Goal: Task Accomplishment & Management: Complete application form

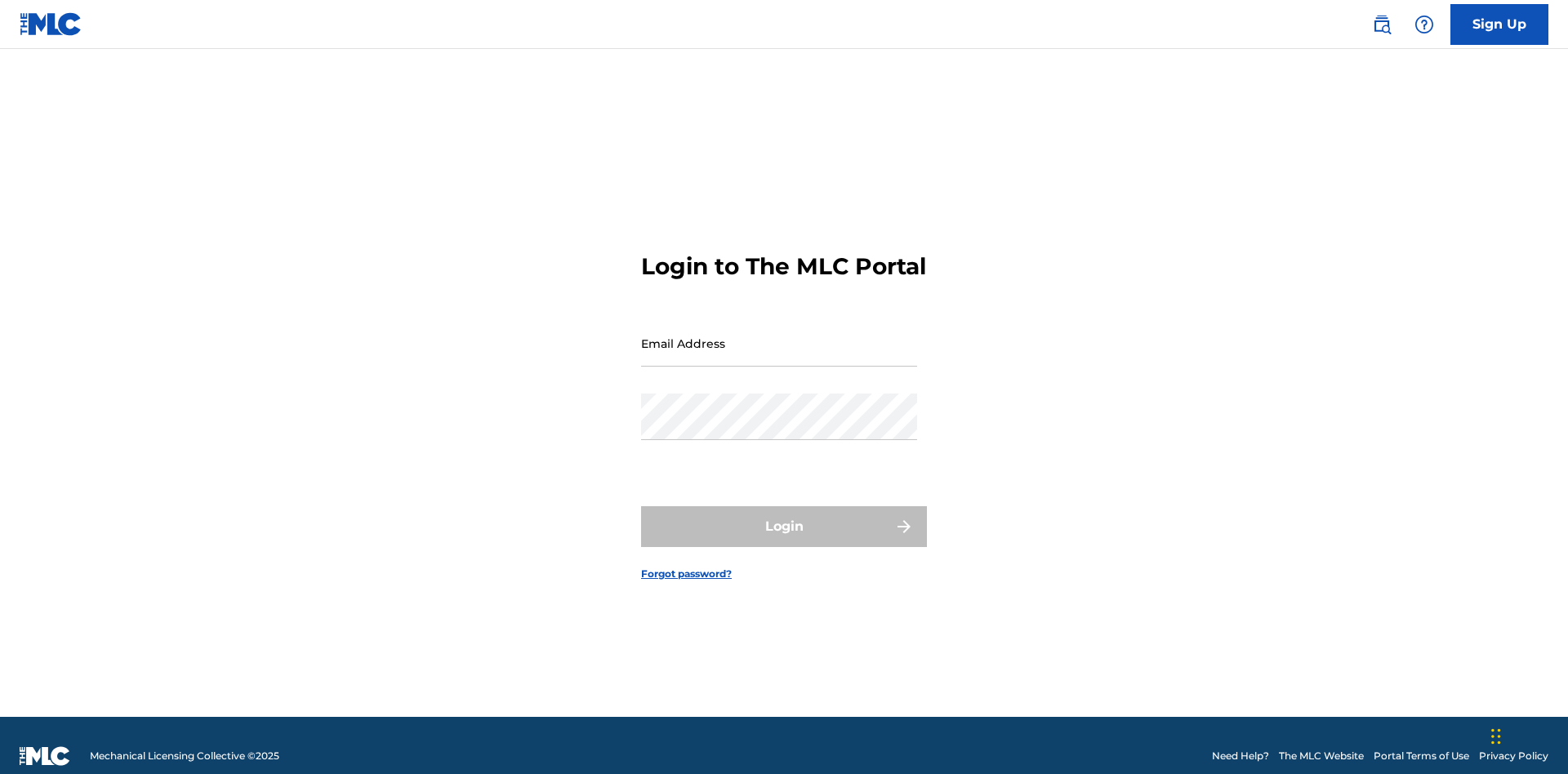
scroll to position [21, 0]
click at [779, 335] on input "Email Address" at bounding box center [779, 342] width 276 height 46
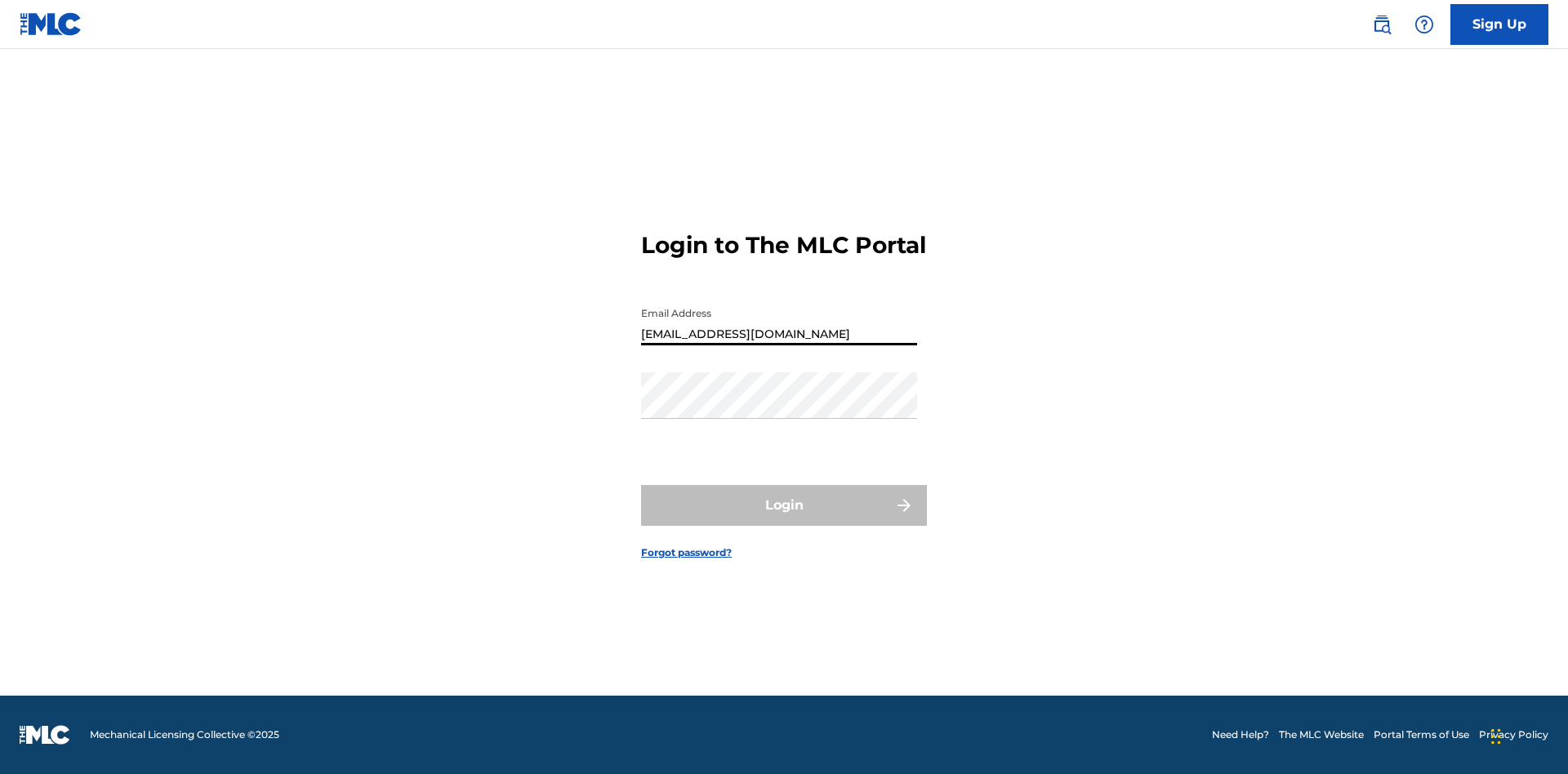
type input "Duke.McTesterson@gmail.com"
click at [784, 519] on button "Login" at bounding box center [784, 505] width 286 height 41
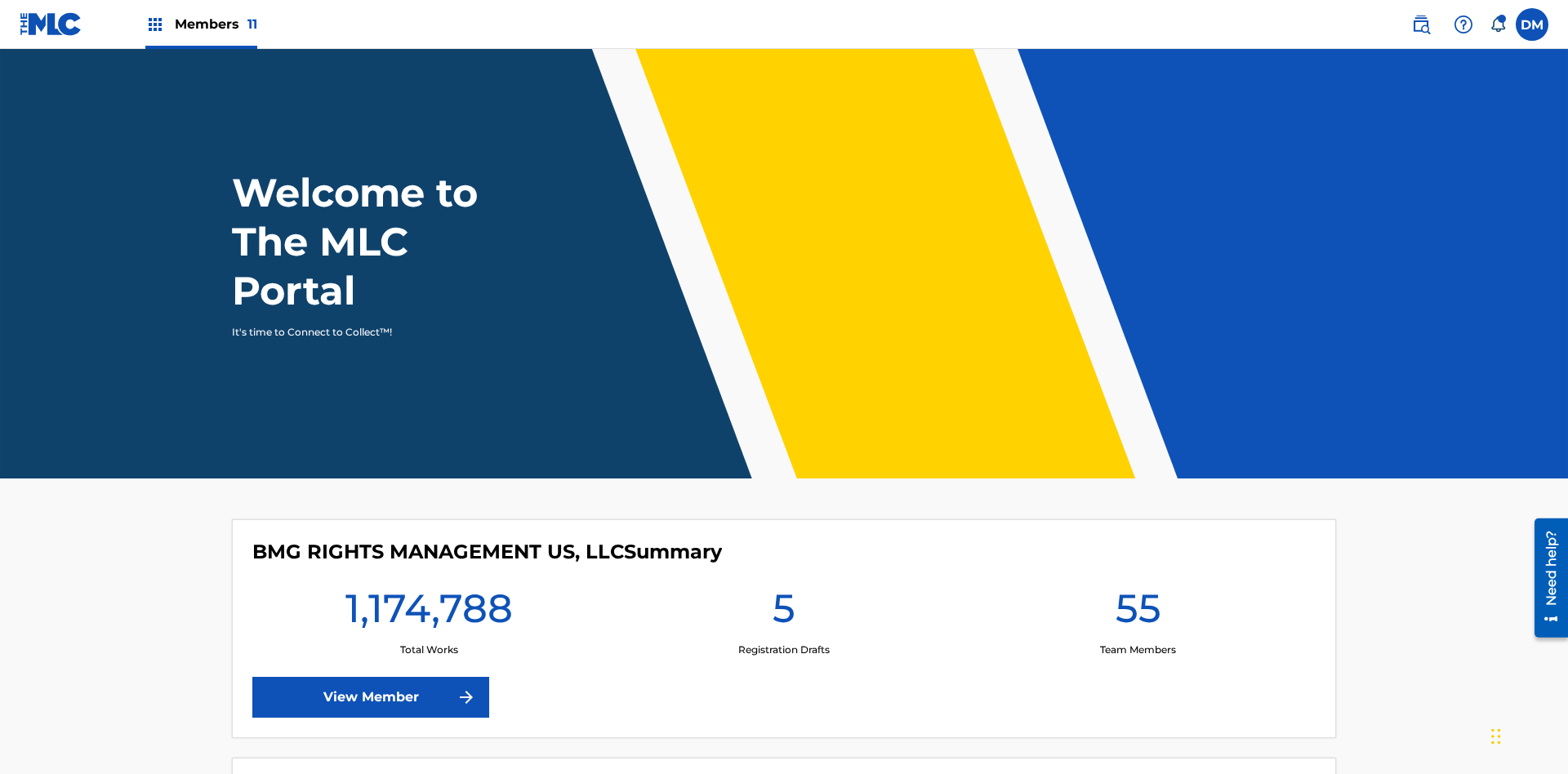
click at [201, 24] on span "Members 11" at bounding box center [216, 24] width 82 height 18
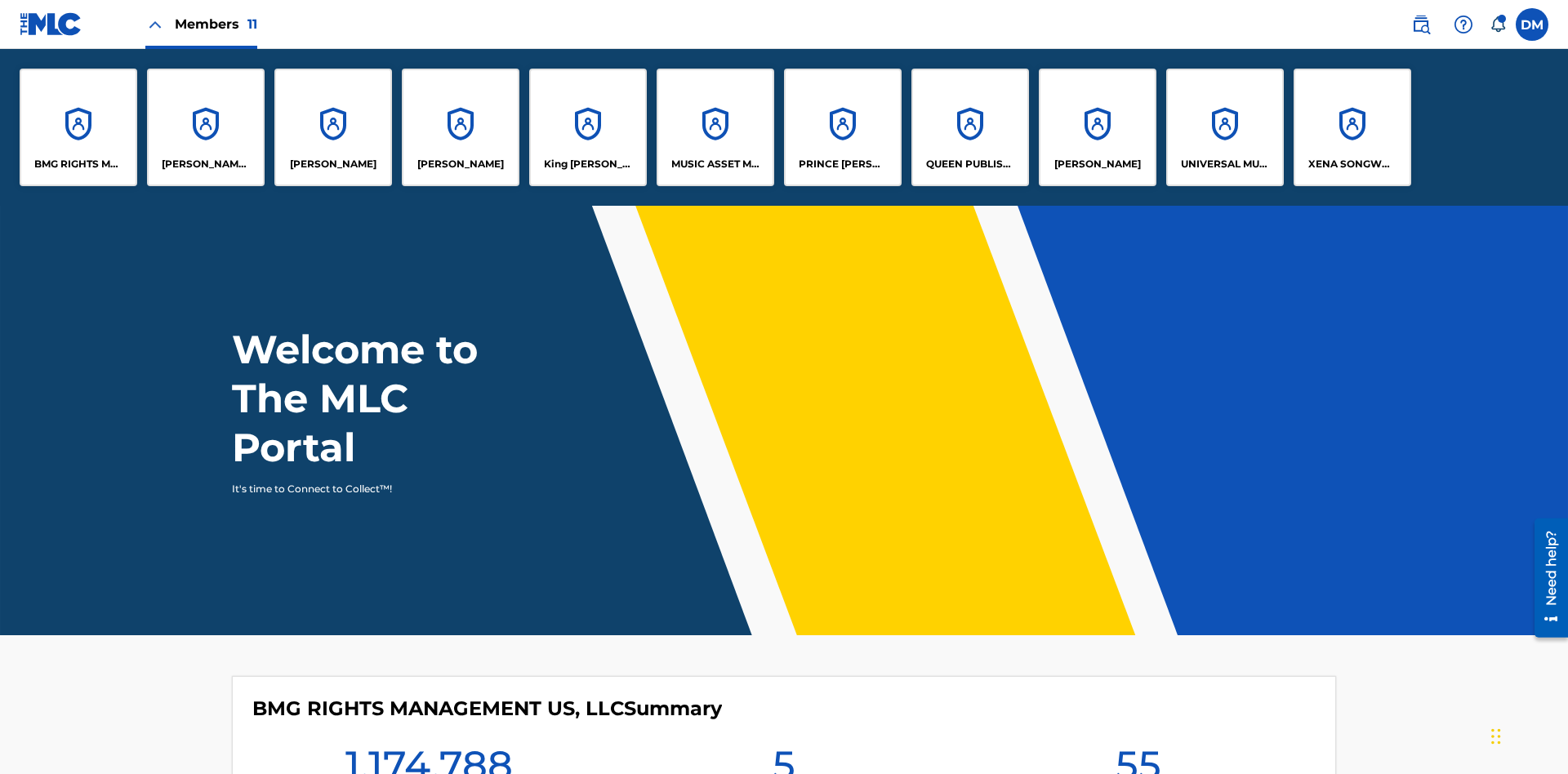
click at [1225, 164] on p "UNIVERSAL MUSIC PUB GROUP" at bounding box center [1225, 164] width 89 height 15
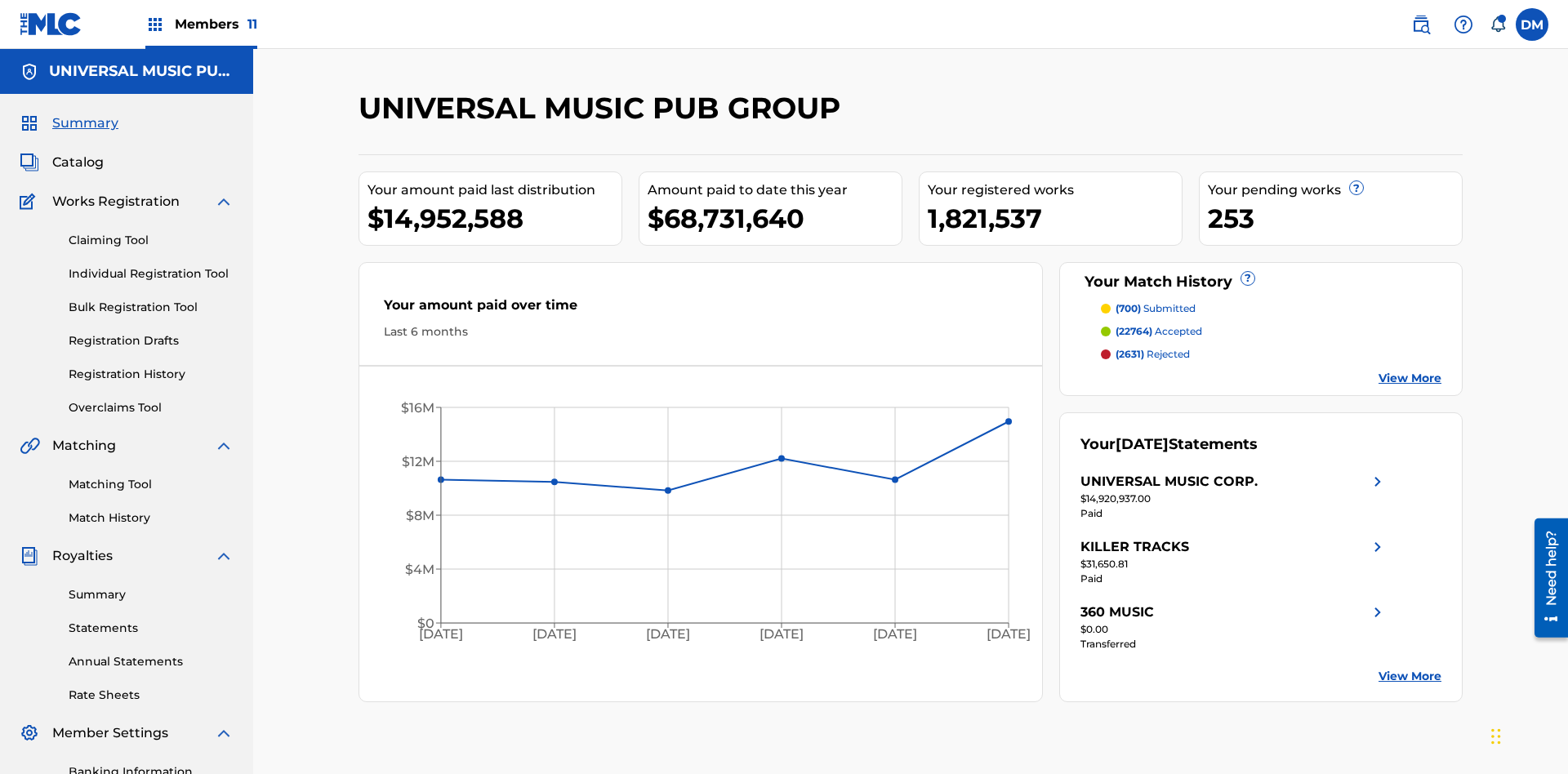
click at [151, 265] on link "Individual Registration Tool" at bounding box center [151, 274] width 165 height 18
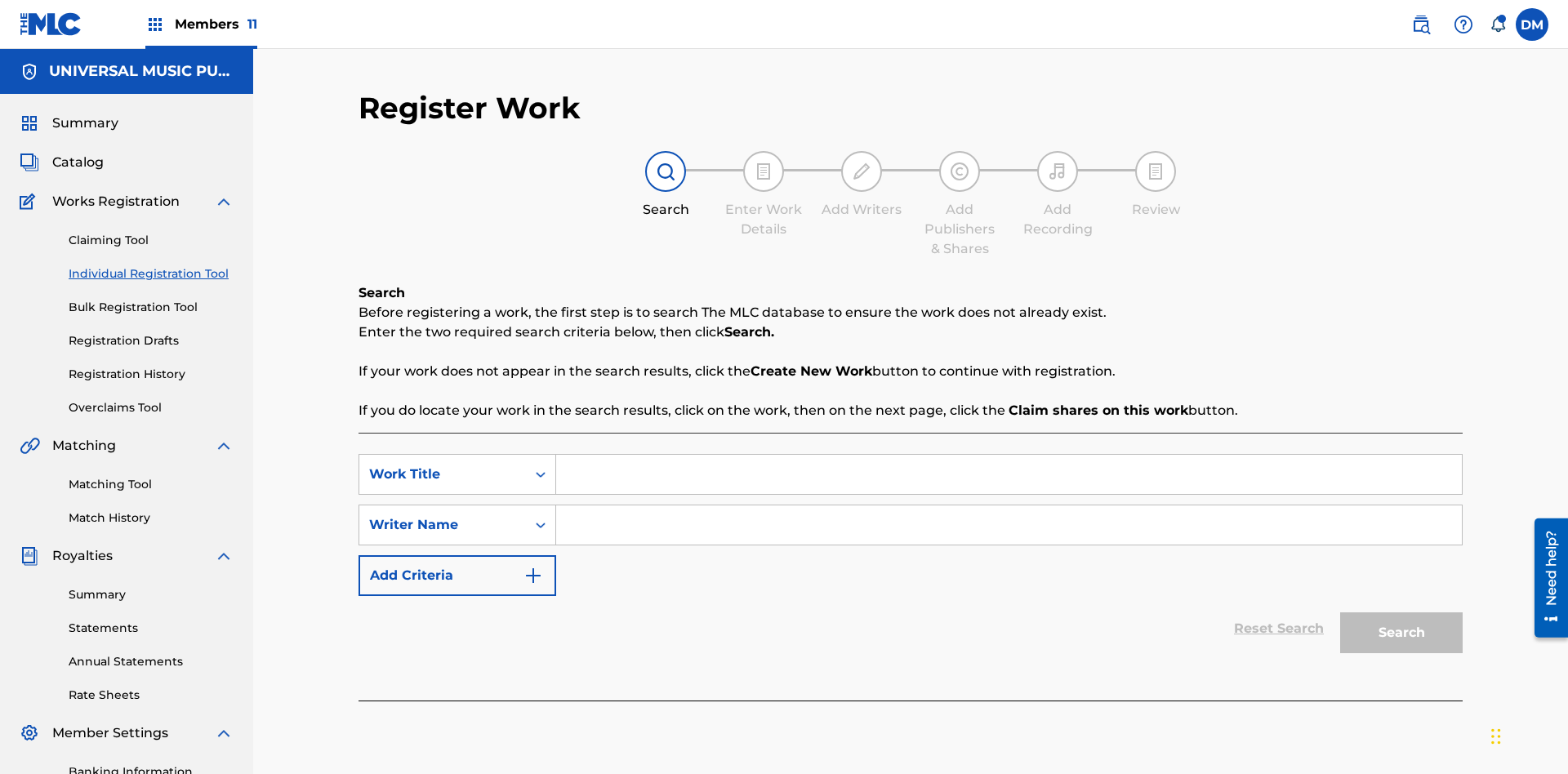
scroll to position [238, 0]
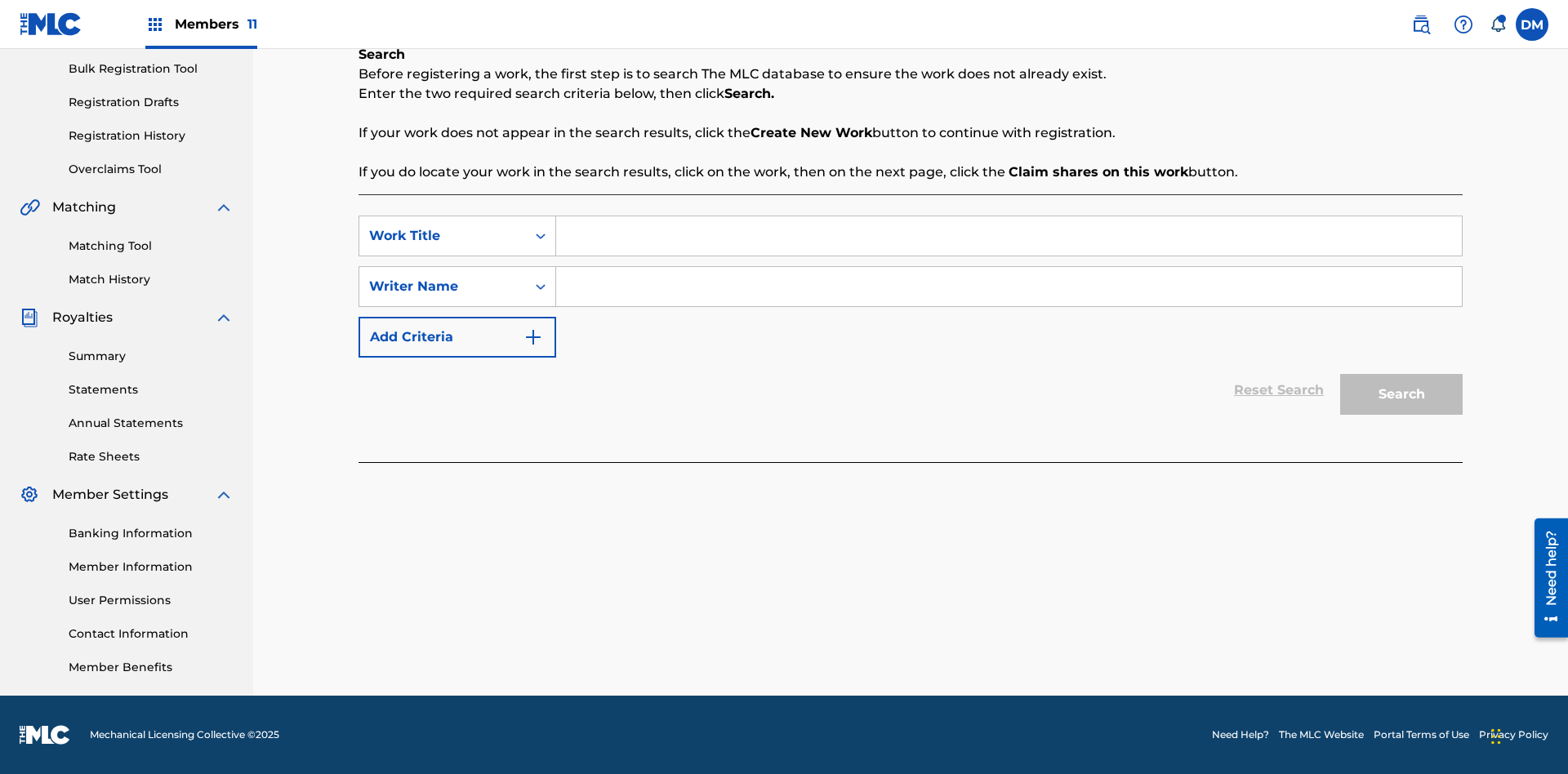
click at [1008, 236] on input "Search Form" at bounding box center [1009, 236] width 906 height 39
type input "Work to find in Pending Registration History"
click at [1008, 286] on input "Search Form" at bounding box center [1009, 286] width 906 height 39
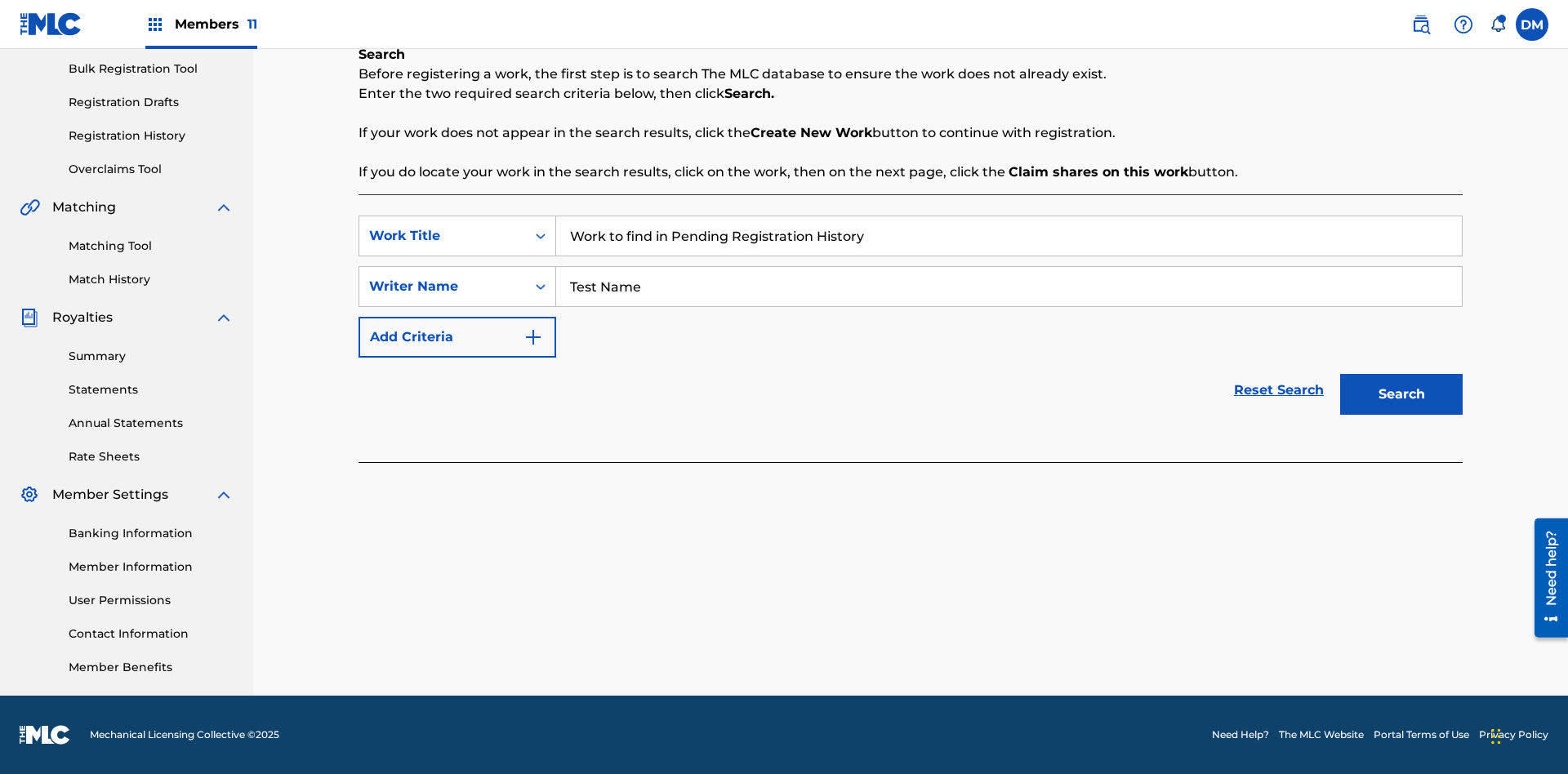
type input "Test Name"
click at [1402, 394] on button "Search" at bounding box center [1402, 394] width 123 height 41
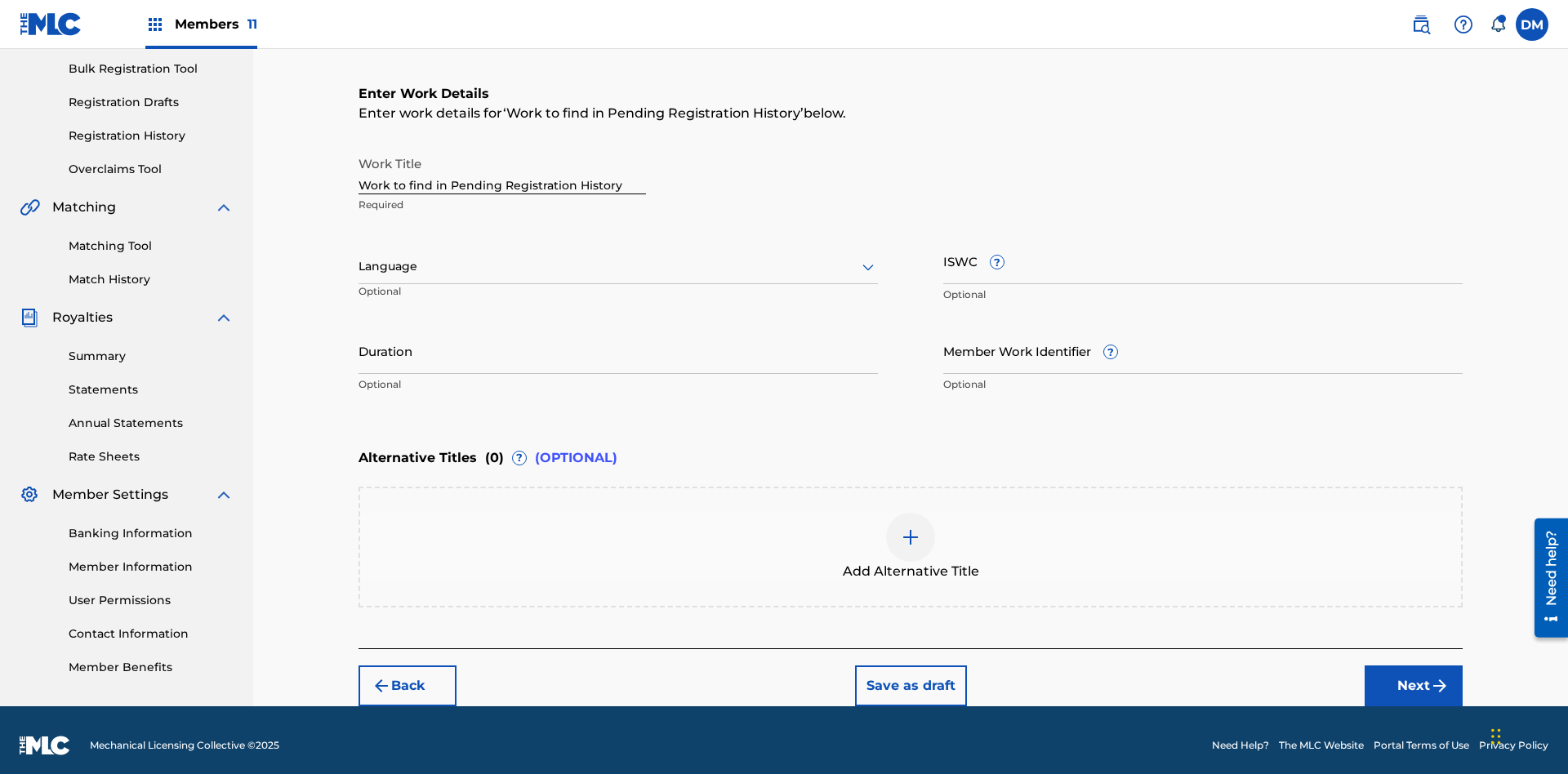
click at [618, 340] on input "Duration" at bounding box center [618, 350] width 519 height 46
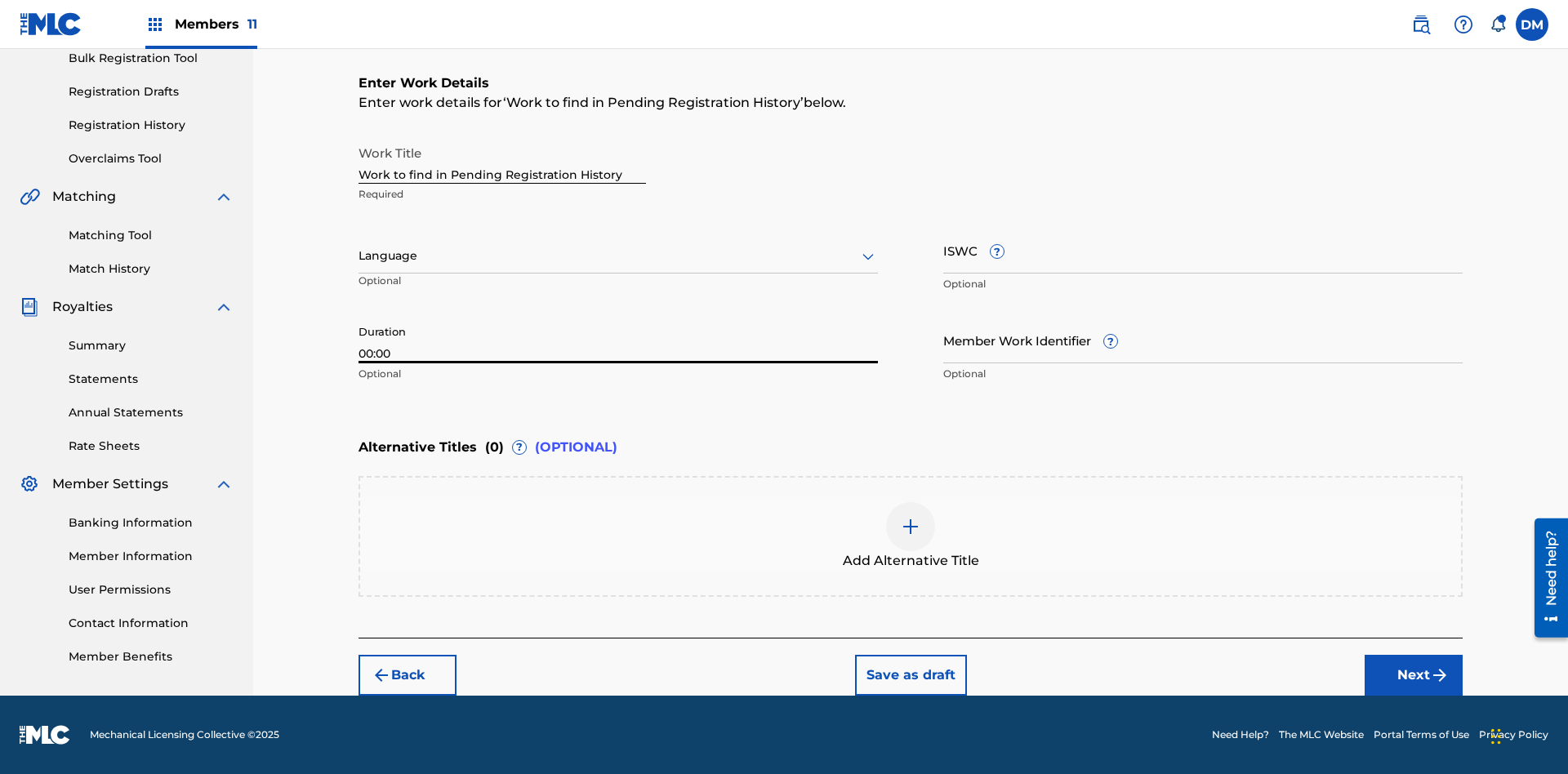
type input "00:00"
click at [868, 257] on icon at bounding box center [868, 257] width 19 height 19
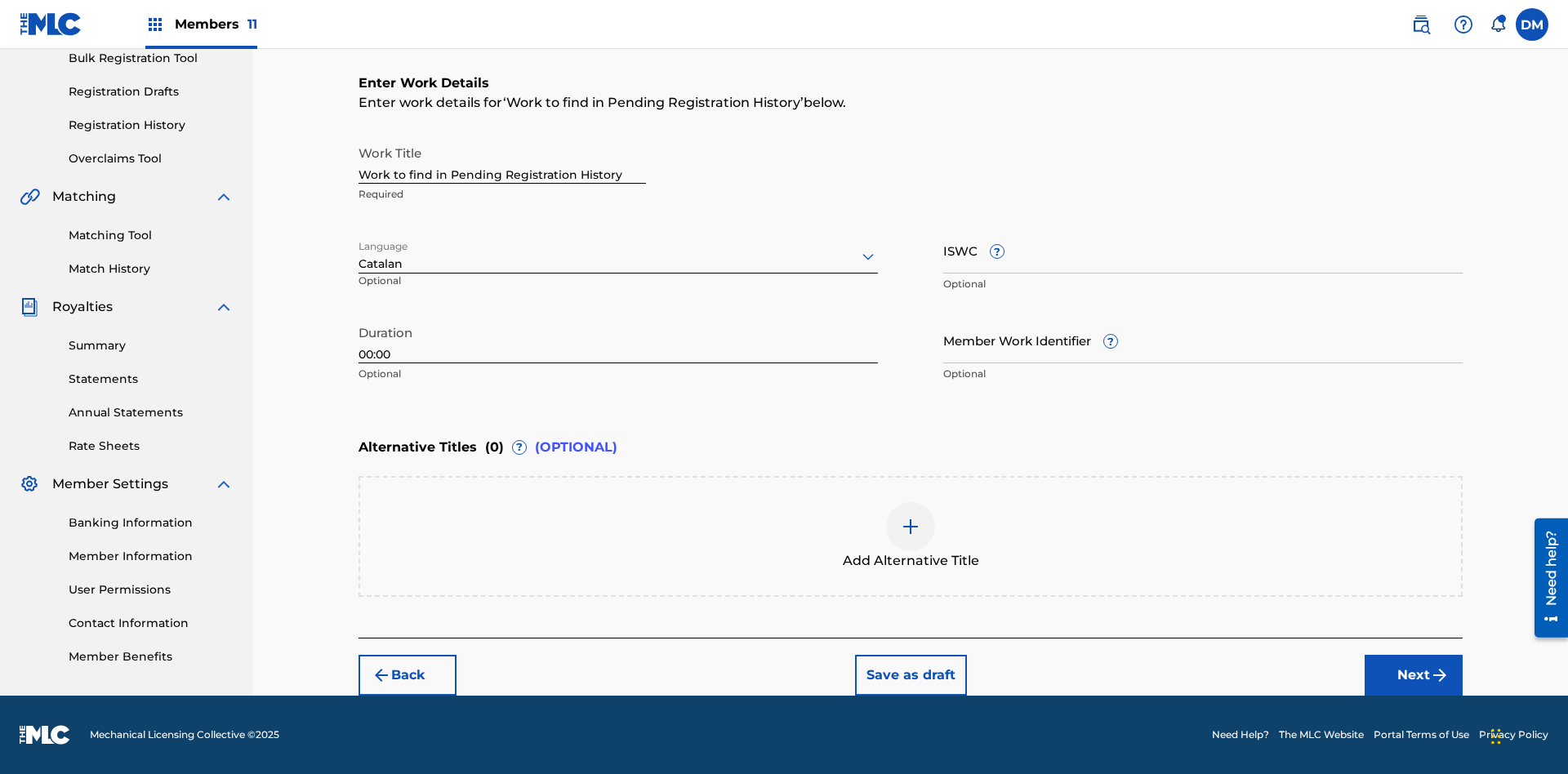
scroll to position [0, 0]
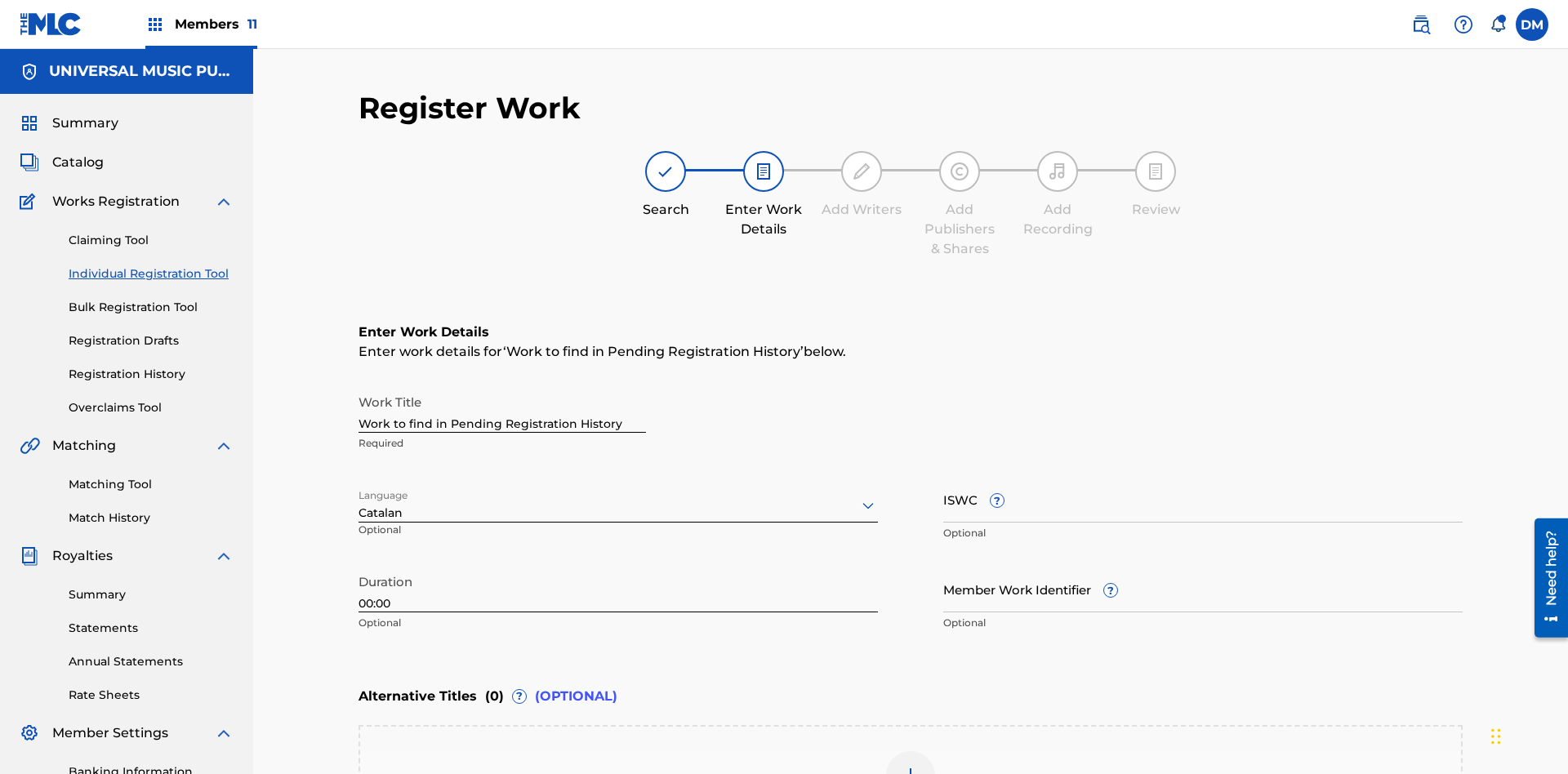
click at [1203, 566] on input "Member Work Identifier ?" at bounding box center [1203, 588] width 519 height 46
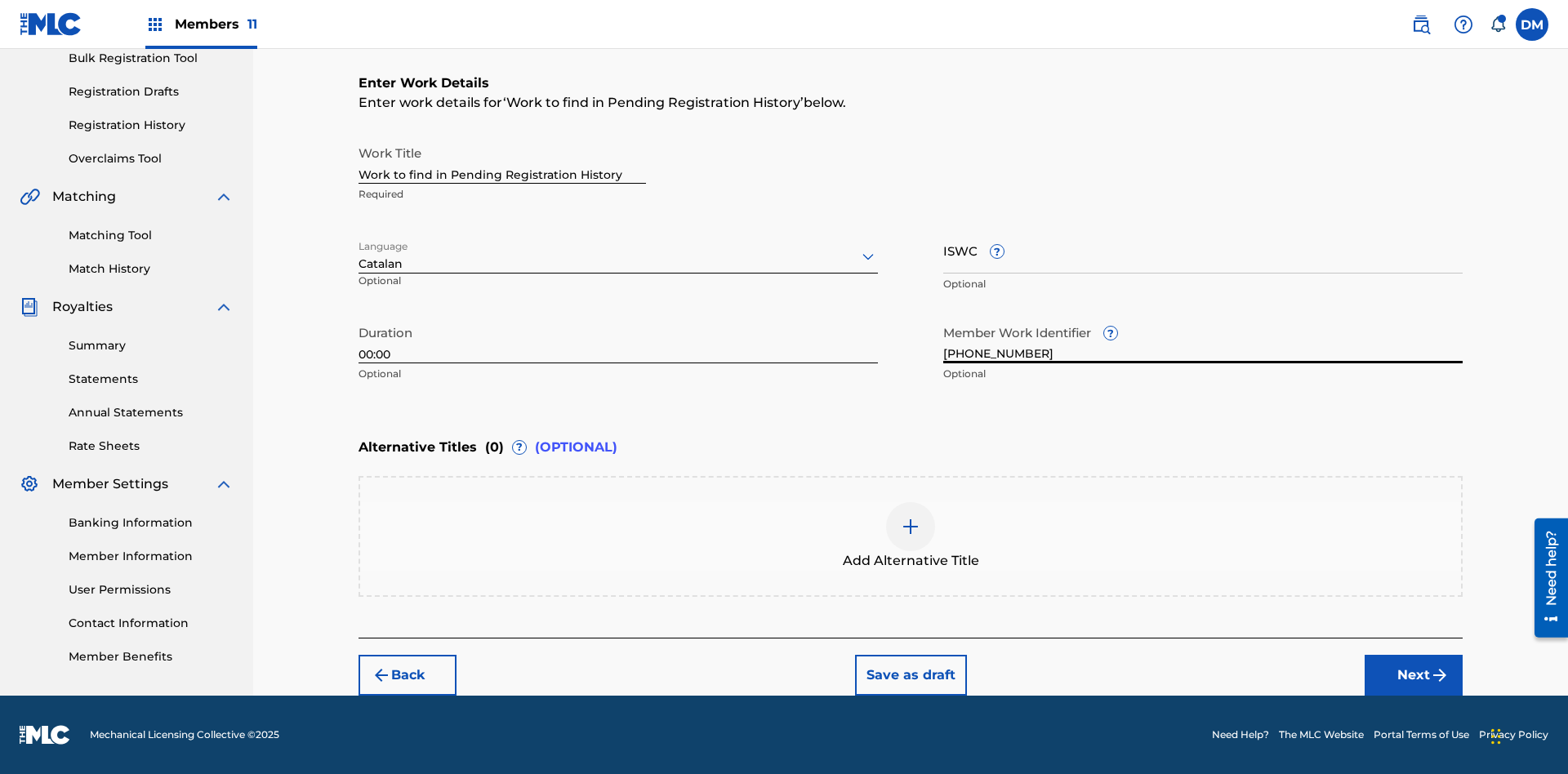
type input "2025.08.18.04"
click at [1203, 250] on input "ISWC ?" at bounding box center [1203, 250] width 519 height 46
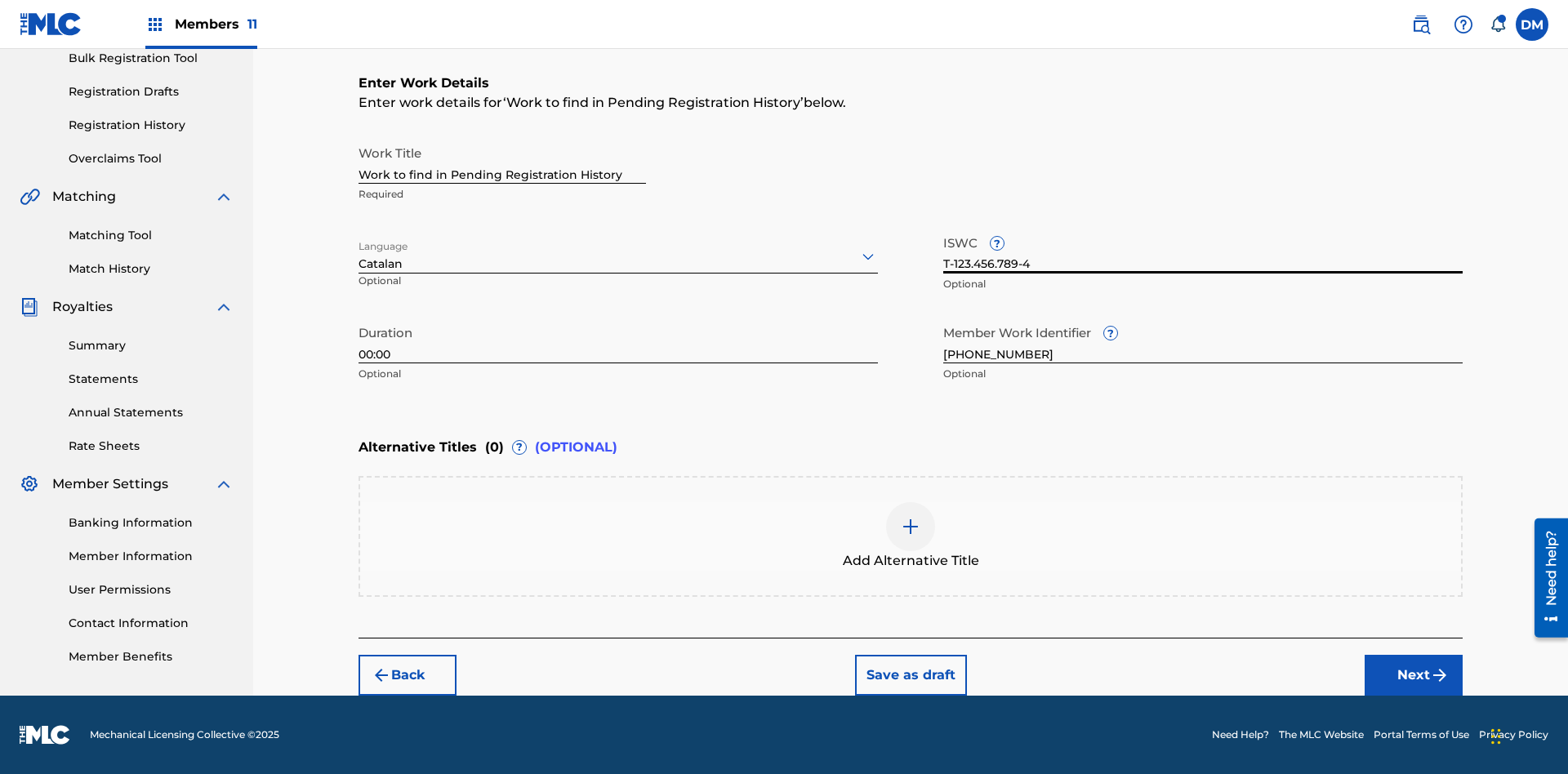
type input "T-123.456.789-4"
click at [911, 536] on img at bounding box center [910, 526] width 19 height 19
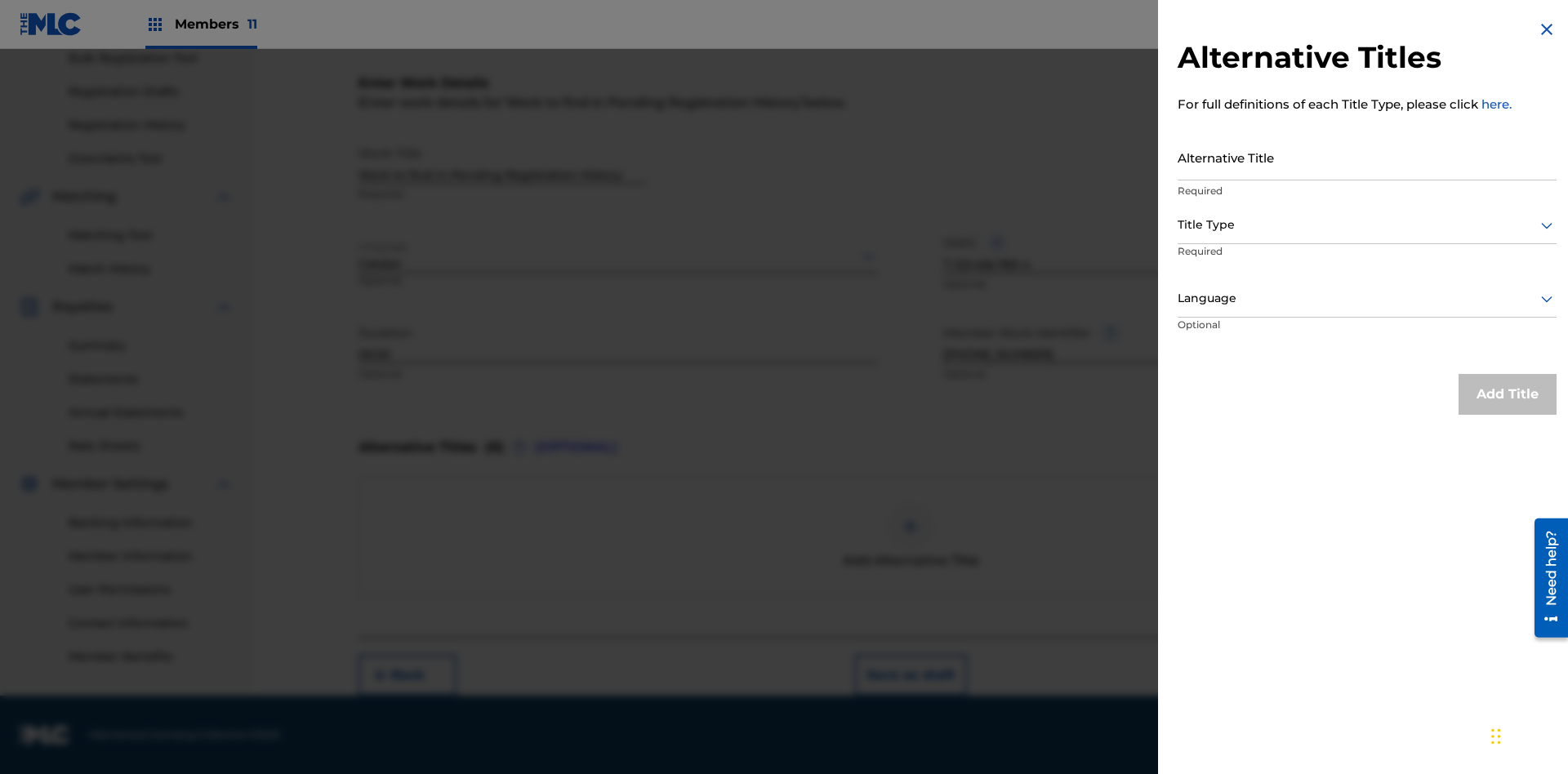
click at [1367, 157] on input "Alternative Title" at bounding box center [1367, 157] width 379 height 46
type input "Alt Title"
click at [1367, 224] on div at bounding box center [1367, 224] width 379 height 20
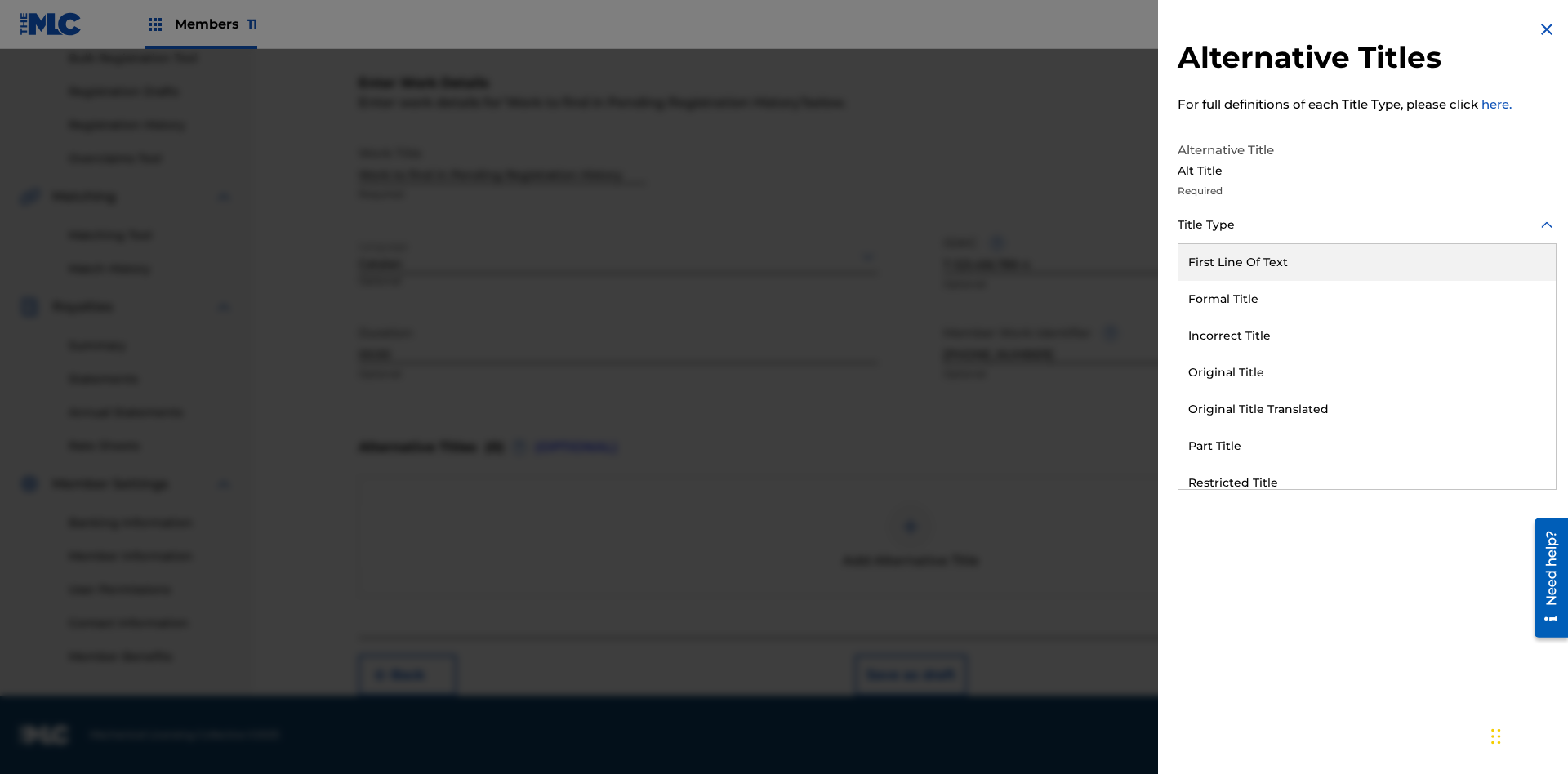
click at [1367, 372] on div "Original Title" at bounding box center [1367, 373] width 378 height 37
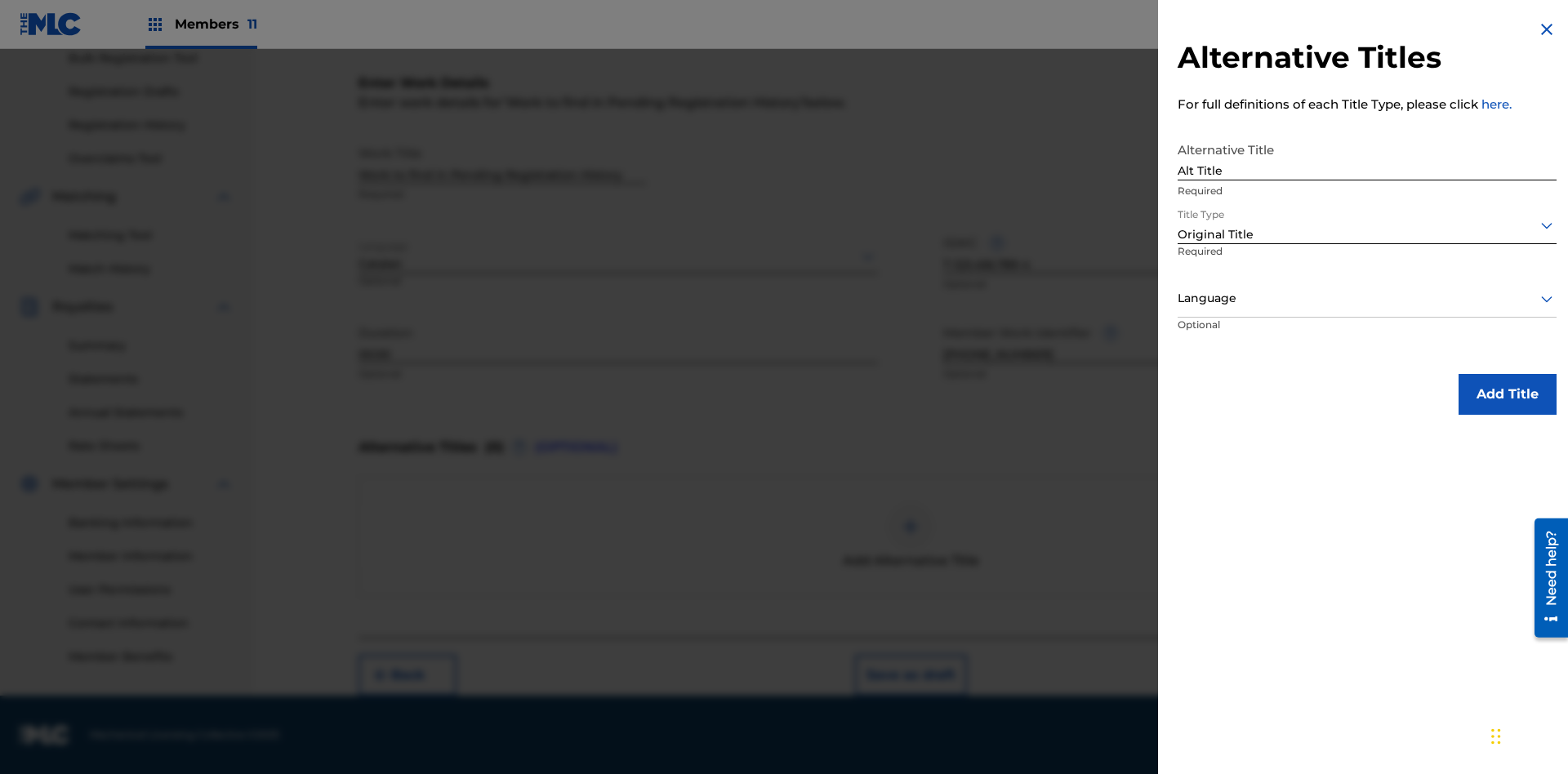
click at [1367, 298] on div at bounding box center [1367, 298] width 379 height 20
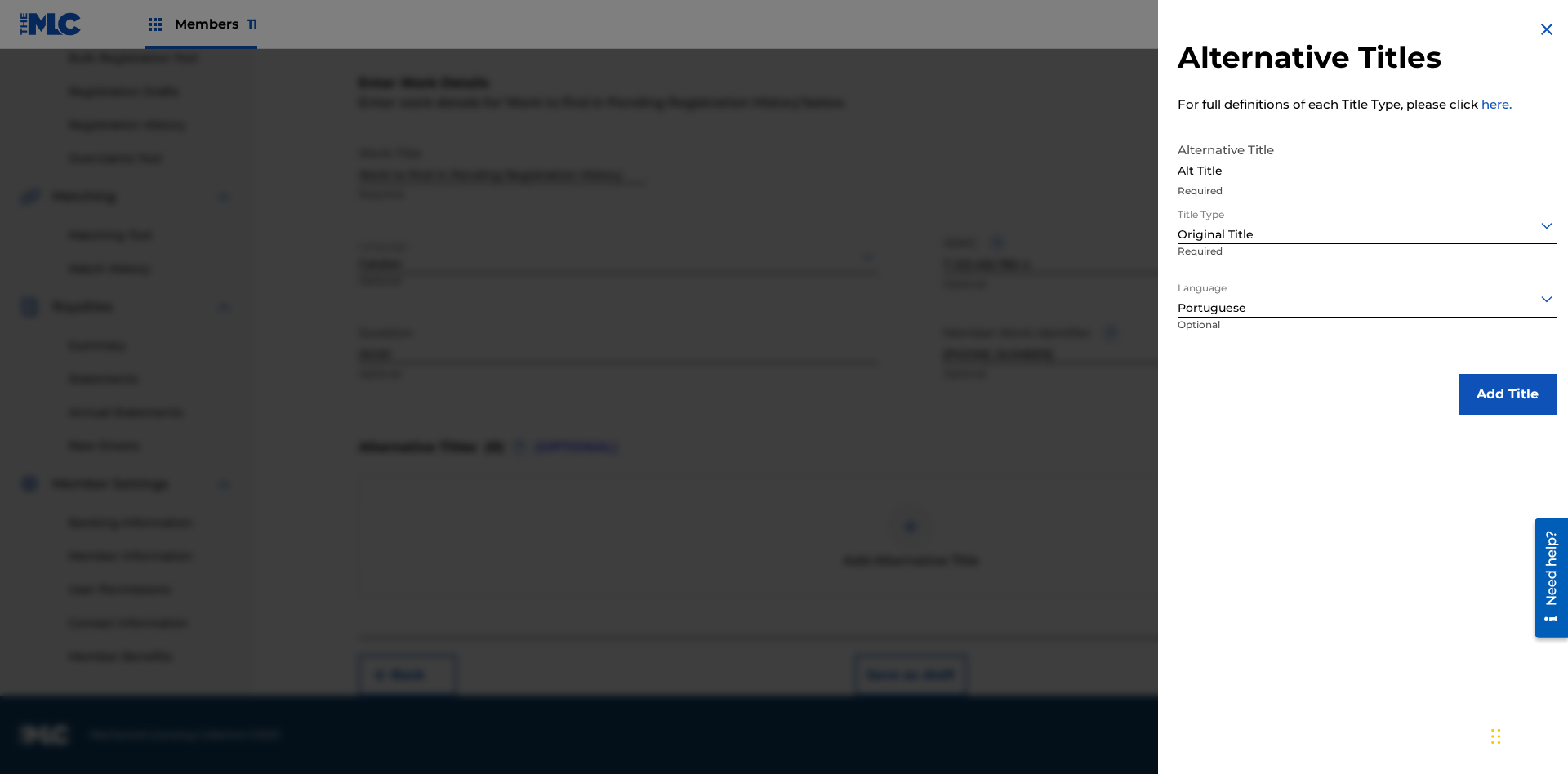
click at [1508, 393] on button "Add Title" at bounding box center [1508, 394] width 98 height 41
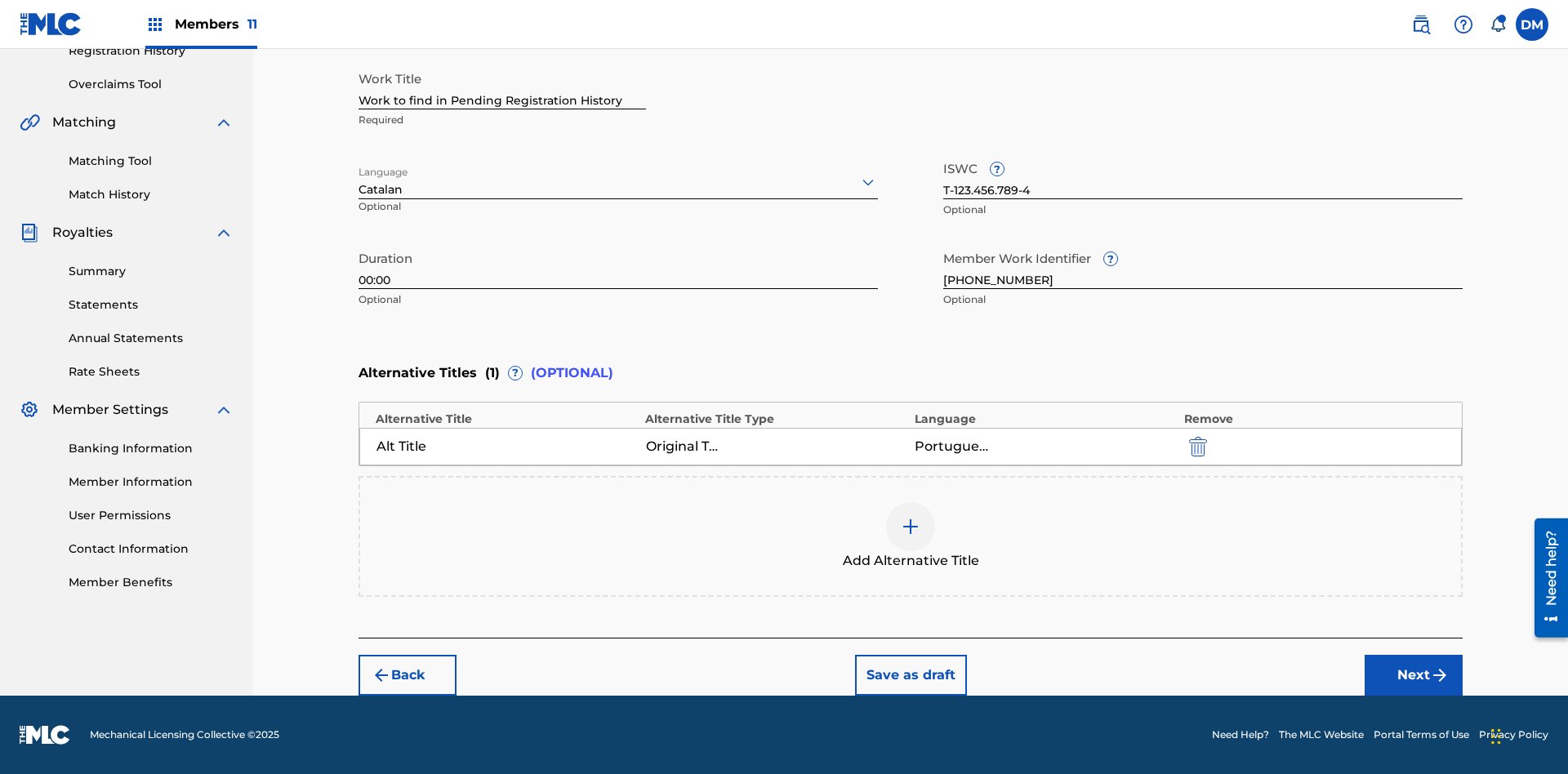
click at [1414, 675] on button "Next" at bounding box center [1414, 675] width 98 height 41
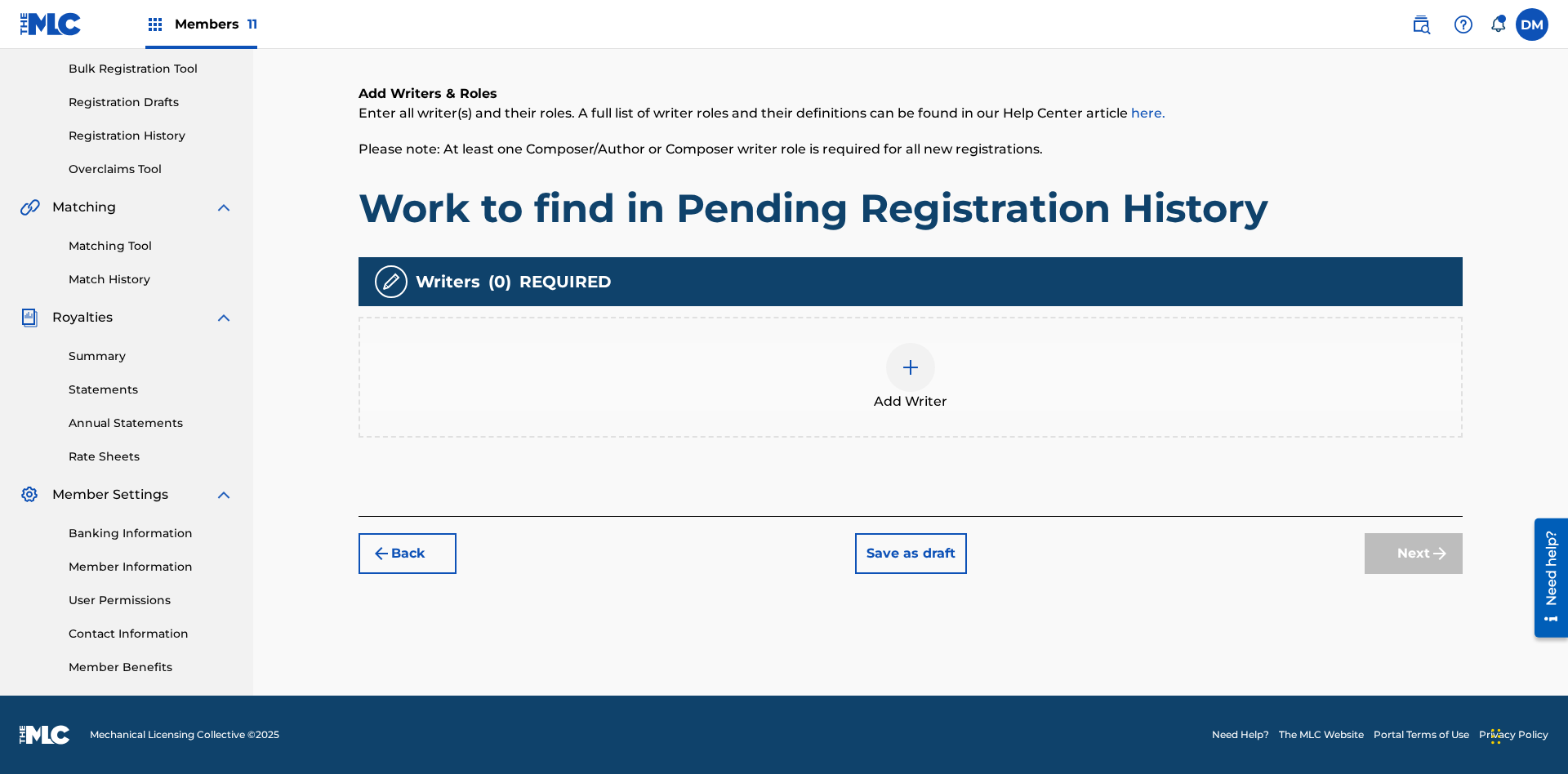
scroll to position [238, 0]
click at [911, 376] on img at bounding box center [910, 367] width 19 height 19
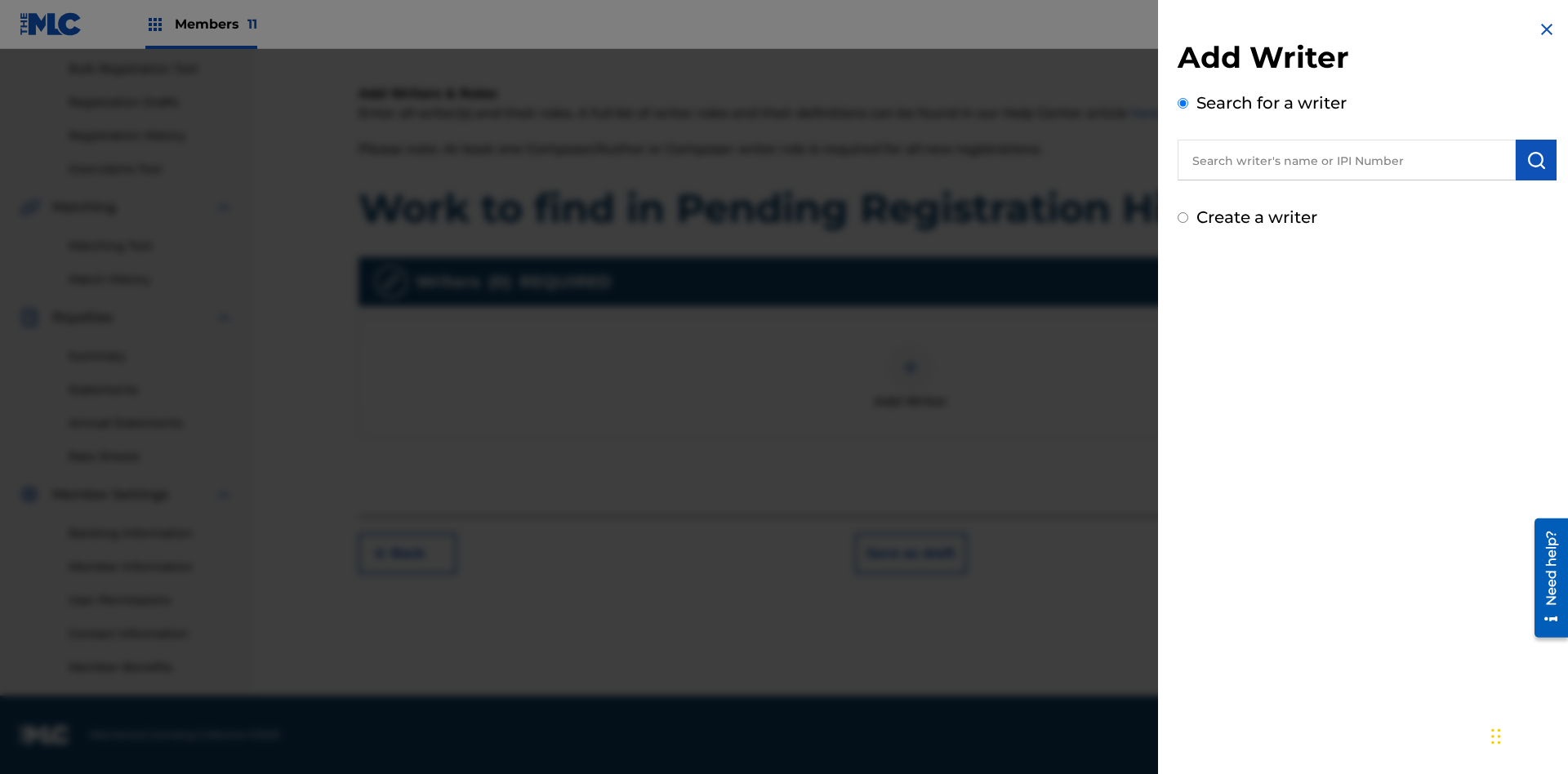
click at [1346, 160] on input "text" at bounding box center [1346, 159] width 338 height 41
type input "Test2025.08.18.04.51.46"
click at [1536, 160] on img "submit" at bounding box center [1536, 160] width 19 height 19
click at [1183, 287] on input "Create a writer" at bounding box center [1183, 287] width 11 height 11
radio input "false"
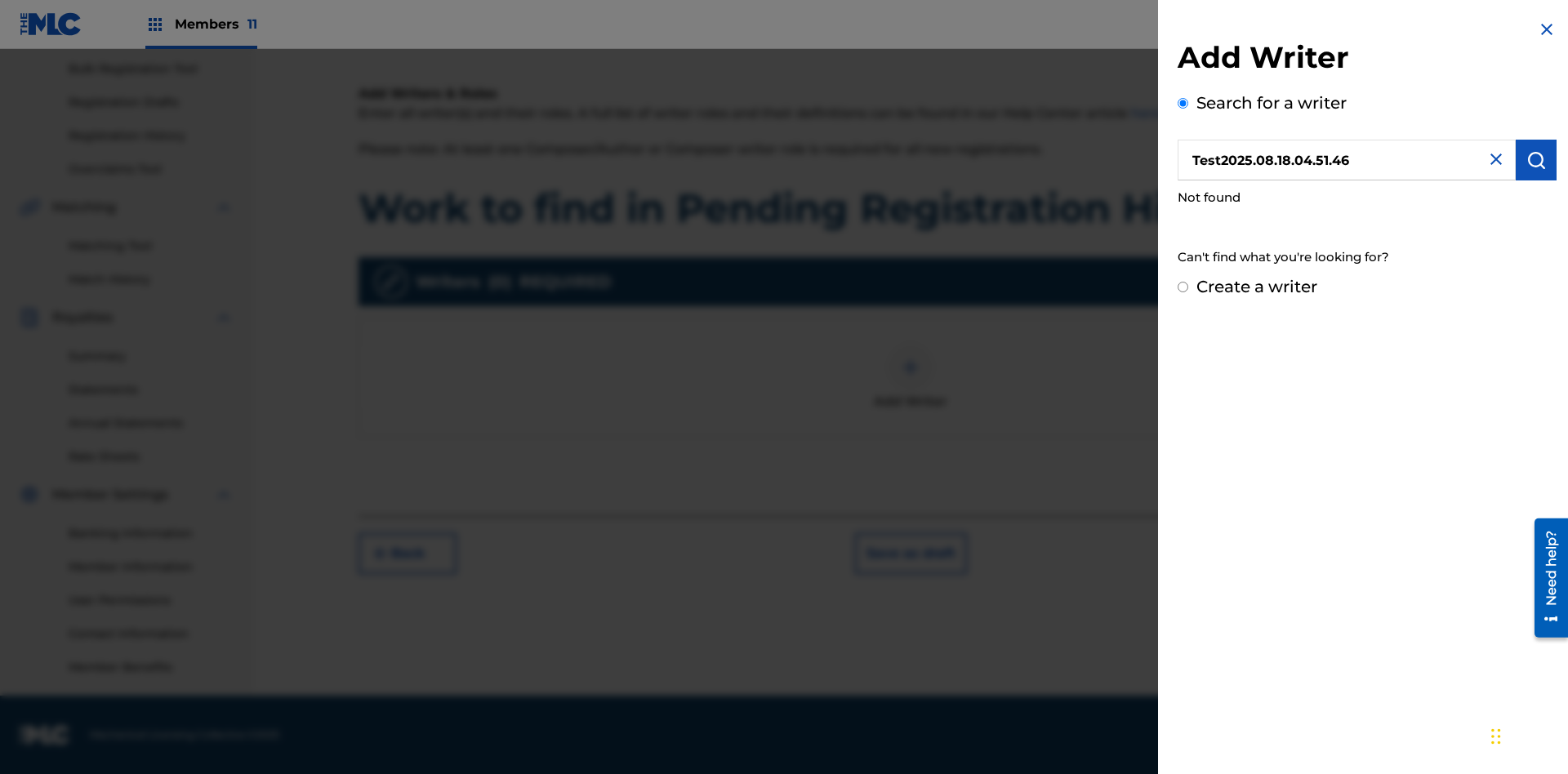
radio input "false"
radio input "true"
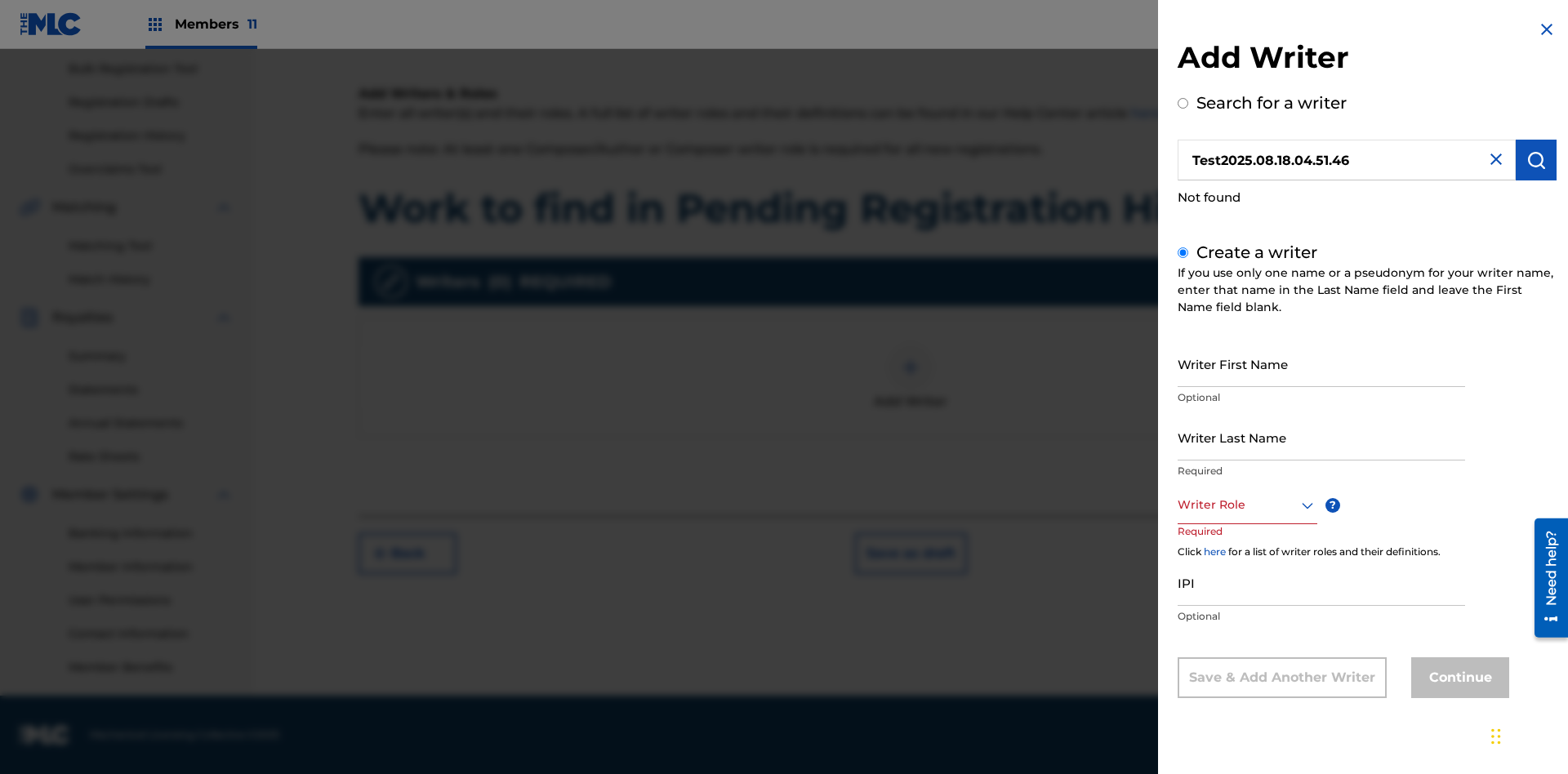
click at [1322, 363] on input "Writer First Name" at bounding box center [1321, 363] width 287 height 46
type input "Test2025.08.18.04.51.47"
click at [1322, 437] on input "Writer Last Name" at bounding box center [1321, 437] width 287 height 46
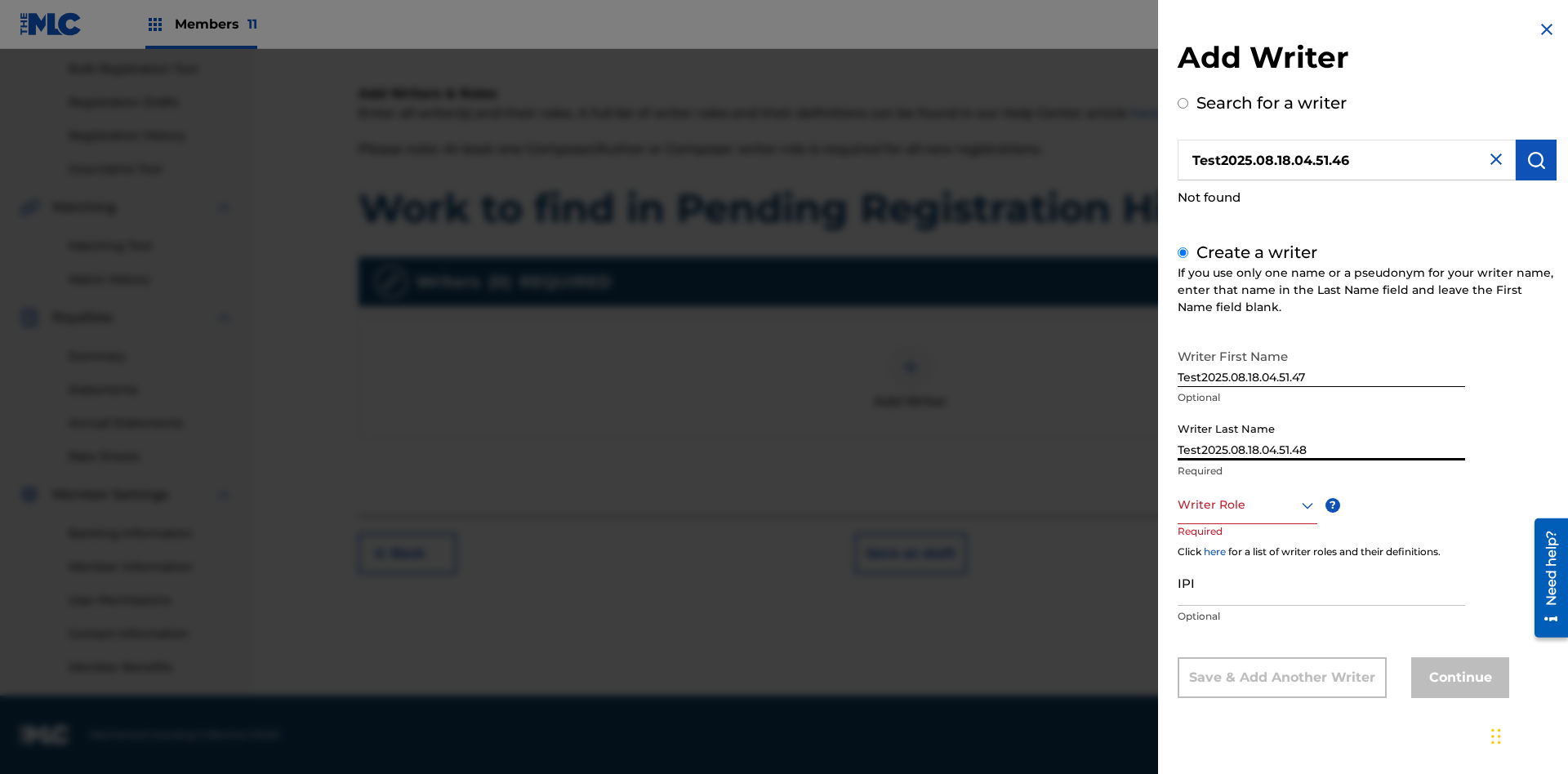
type input "Test2025.08.18.04.51.48"
click at [1247, 504] on div at bounding box center [1247, 504] width 139 height 20
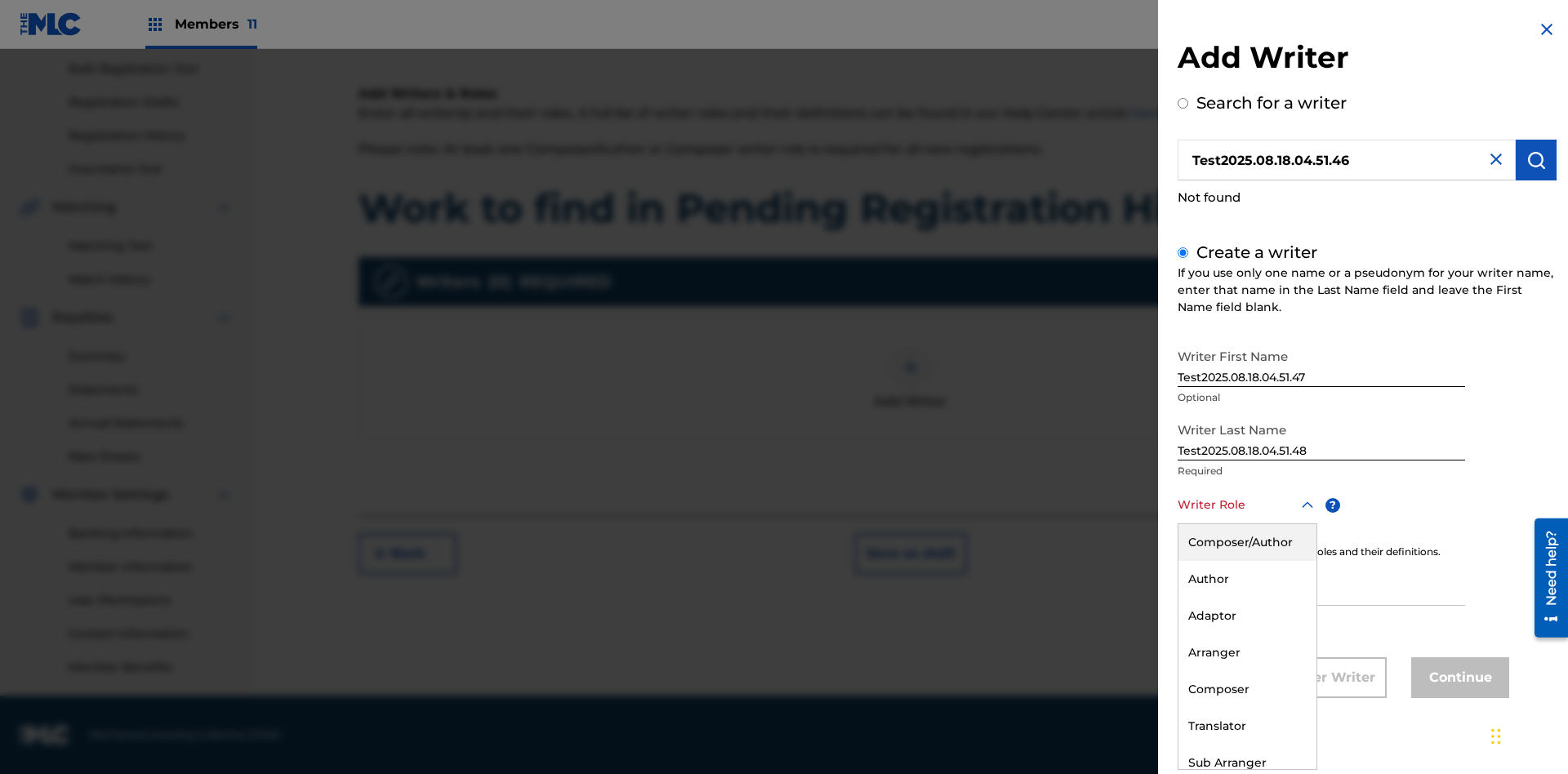
click at [1247, 689] on div "Composer" at bounding box center [1247, 689] width 138 height 37
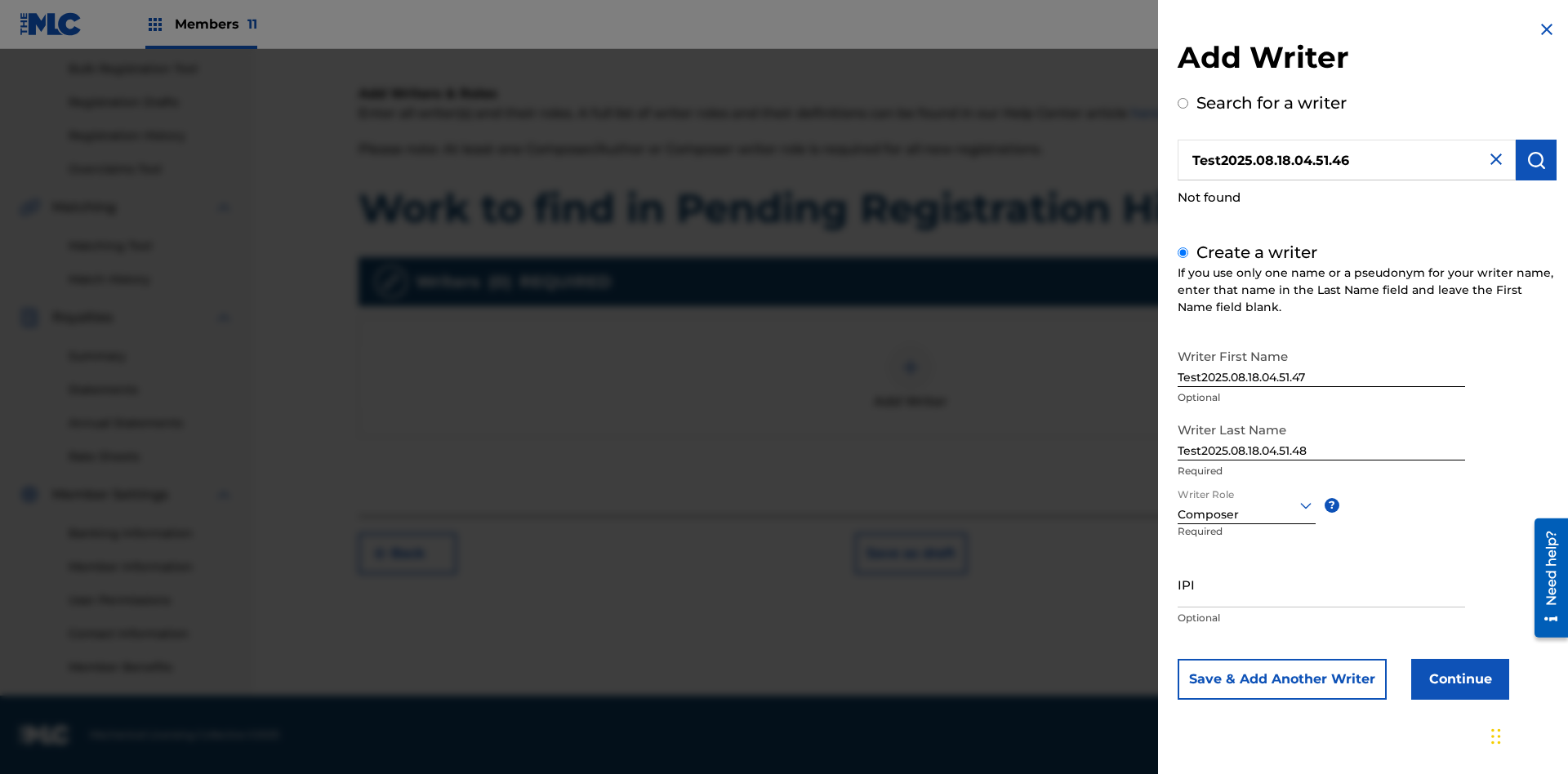
click at [1322, 584] on input "IPI" at bounding box center [1321, 584] width 287 height 46
type input "00000000000"
click at [1458, 679] on button "Continue" at bounding box center [1460, 679] width 98 height 41
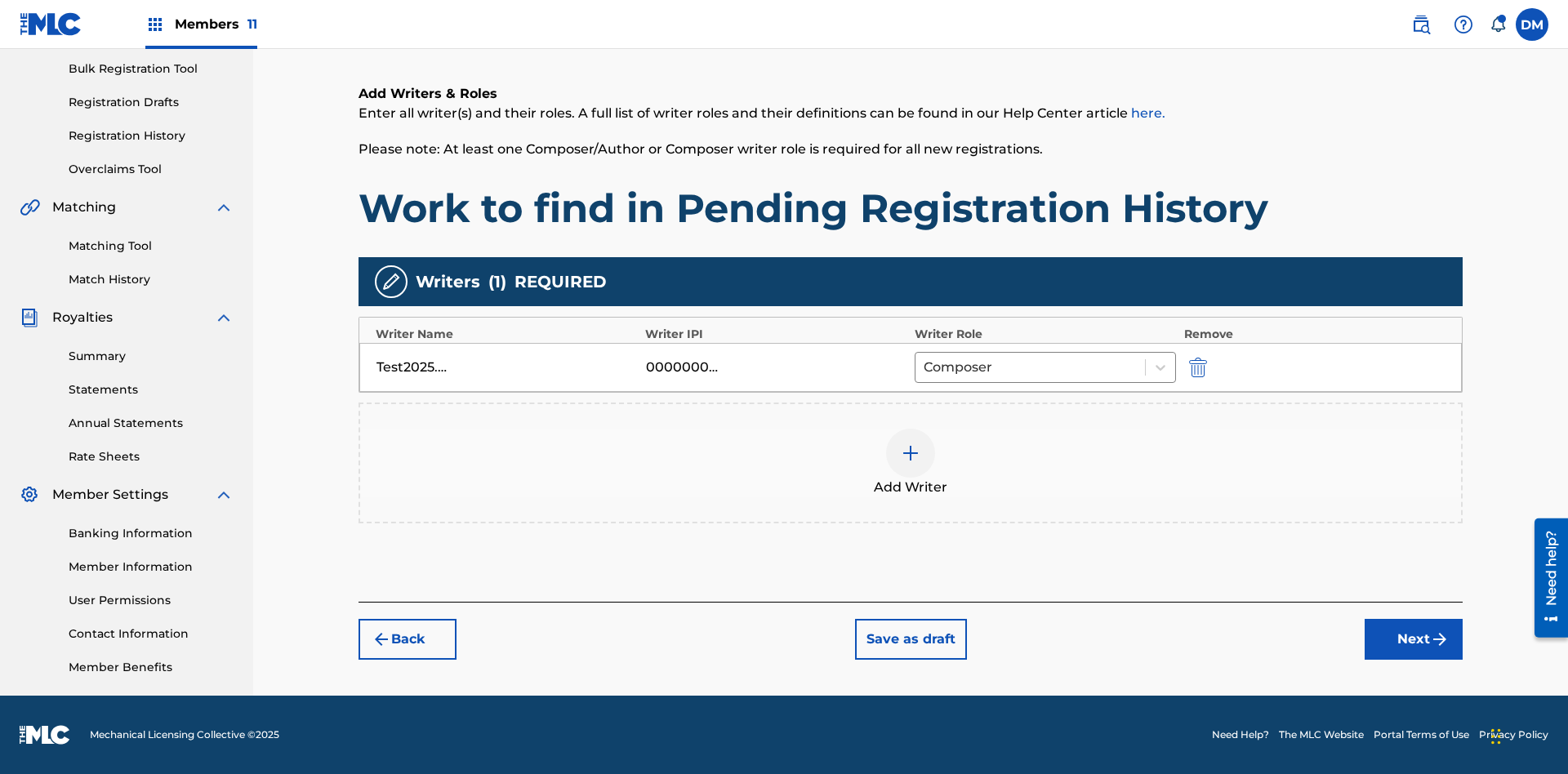
click at [1414, 639] on button "Next" at bounding box center [1414, 639] width 98 height 41
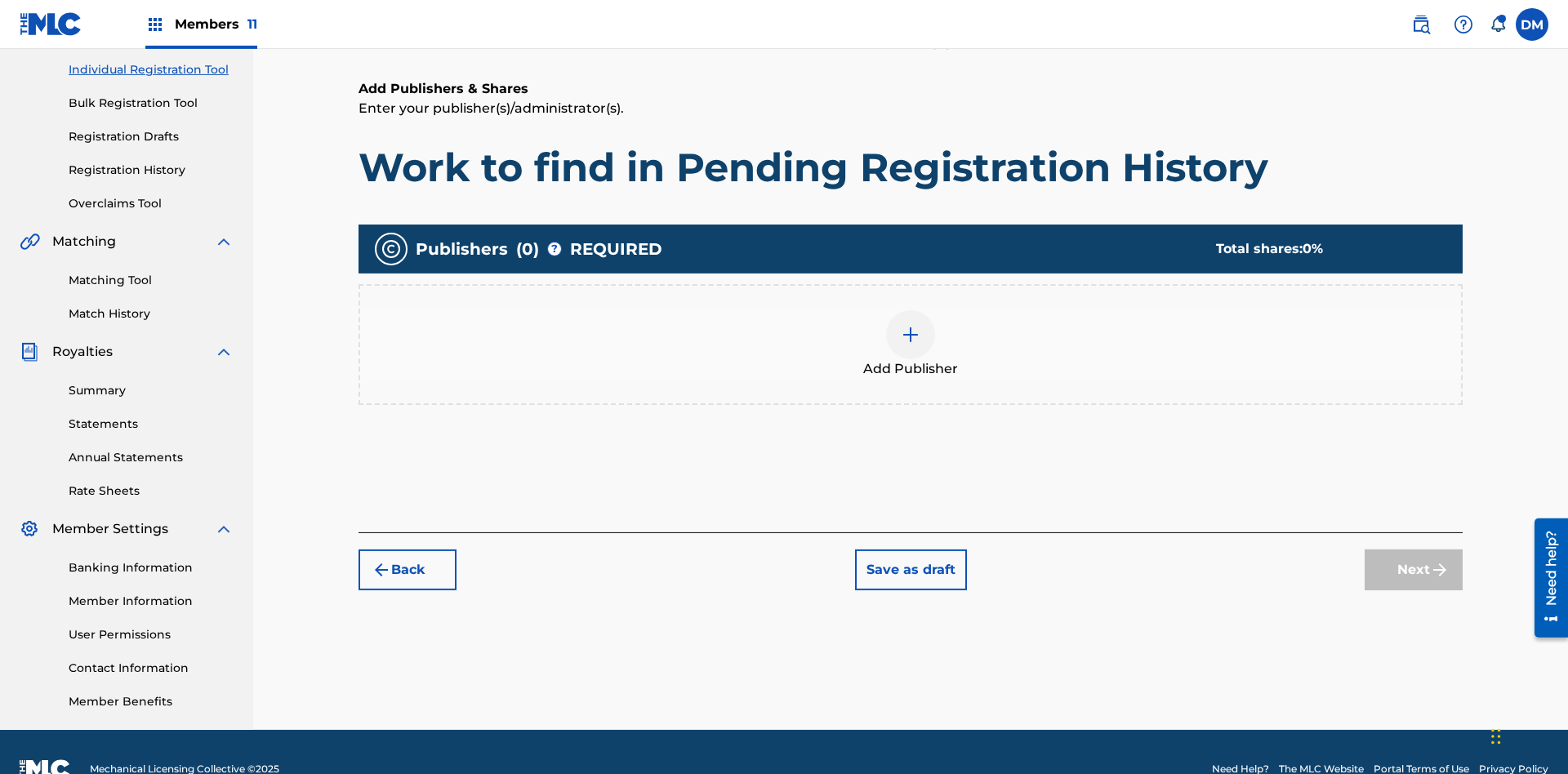
click at [911, 325] on img at bounding box center [910, 334] width 19 height 19
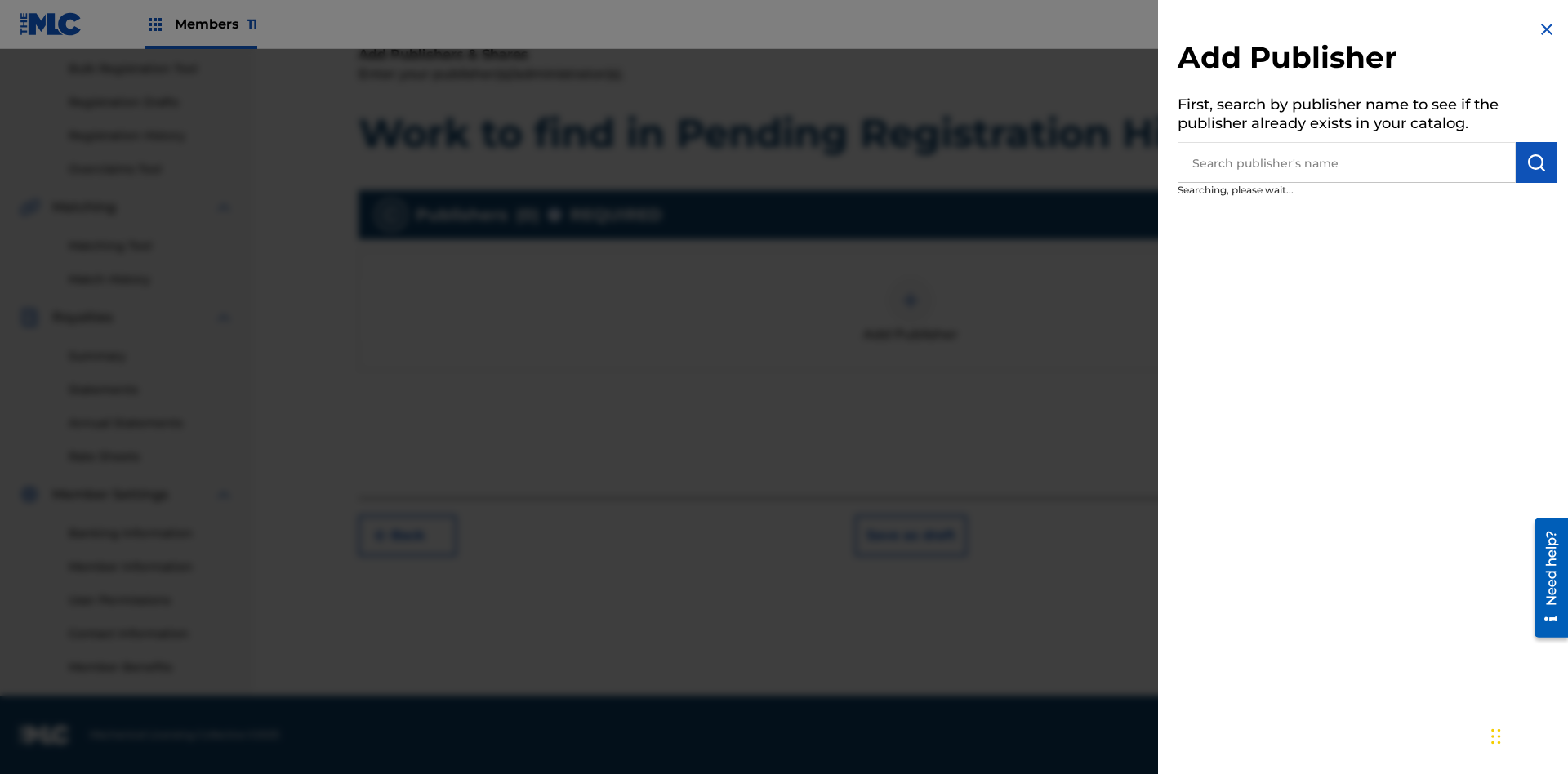
click at [1346, 163] on input "text" at bounding box center [1346, 162] width 338 height 41
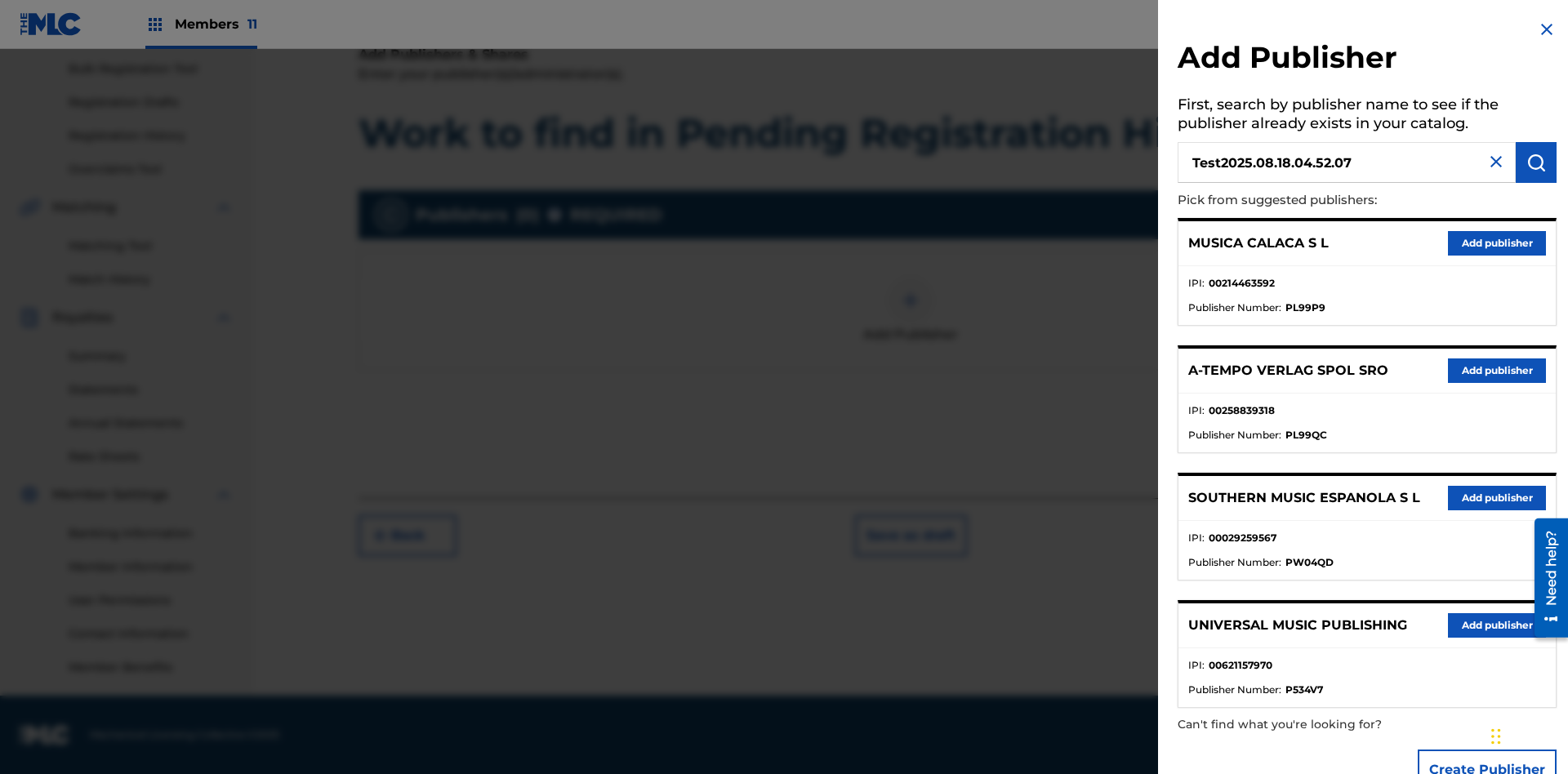
type input "Test2025.08.18.04.52.07"
click at [1536, 163] on img "submit" at bounding box center [1536, 162] width 19 height 19
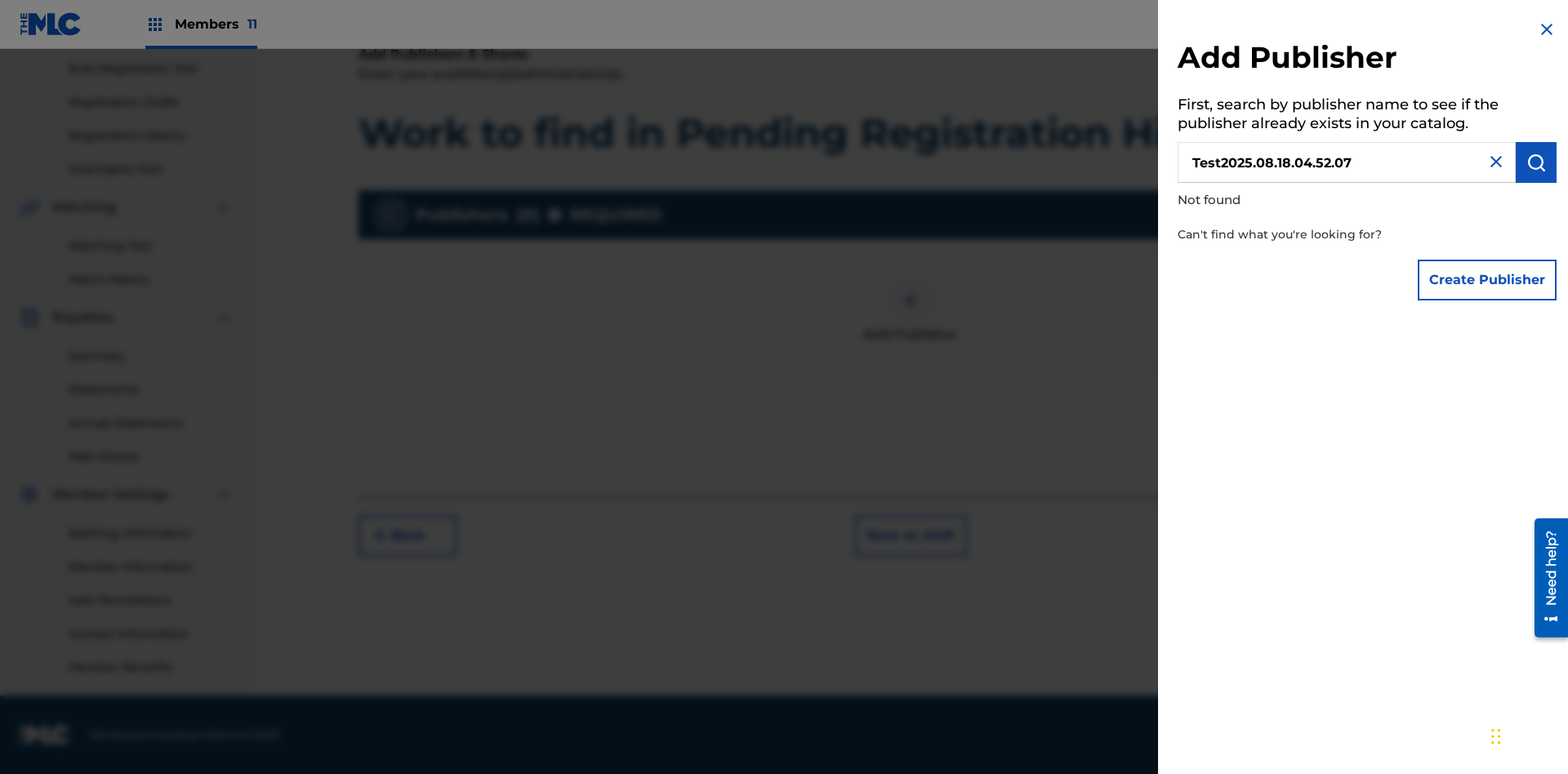
click at [1488, 279] on button "Create Publisher" at bounding box center [1487, 279] width 138 height 41
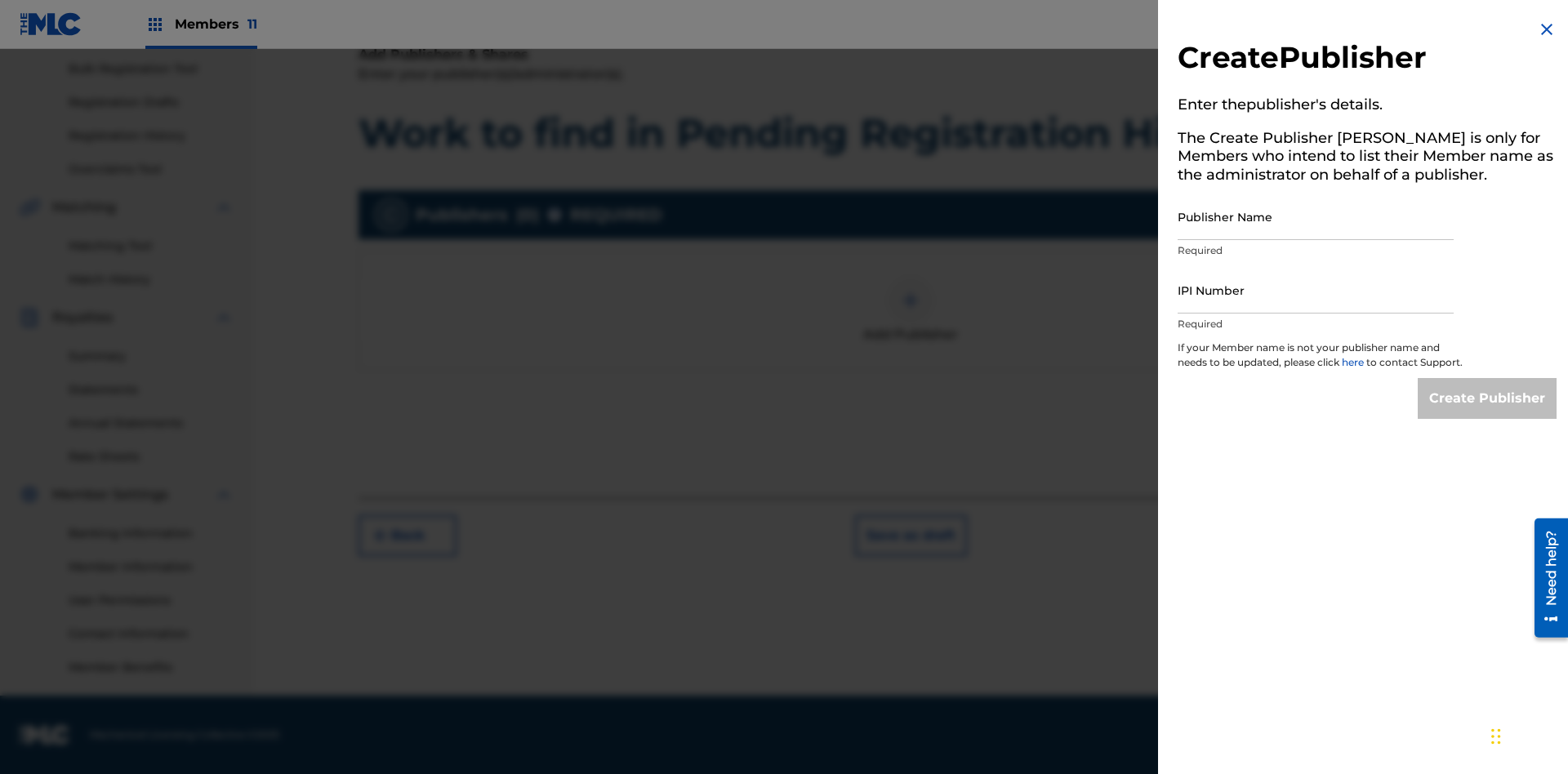
click at [1316, 216] on input "Publisher Name" at bounding box center [1315, 216] width 276 height 46
type input "Test2025.08.18.04.52.11"
click at [1316, 290] on input "IPI Number" at bounding box center [1315, 290] width 276 height 46
click at [1488, 413] on input "Create Publisher" at bounding box center [1487, 398] width 138 height 41
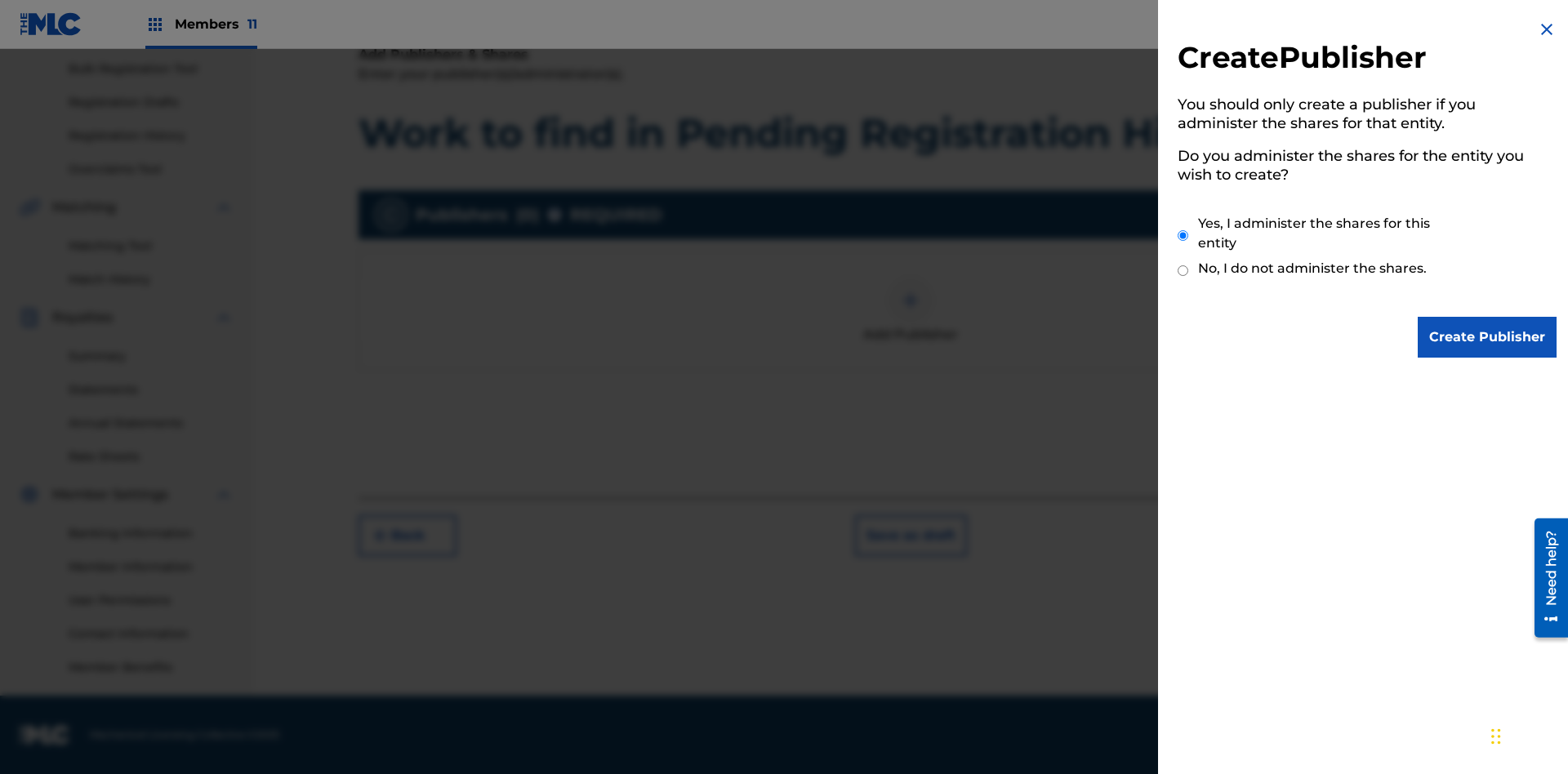
click at [1183, 236] on input "Yes, I administer the shares for this entity" at bounding box center [1183, 236] width 11 height 35
click at [1488, 337] on input "Create Publisher" at bounding box center [1487, 337] width 138 height 41
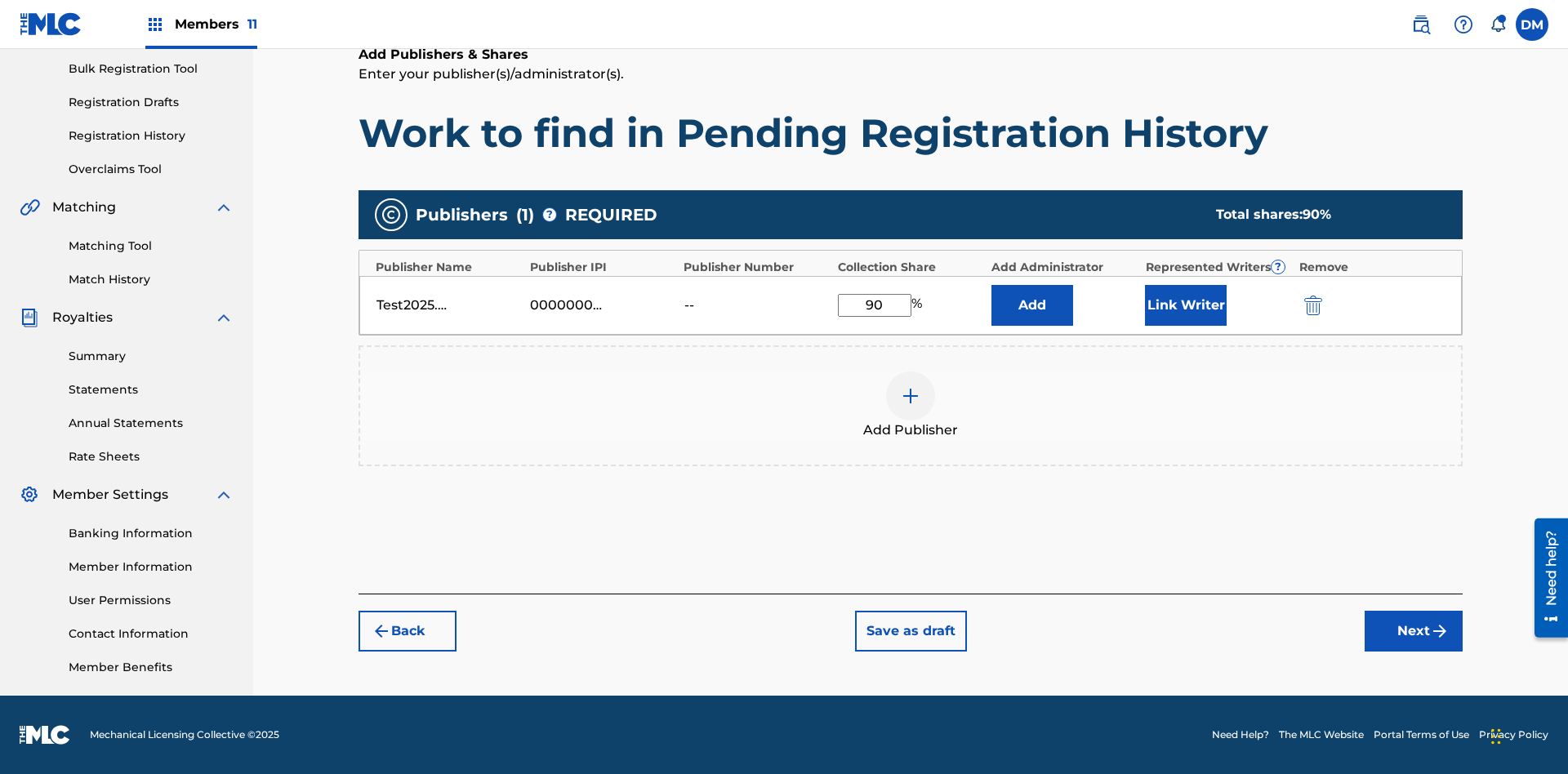
type input "90"
click at [1186, 305] on button "Link Writer" at bounding box center [1185, 305] width 81 height 41
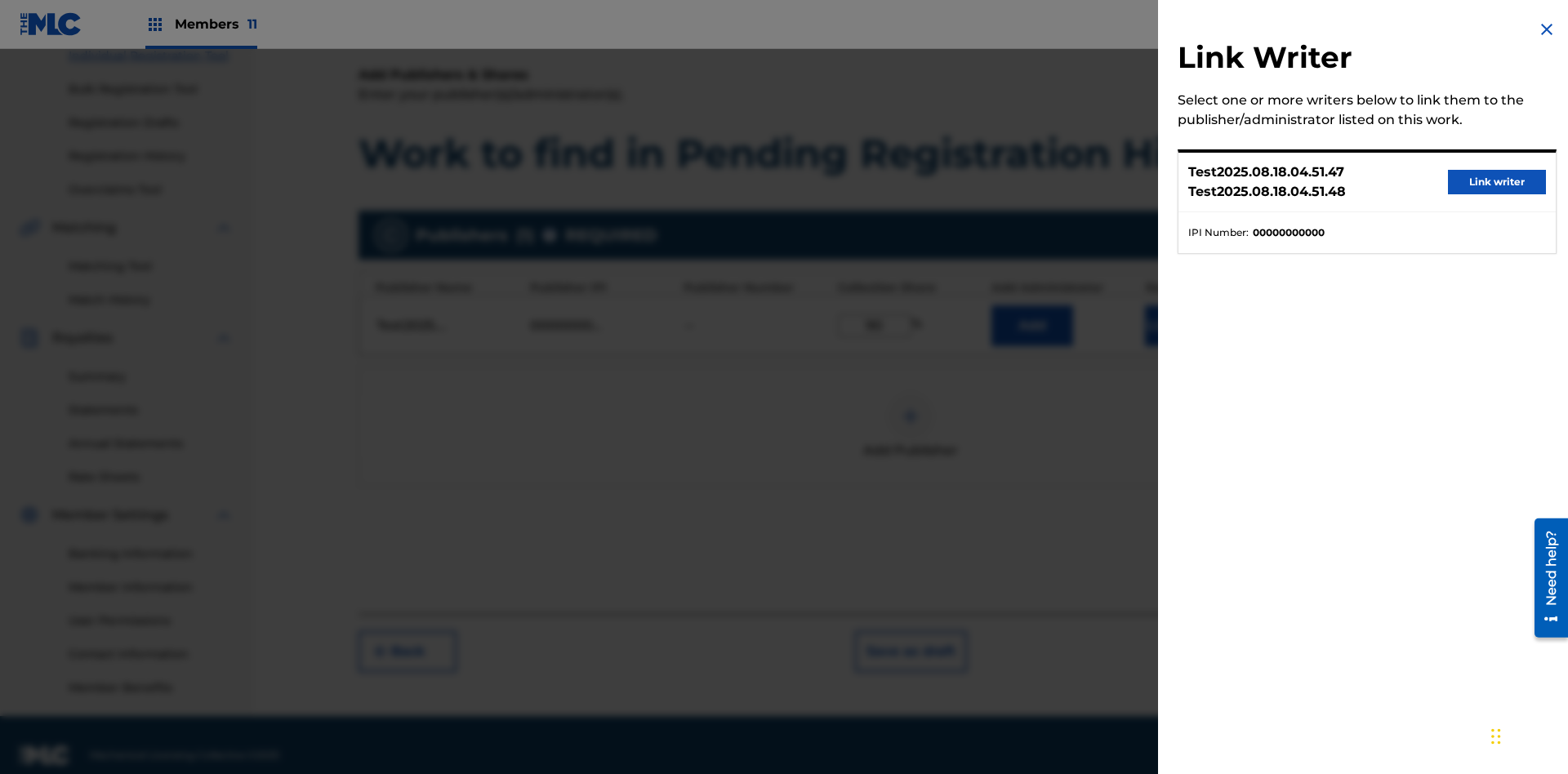
click at [1497, 182] on button "Link writer" at bounding box center [1497, 182] width 98 height 25
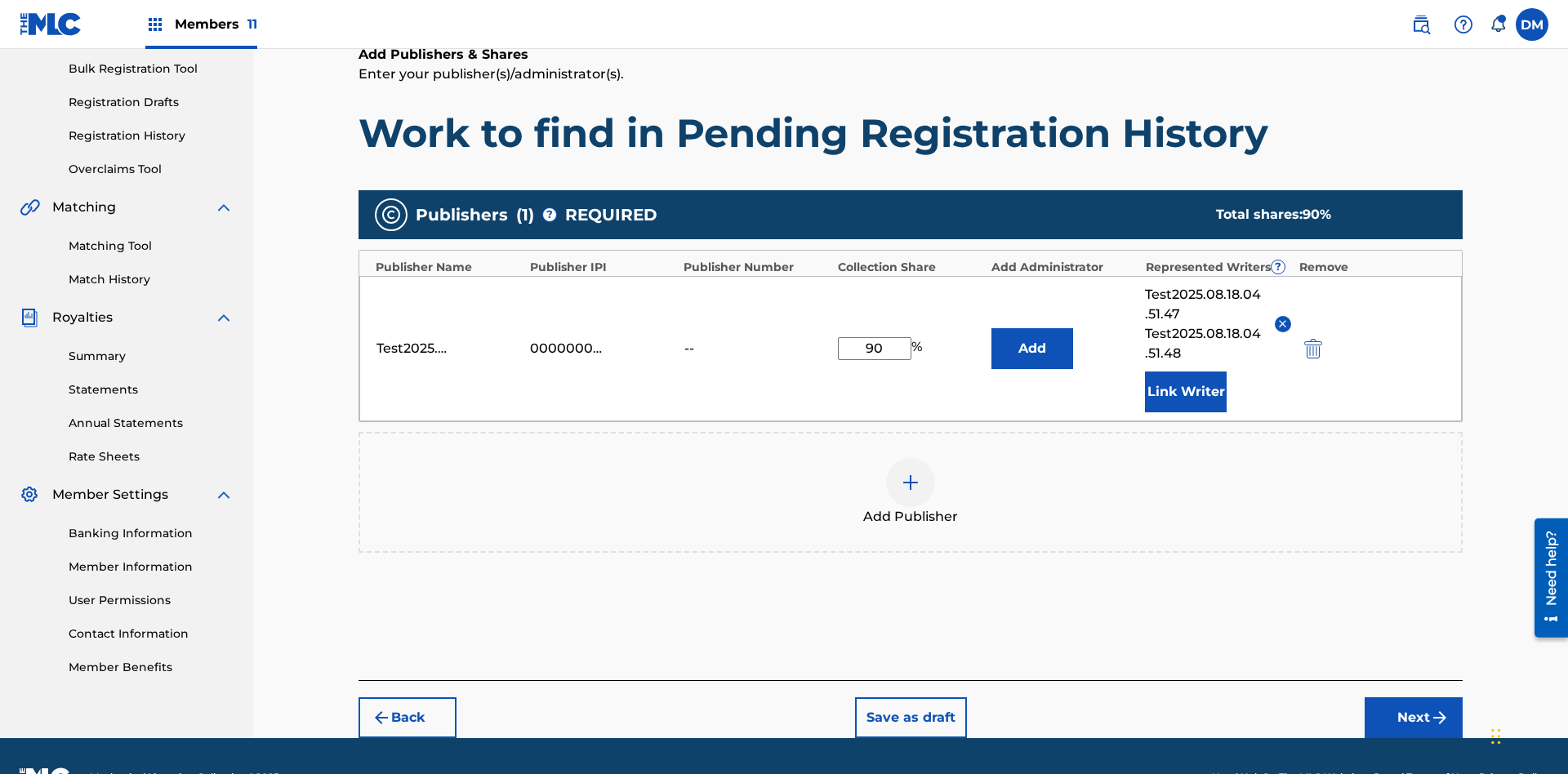
click at [1186, 371] on button "Link Writer" at bounding box center [1185, 391] width 81 height 41
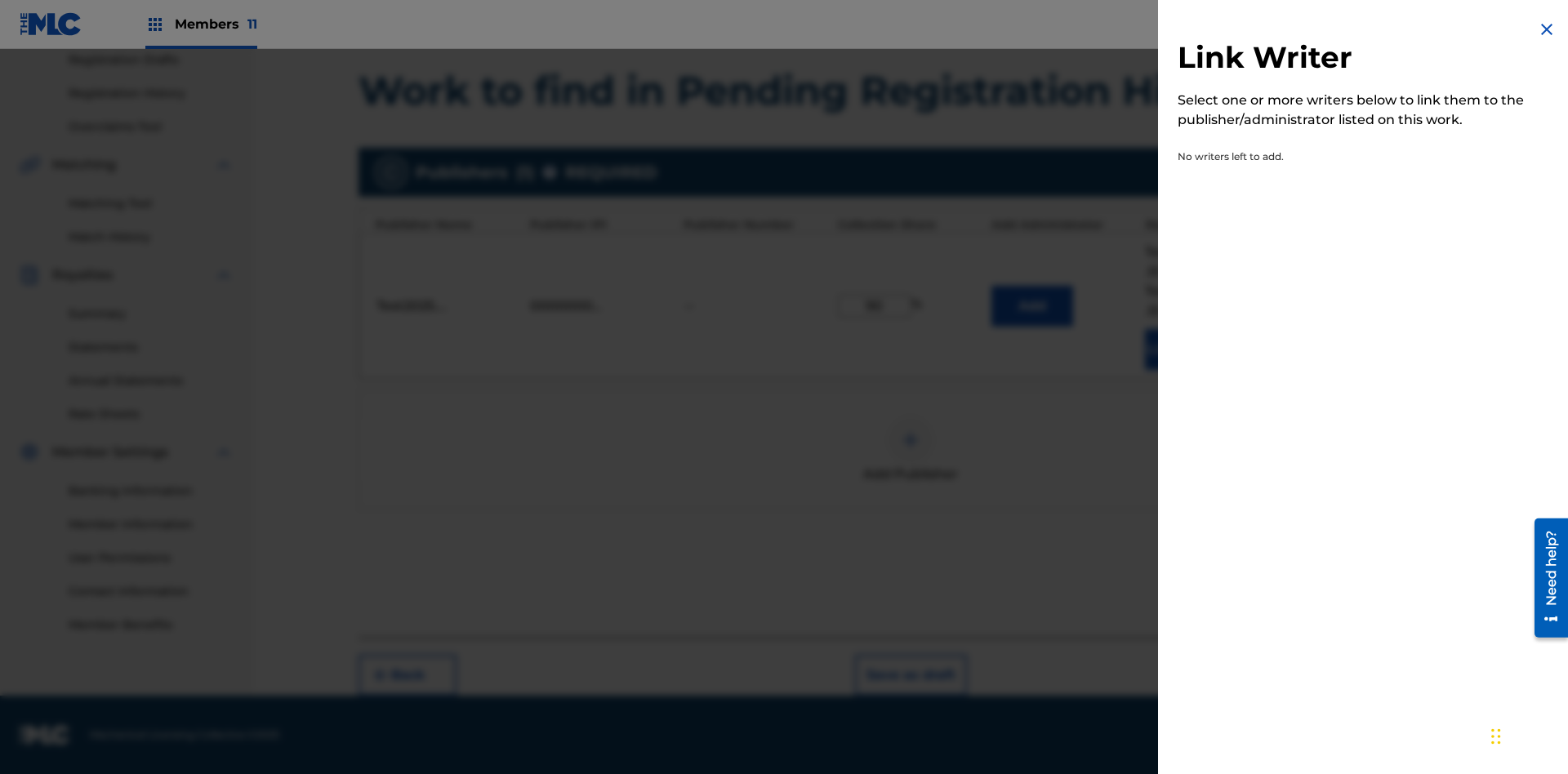
click at [1547, 30] on img at bounding box center [1547, 29] width 19 height 19
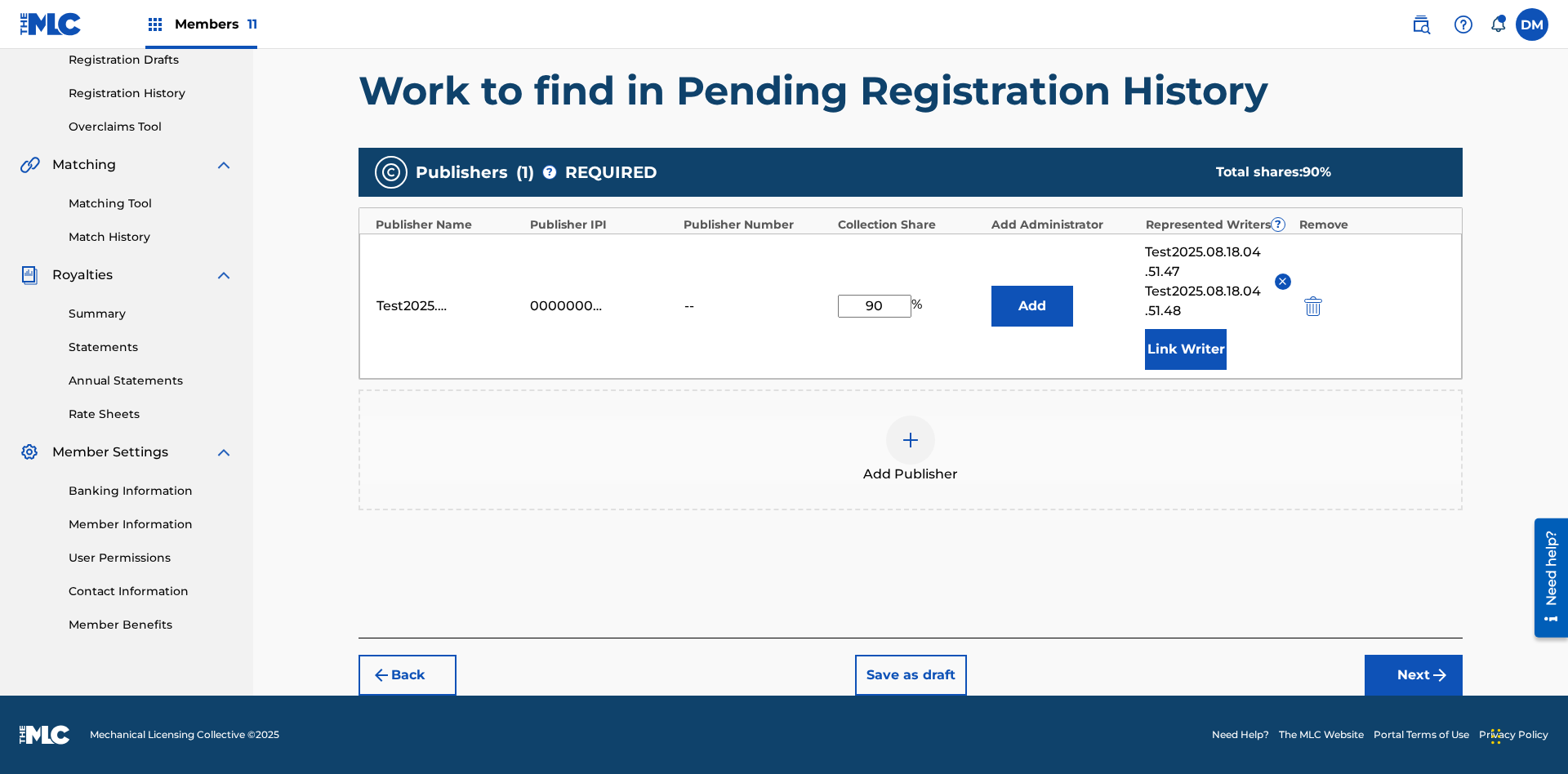
click at [1032, 306] on button "Add" at bounding box center [1032, 306] width 81 height 41
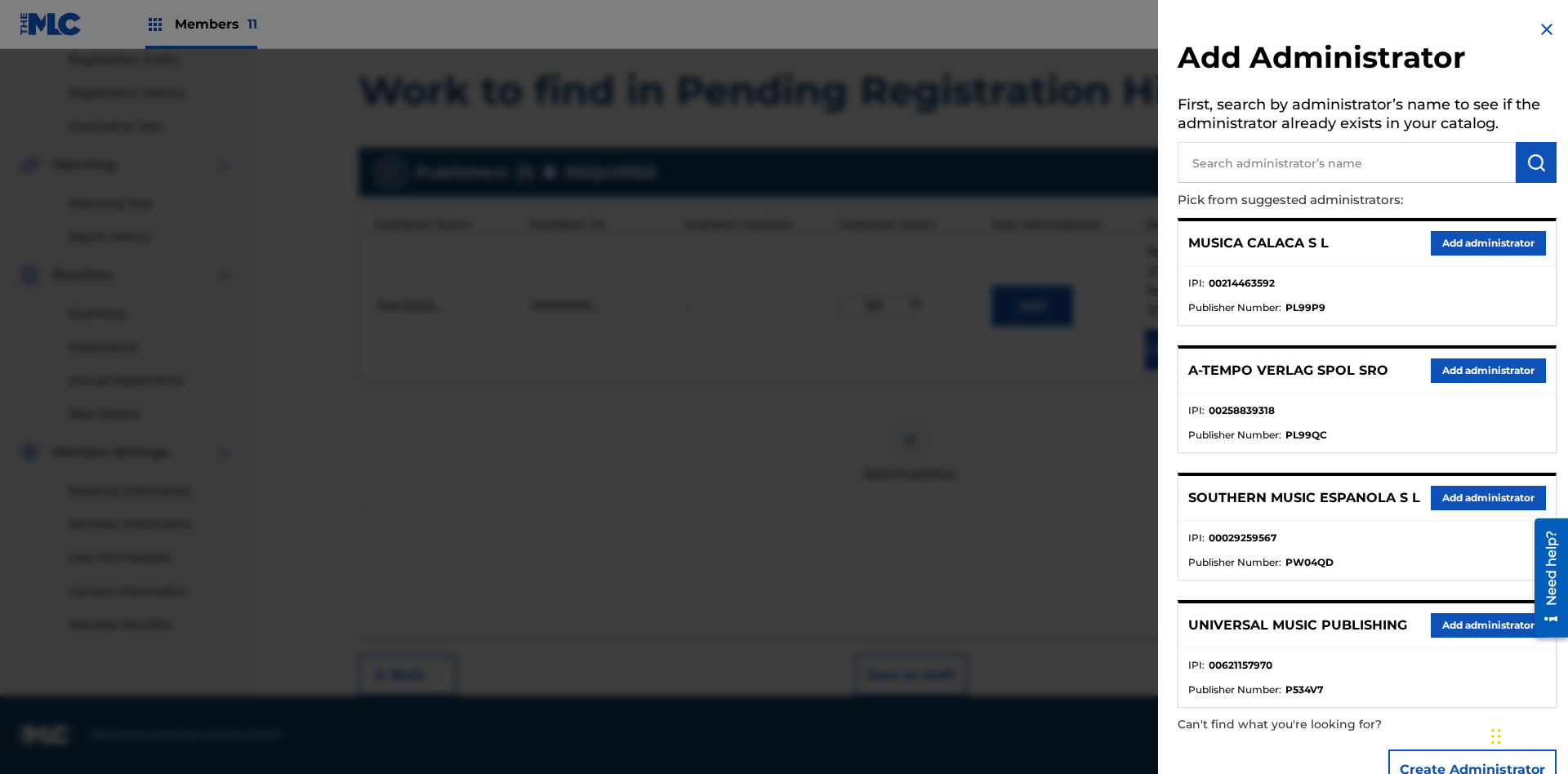
click at [1346, 163] on input "text" at bounding box center [1346, 162] width 338 height 41
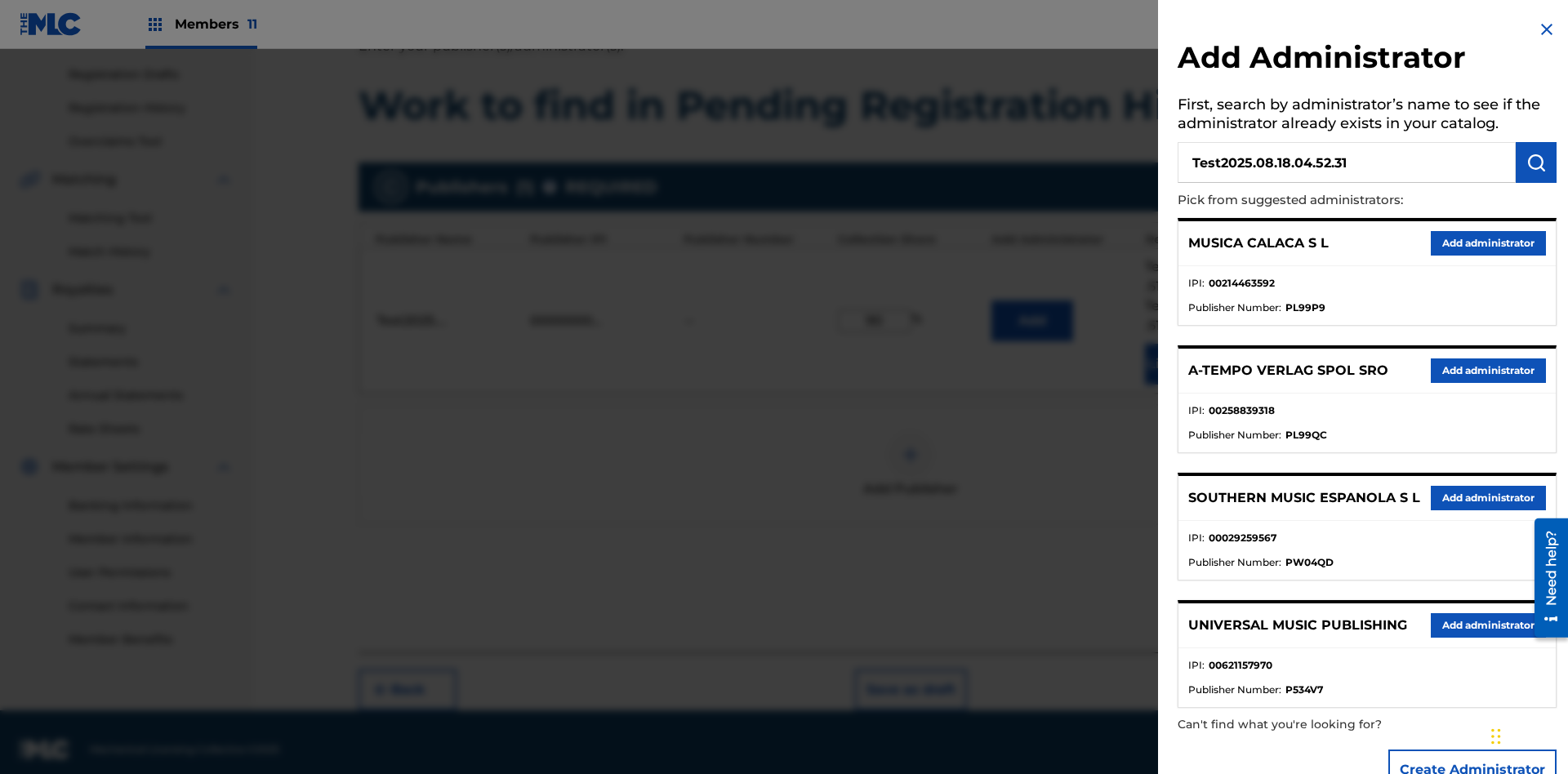
type input "Test2025.08.18.04.52.31"
click at [1536, 163] on img "submit" at bounding box center [1536, 162] width 19 height 19
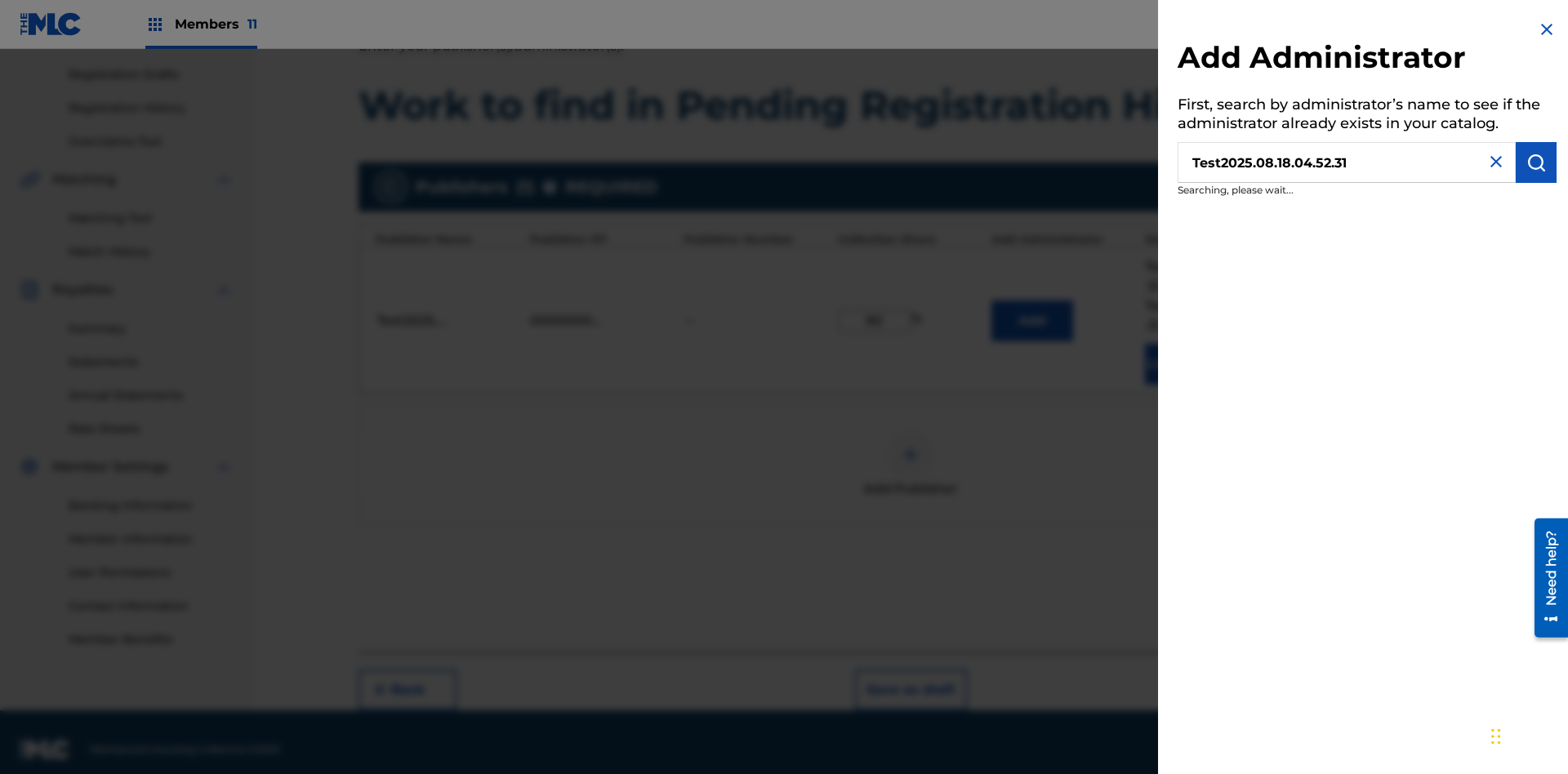
scroll to position [281, 0]
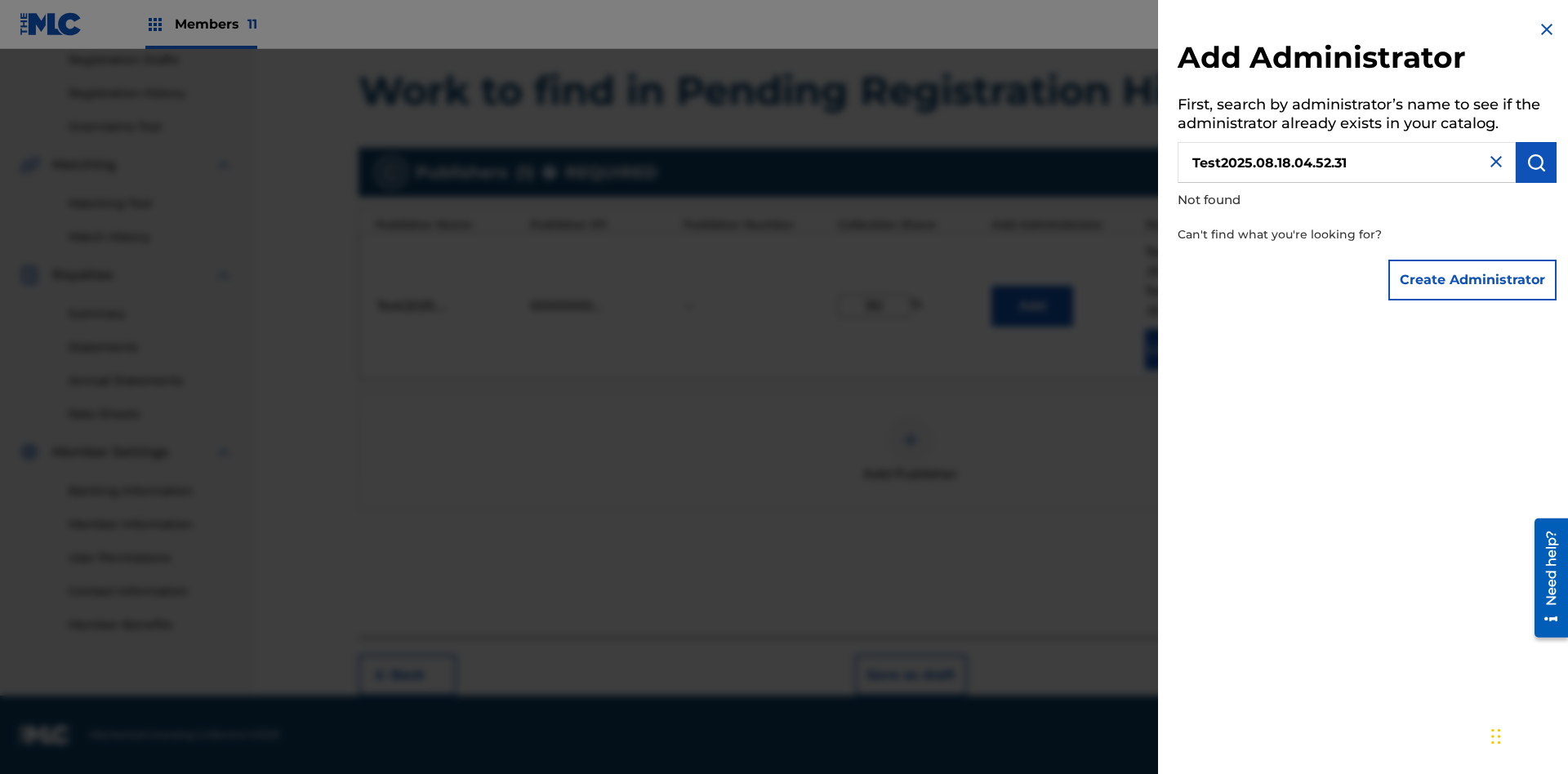
click at [1473, 279] on button "Create Administrator" at bounding box center [1473, 279] width 168 height 41
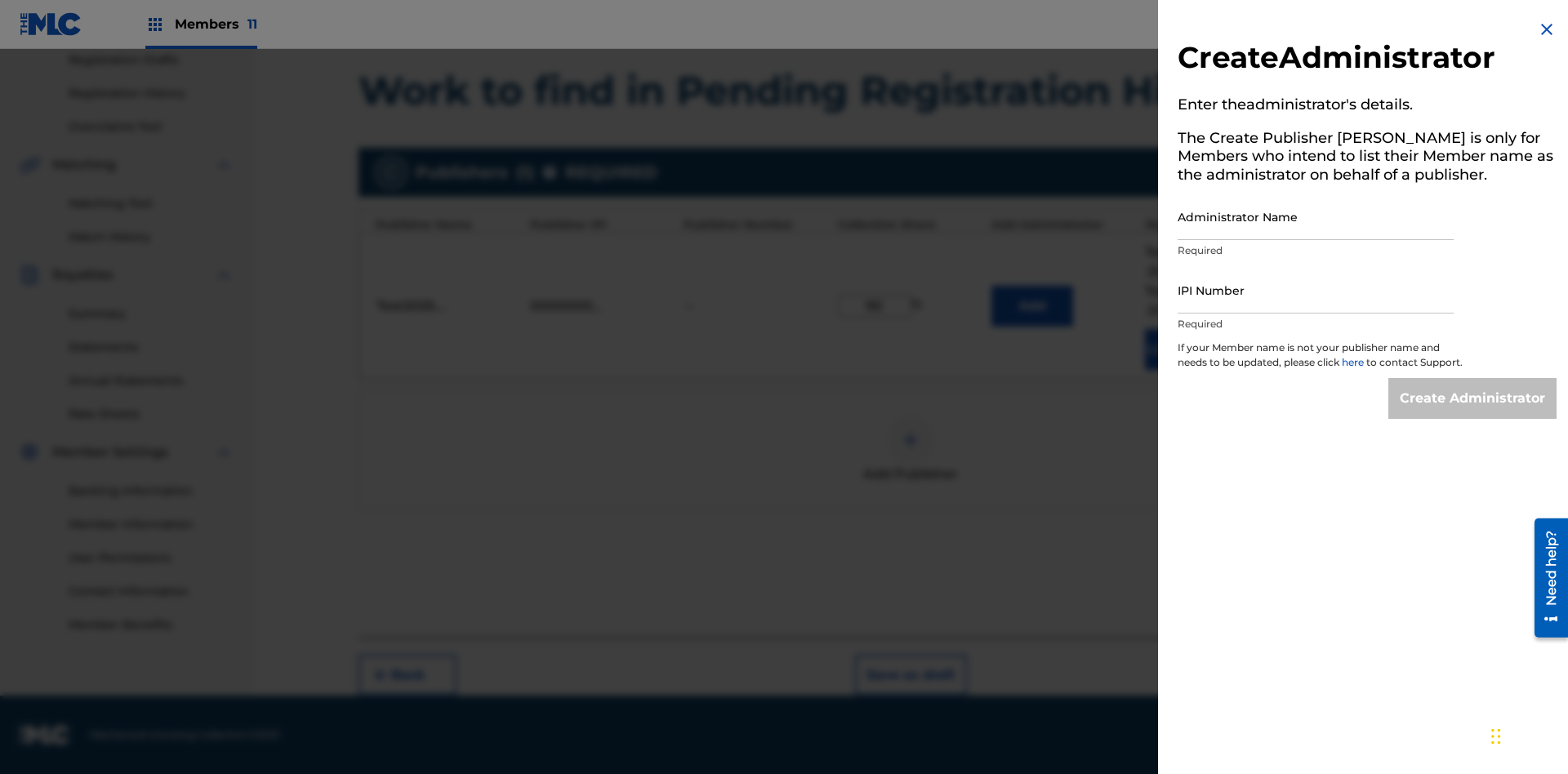
click at [1316, 216] on input "Administrator Name" at bounding box center [1315, 216] width 276 height 46
type input "Test2025.08.18.04.52.35"
click at [1316, 290] on input "IPI Number" at bounding box center [1315, 290] width 276 height 46
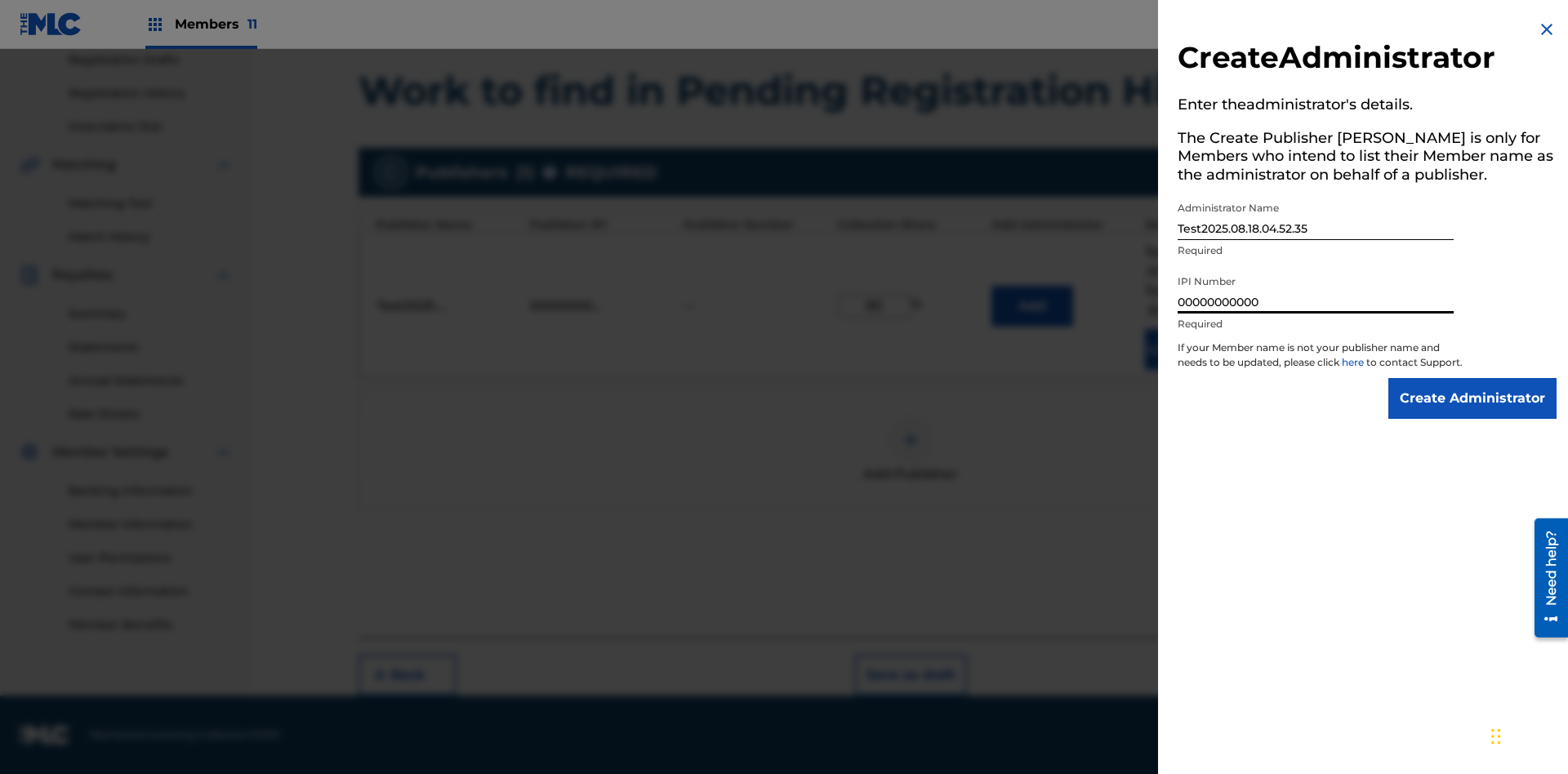
type input "00000000000"
click at [1473, 413] on input "Create Administrator" at bounding box center [1473, 398] width 168 height 41
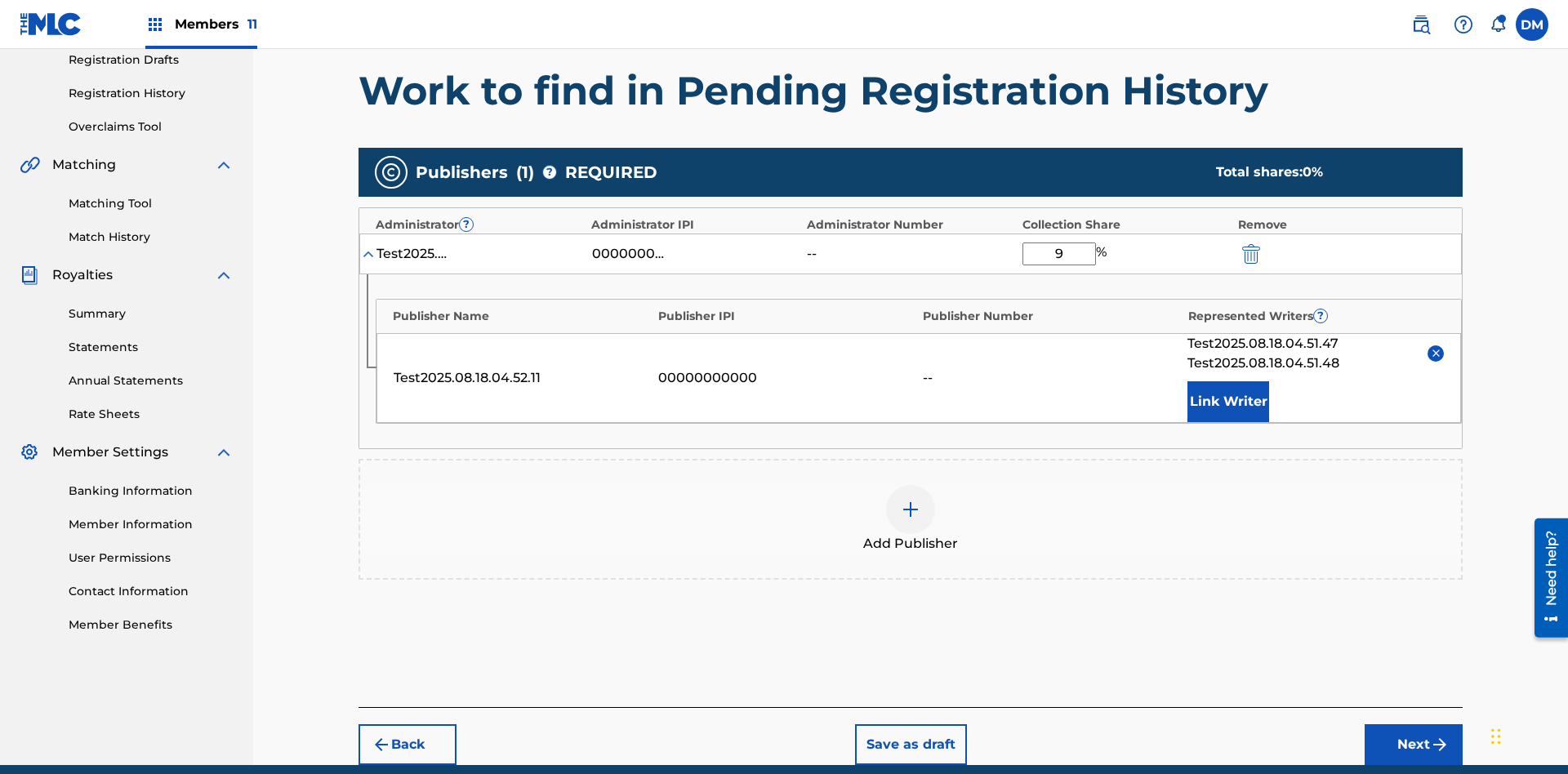
type input "90"
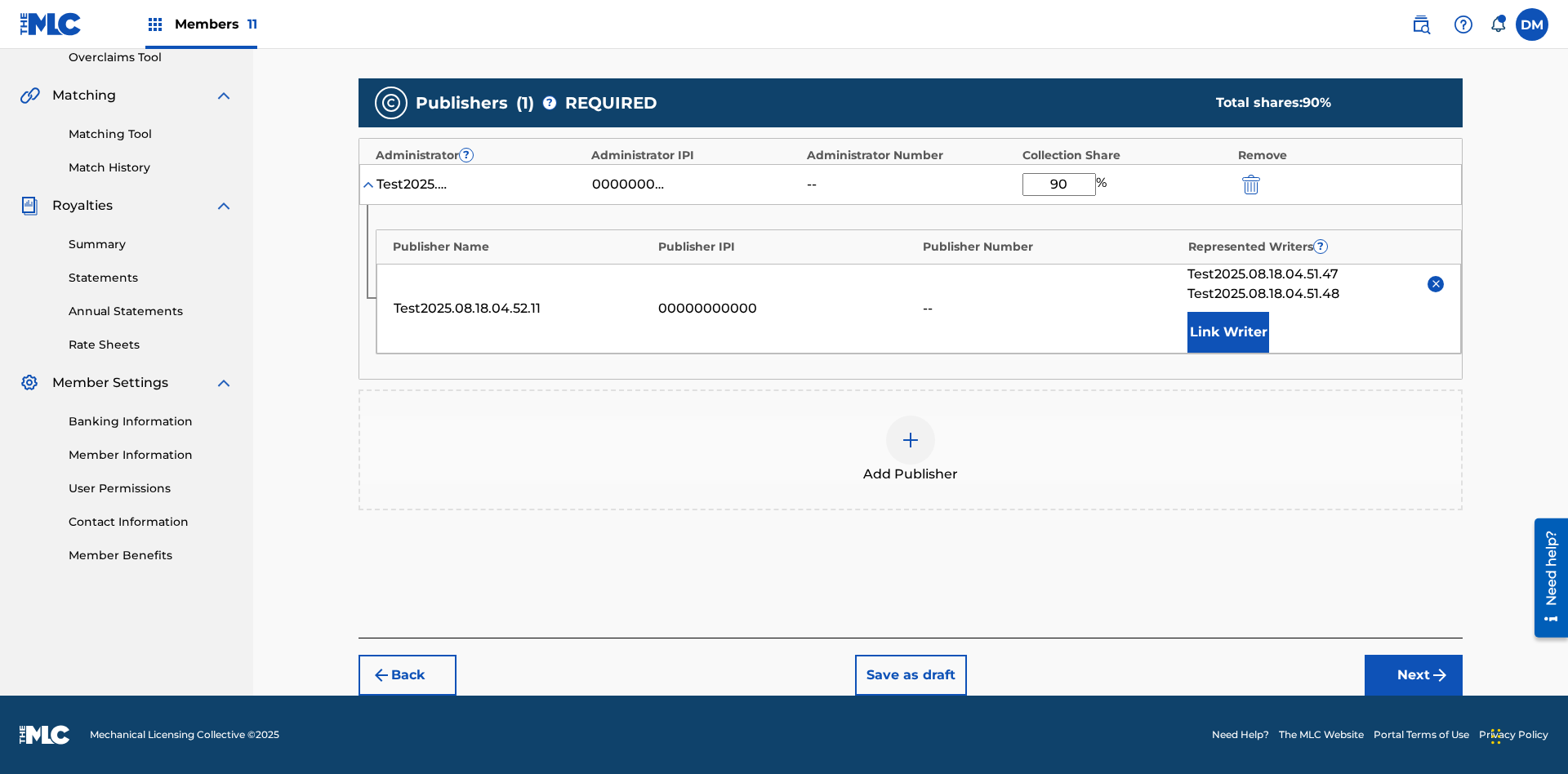
click at [1414, 675] on button "Next" at bounding box center [1414, 675] width 98 height 41
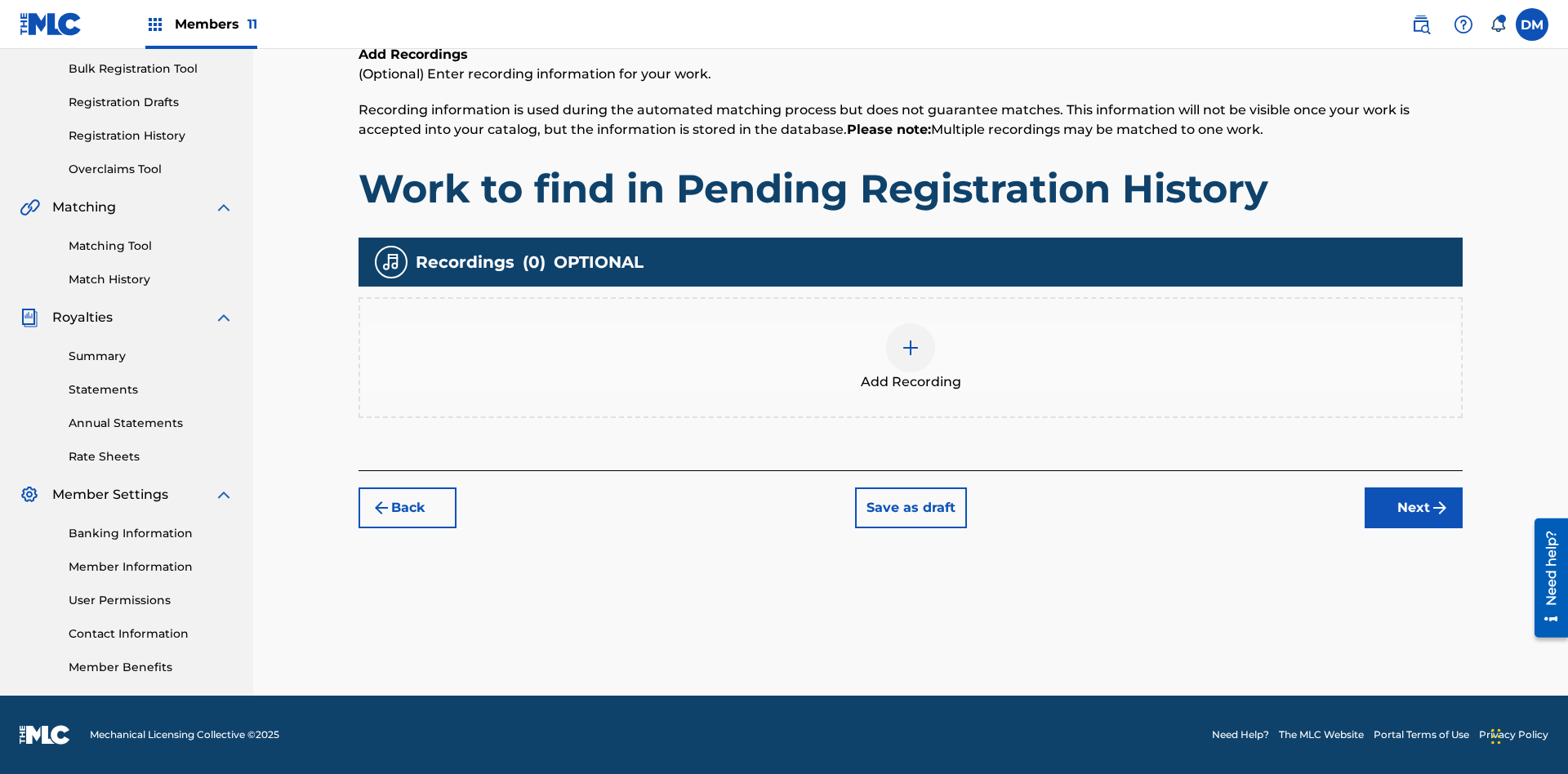
click at [911, 356] on img at bounding box center [910, 348] width 19 height 19
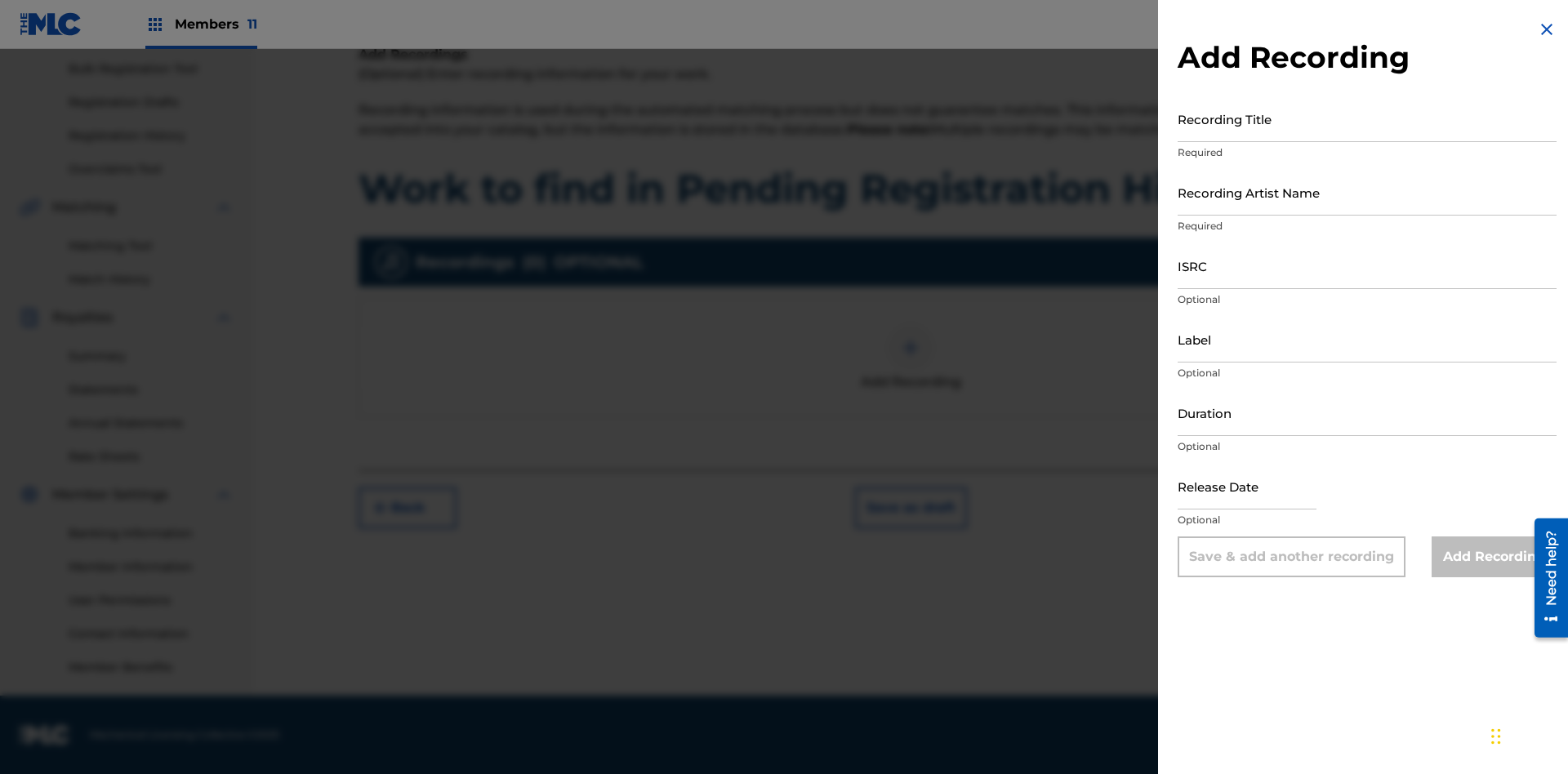
click at [1367, 118] on input "Recording Title" at bounding box center [1367, 118] width 379 height 46
type input "Best Song Ever"
click at [1367, 192] on input "Recording Artist Name" at bounding box center [1367, 192] width 379 height 46
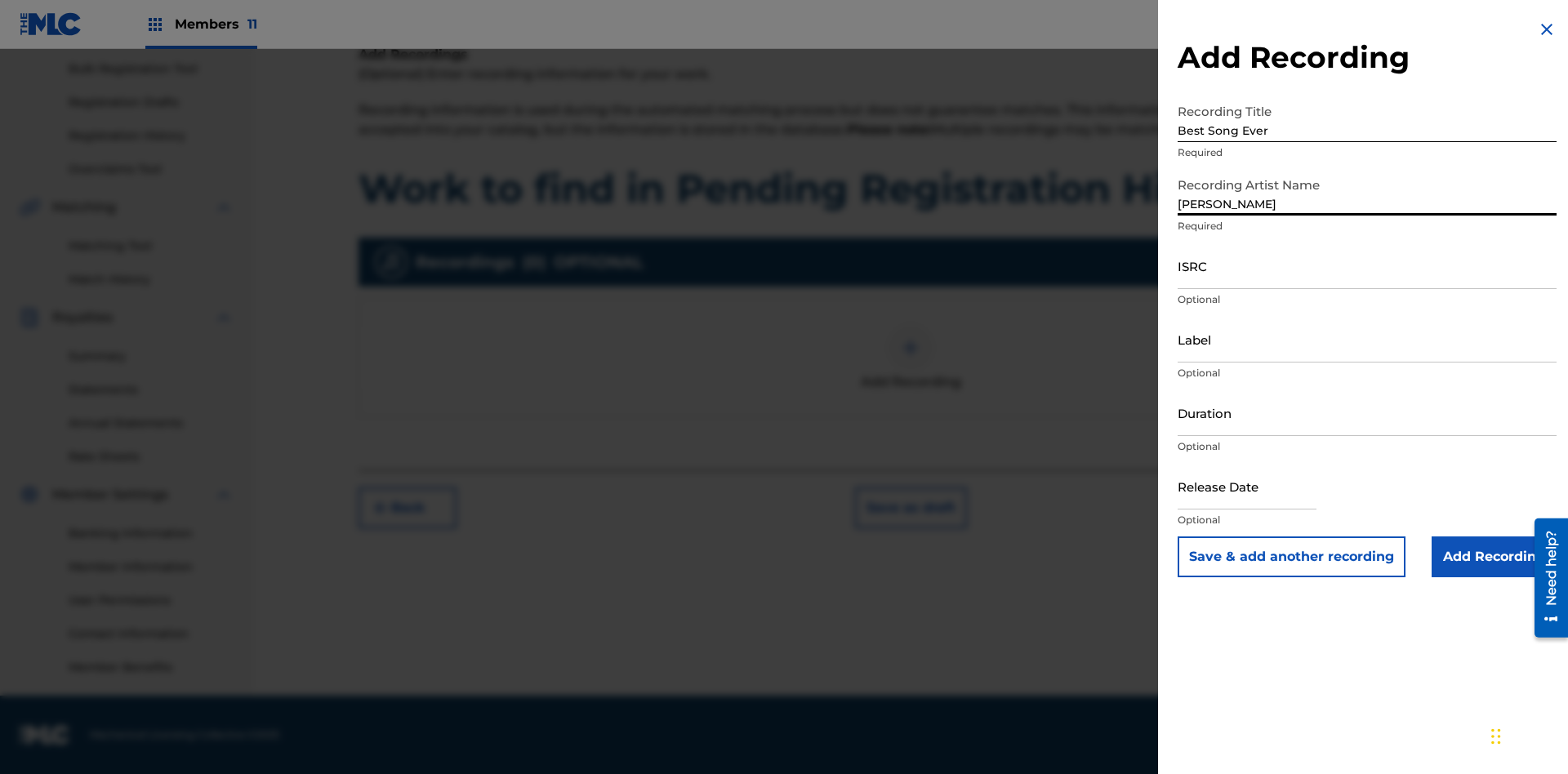
type input "Joe Lewis"
click at [1367, 265] on input "ISRC" at bounding box center [1367, 265] width 379 height 46
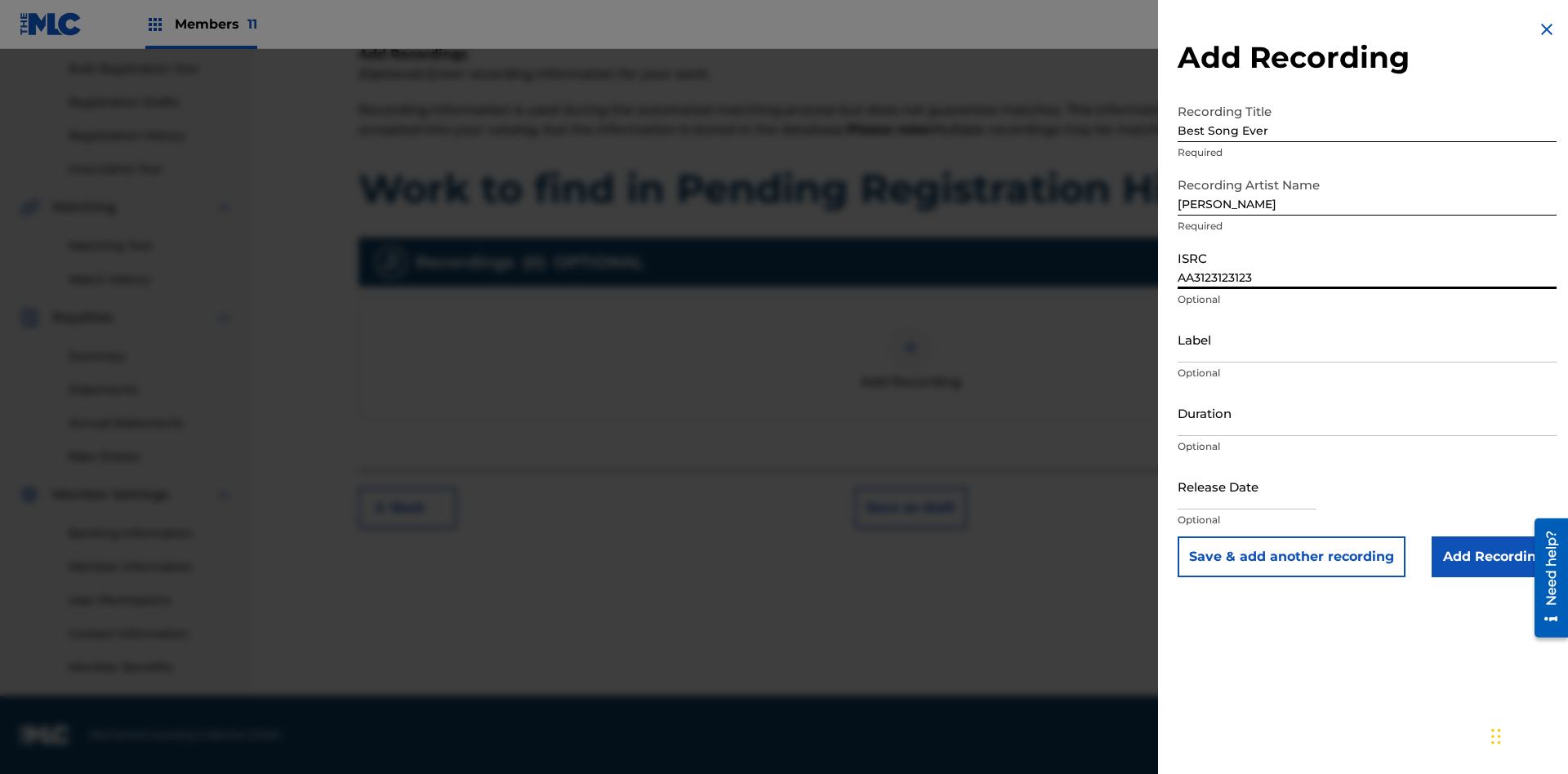
type input "AA3123123123"
click at [1367, 339] on input "Label" at bounding box center [1367, 339] width 379 height 46
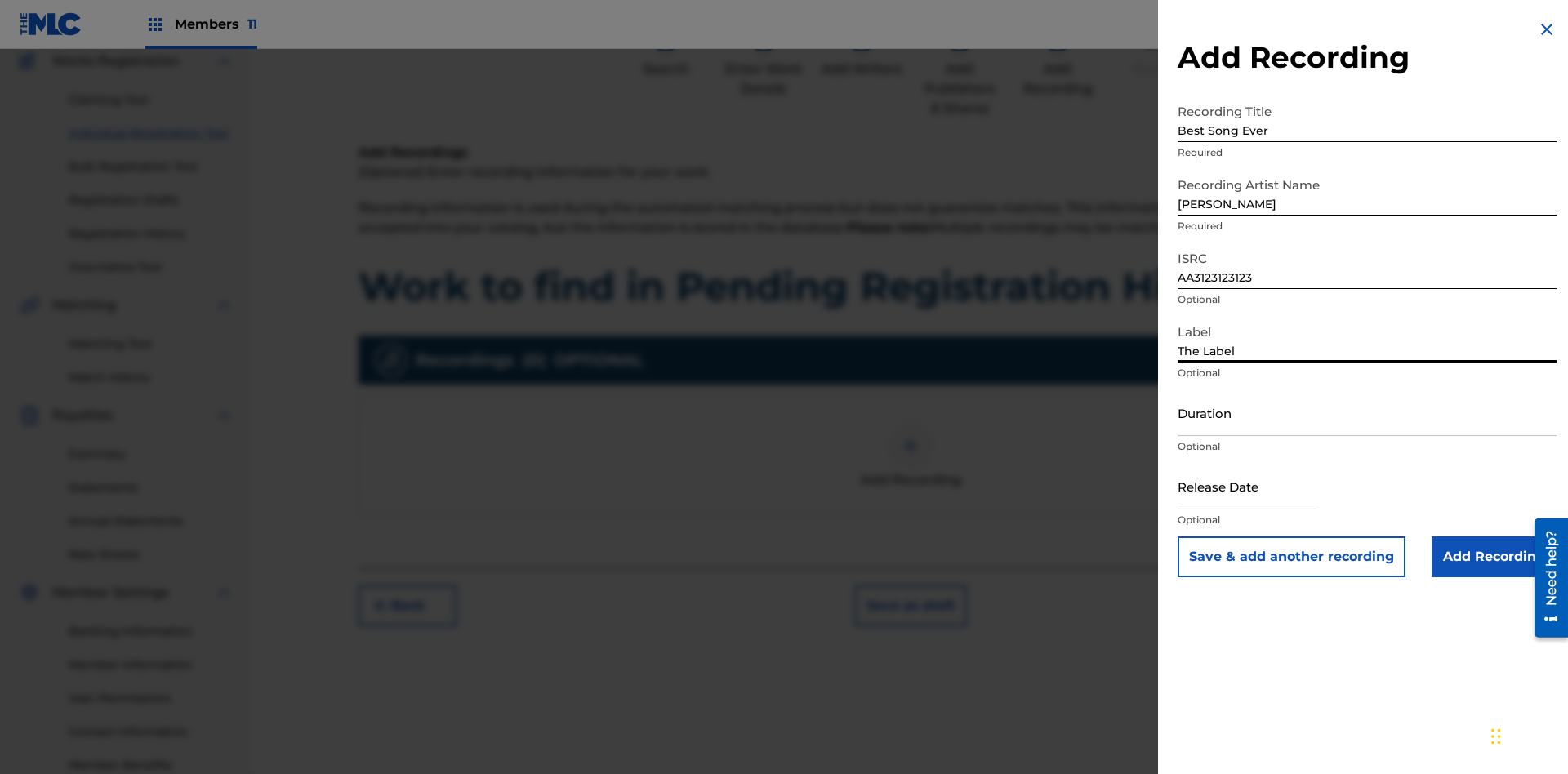
type input "The Label"
click at [1367, 412] on input "Duration" at bounding box center [1367, 412] width 379 height 46
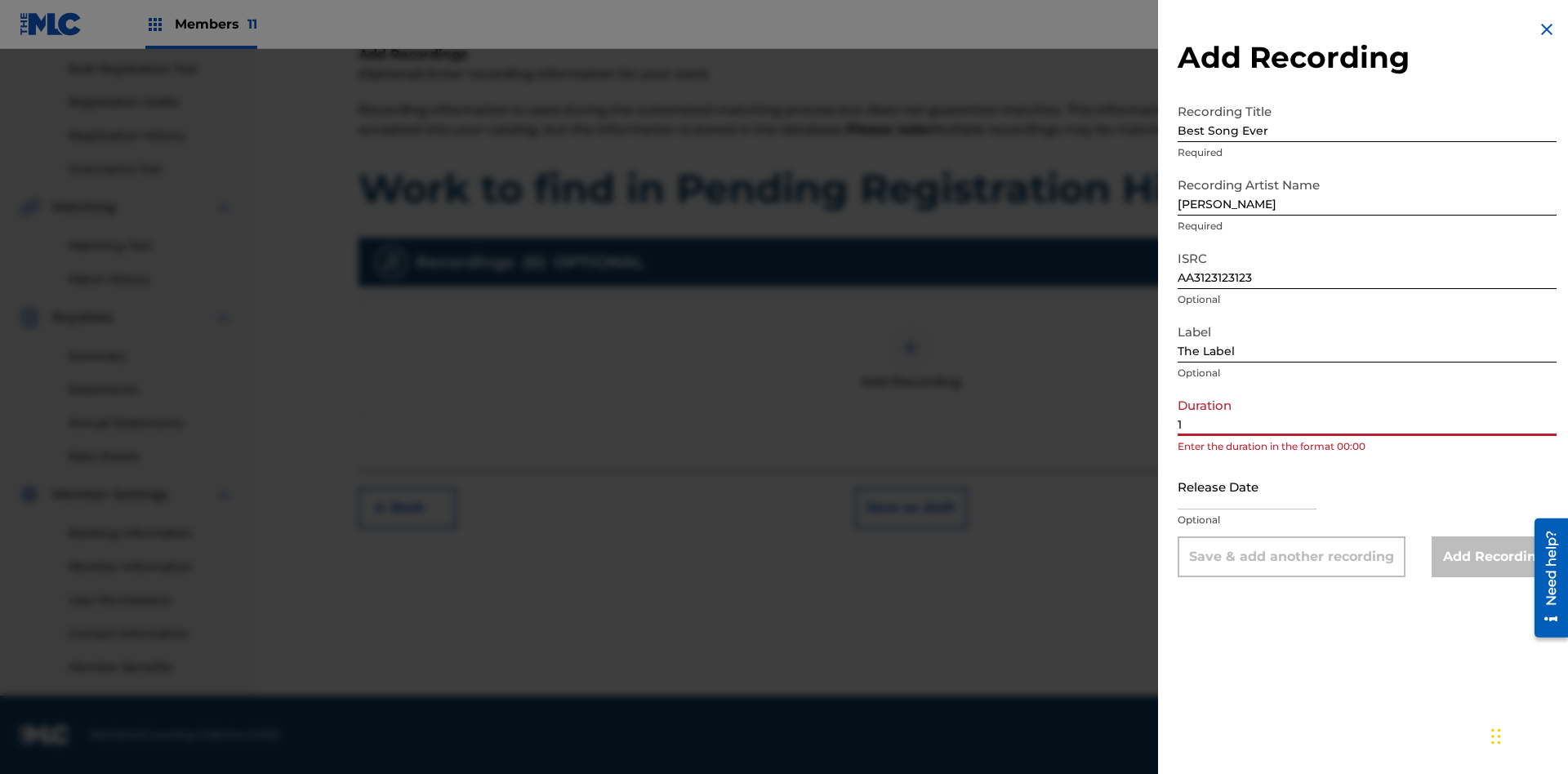
click at [1367, 412] on input "1" at bounding box center [1367, 412] width 379 height 46
type input "12:25"
click at [1261, 488] on input "text" at bounding box center [1247, 486] width 138 height 46
select select "7"
select select "2025"
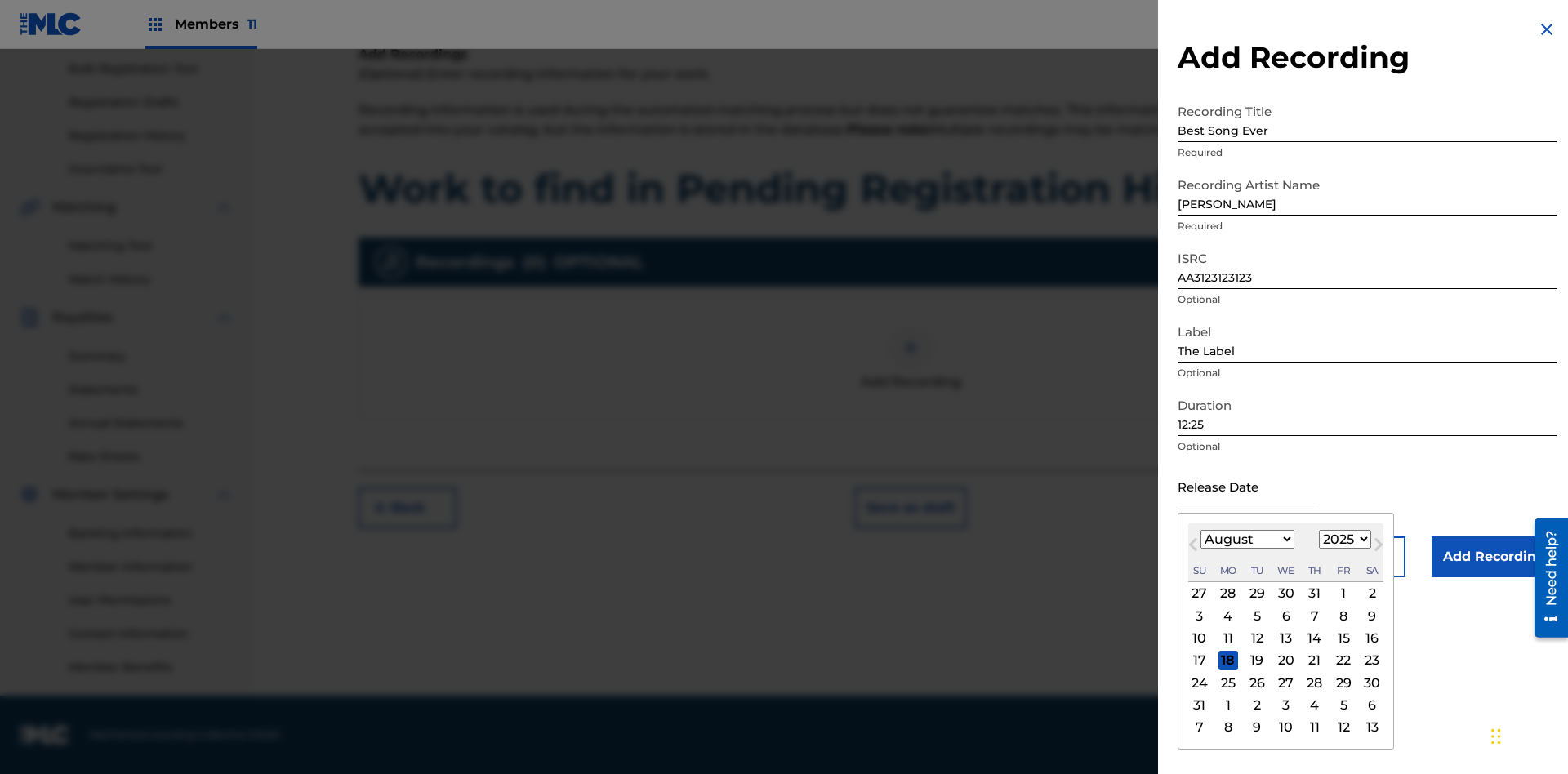
click at [1247, 539] on select "January February March April May June July August September October November De…" at bounding box center [1247, 538] width 94 height 18
select select "3"
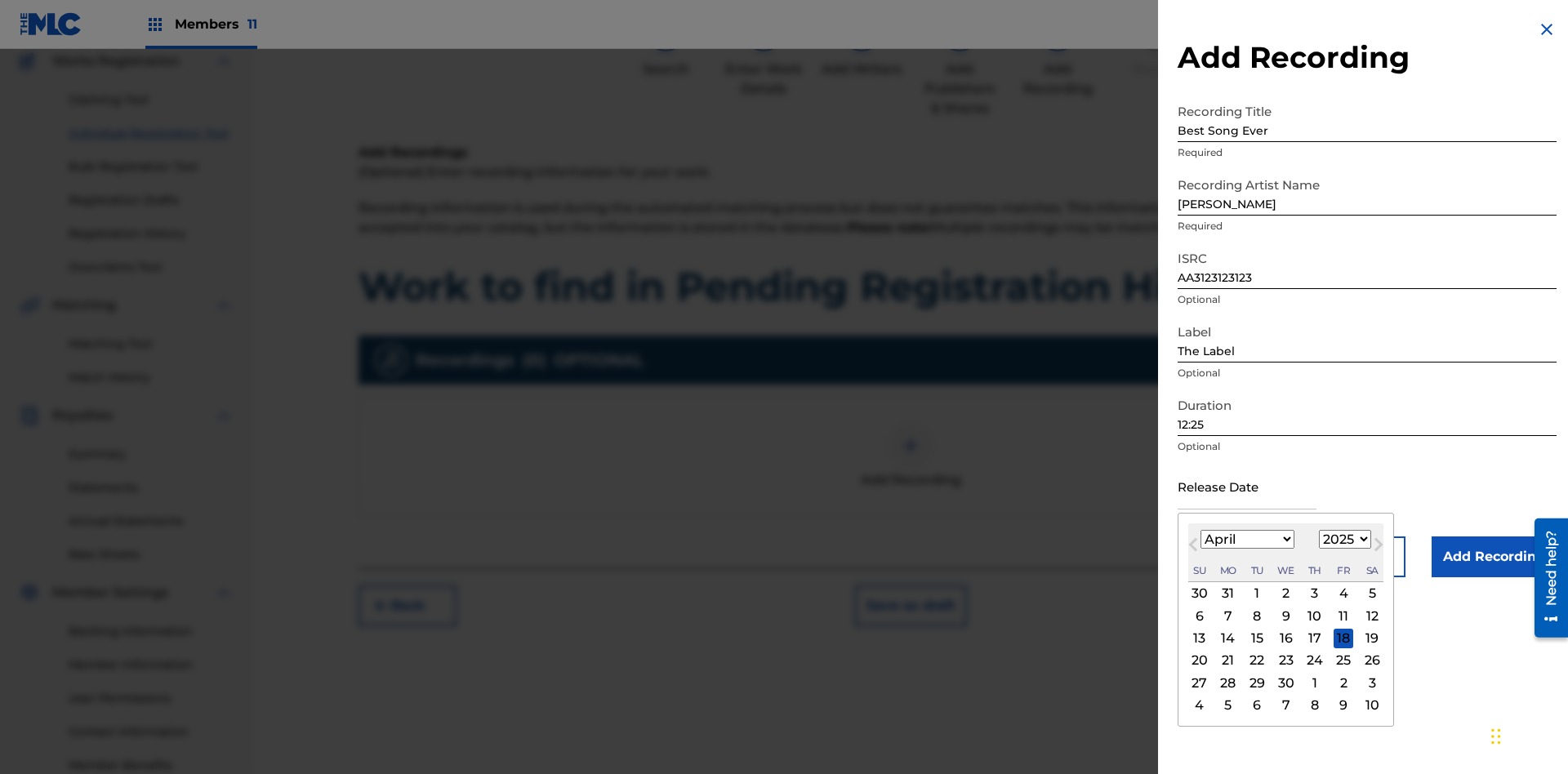
click at [1343, 539] on select "1900 1901 1902 1903 1904 1905 1906 1907 1908 1909 1910 1911 1912 1913 1914 1915…" at bounding box center [1346, 538] width 53 height 18
select select "2021"
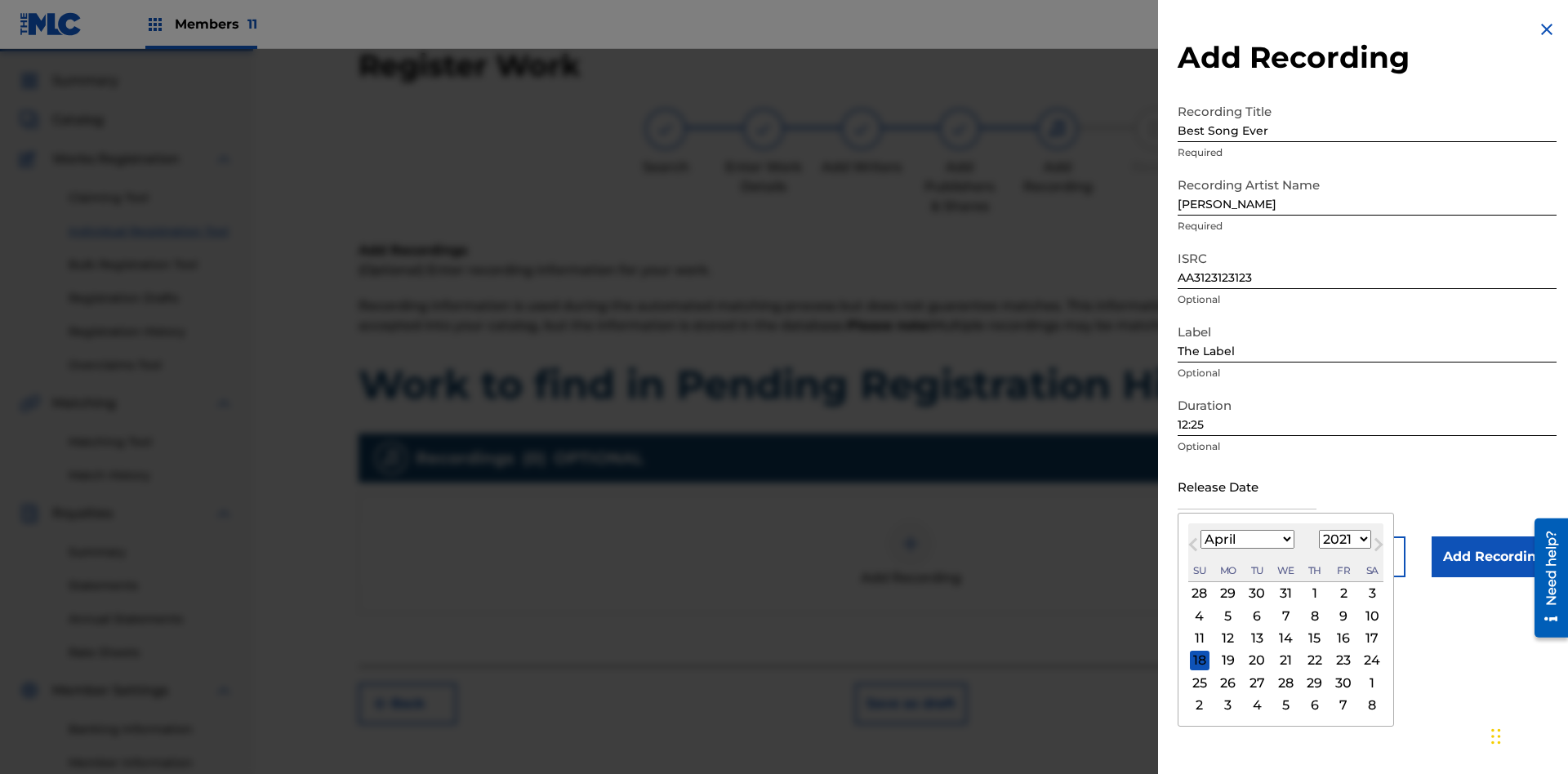
click at [1343, 539] on select "1900 1901 1902 1903 1904 1905 1906 1907 1908 1909 1910 1911 1912 1913 1914 1915…" at bounding box center [1346, 538] width 53 height 18
click at [1312, 594] on div "1" at bounding box center [1315, 594] width 19 height 19
type input "April 1 2021"
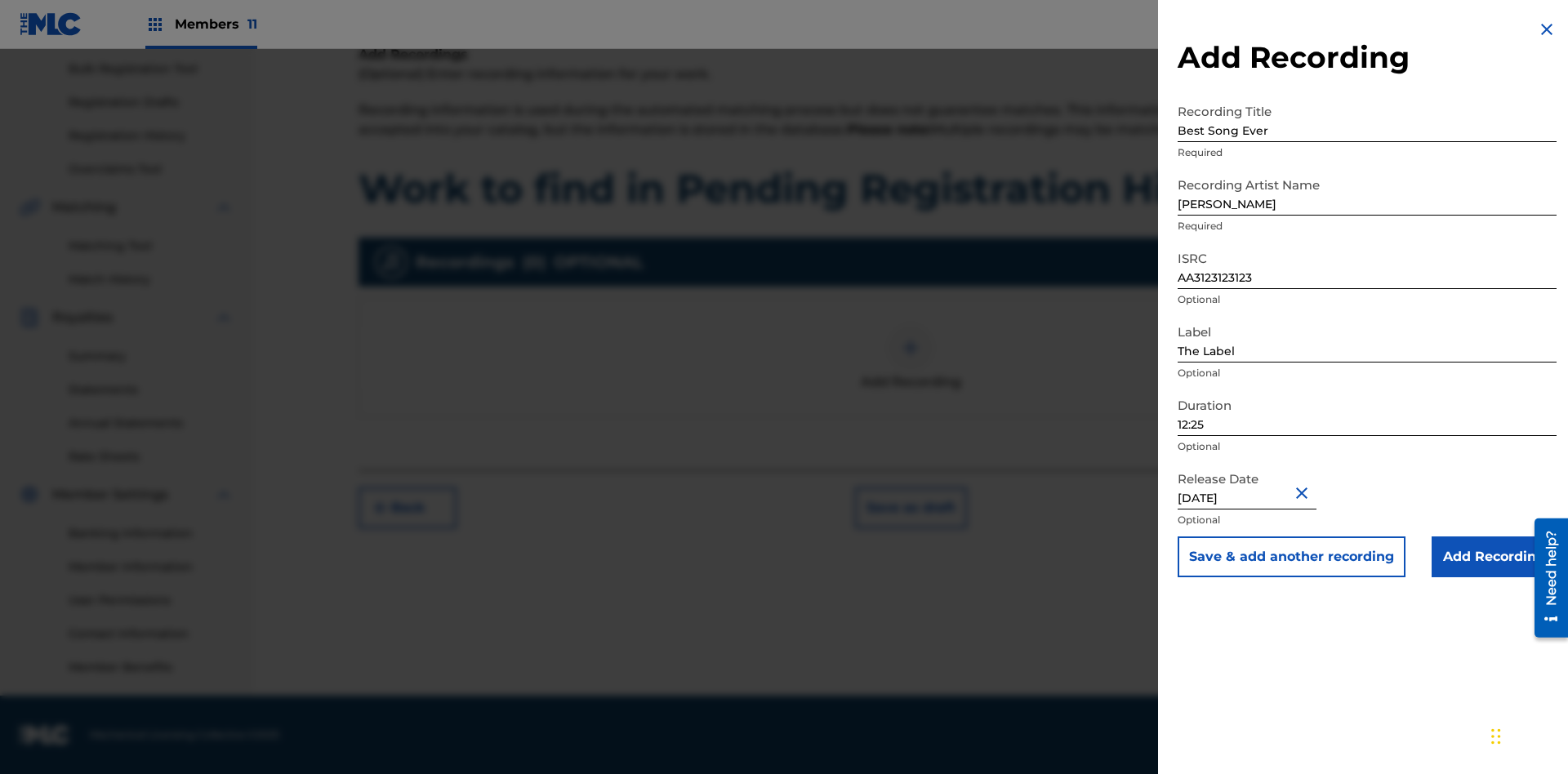
click at [1494, 557] on input "Add Recording" at bounding box center [1494, 557] width 125 height 41
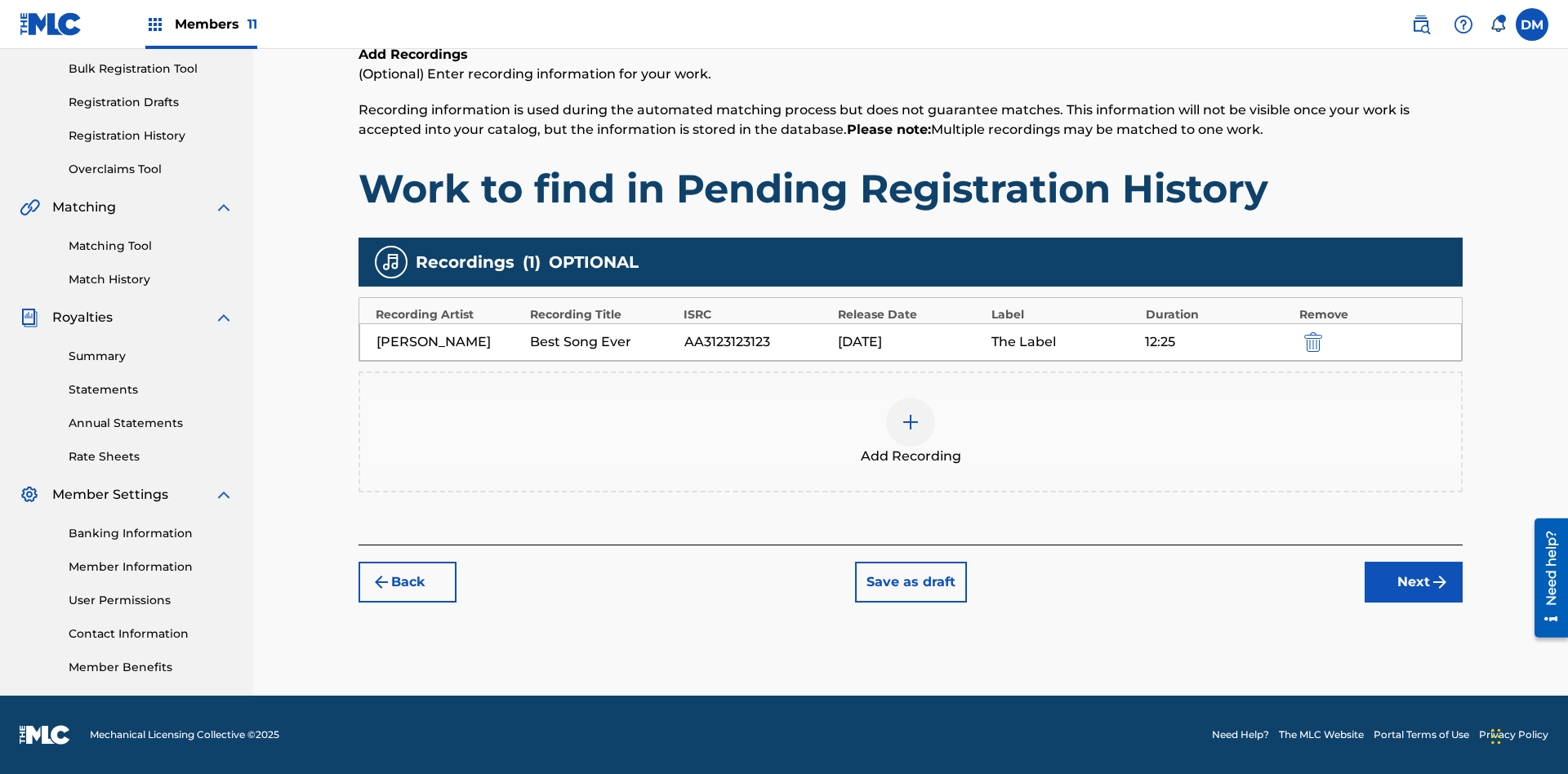
click at [1414, 582] on button "Next" at bounding box center [1414, 581] width 98 height 41
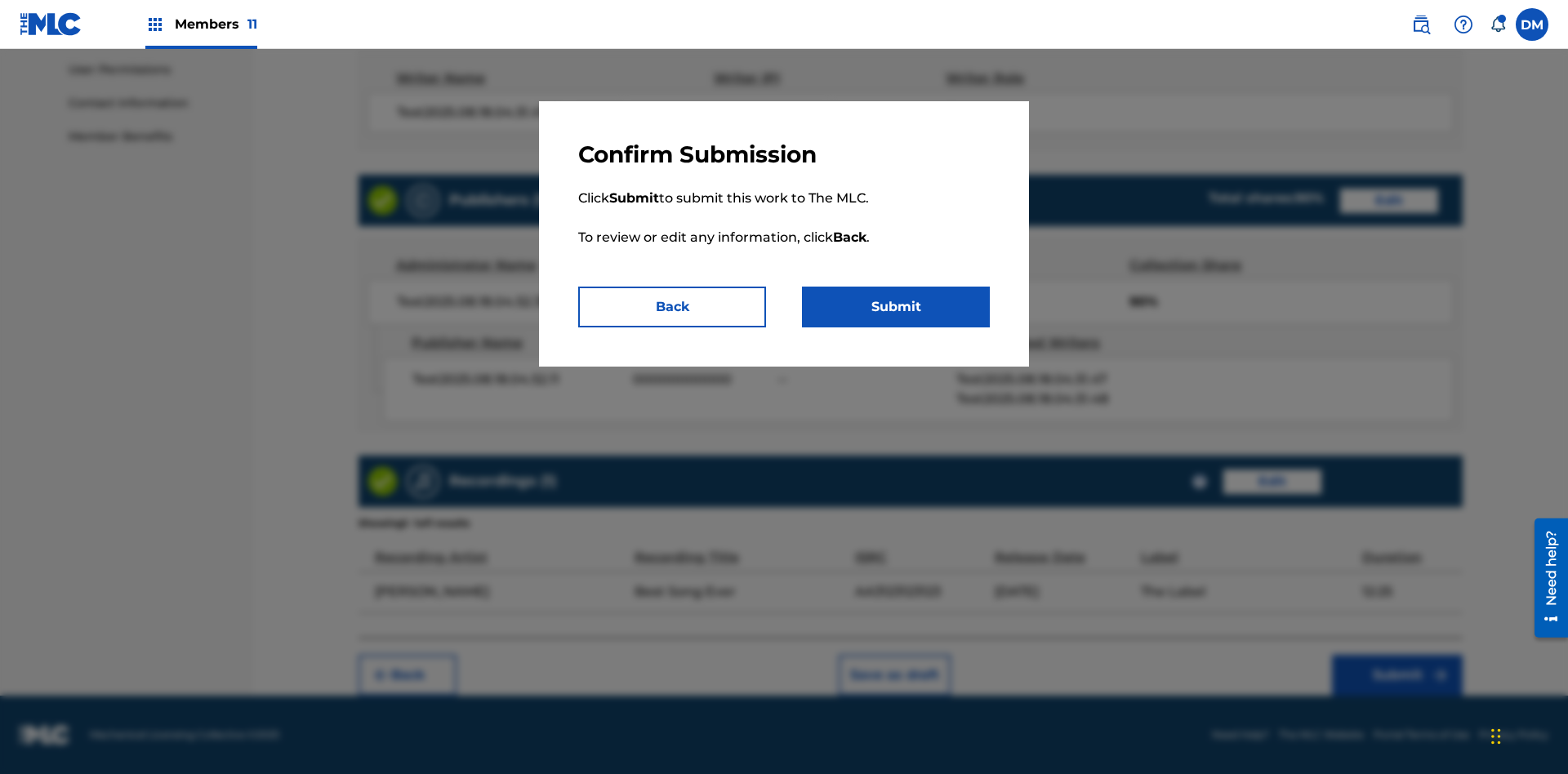
click at [896, 307] on button "Submit" at bounding box center [896, 306] width 187 height 41
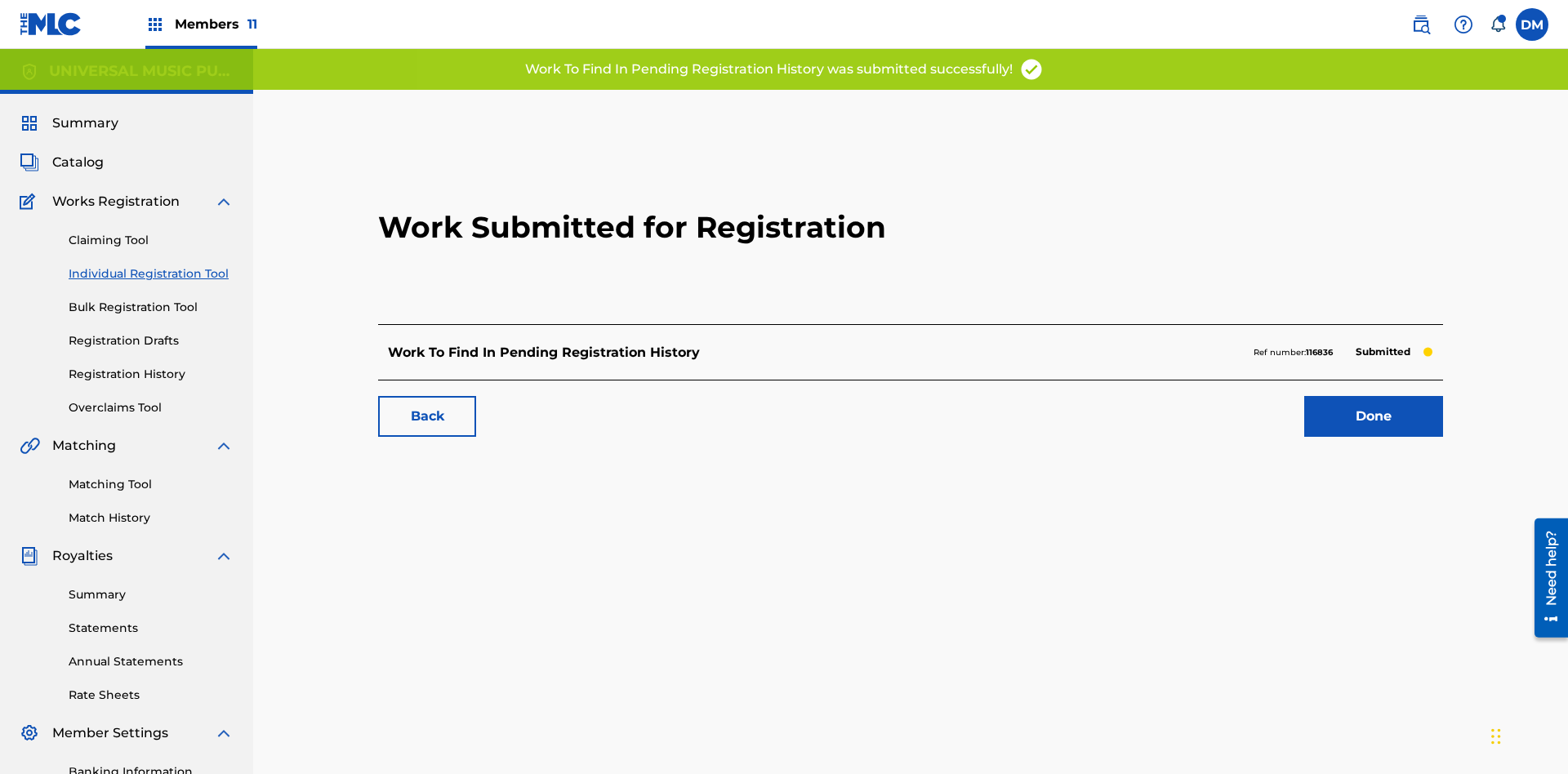
click at [1304, 396] on link "Done" at bounding box center [1374, 416] width 138 height 41
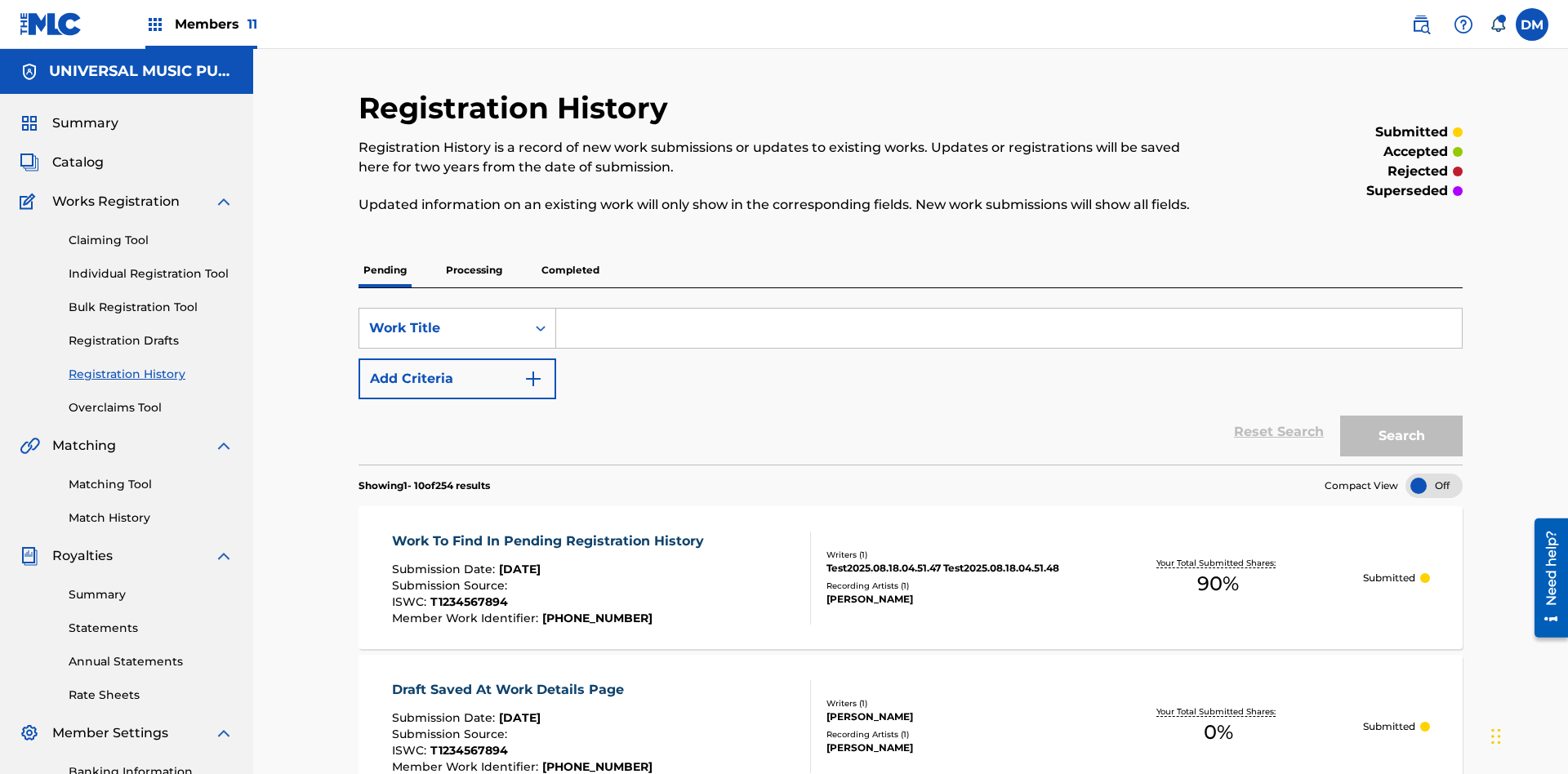
scroll to position [221, 0]
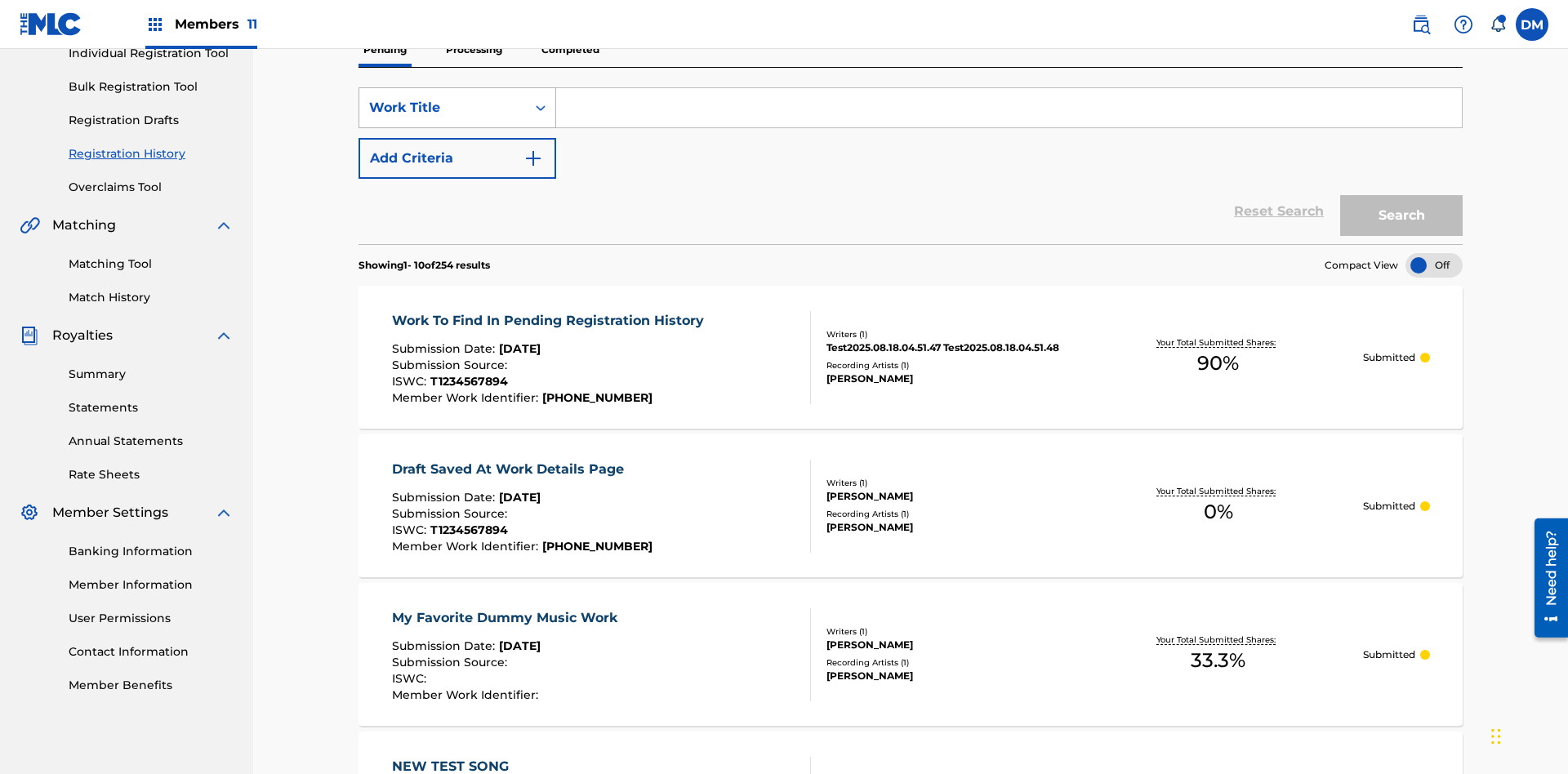
click at [442, 108] on div "Work Title" at bounding box center [442, 108] width 147 height 19
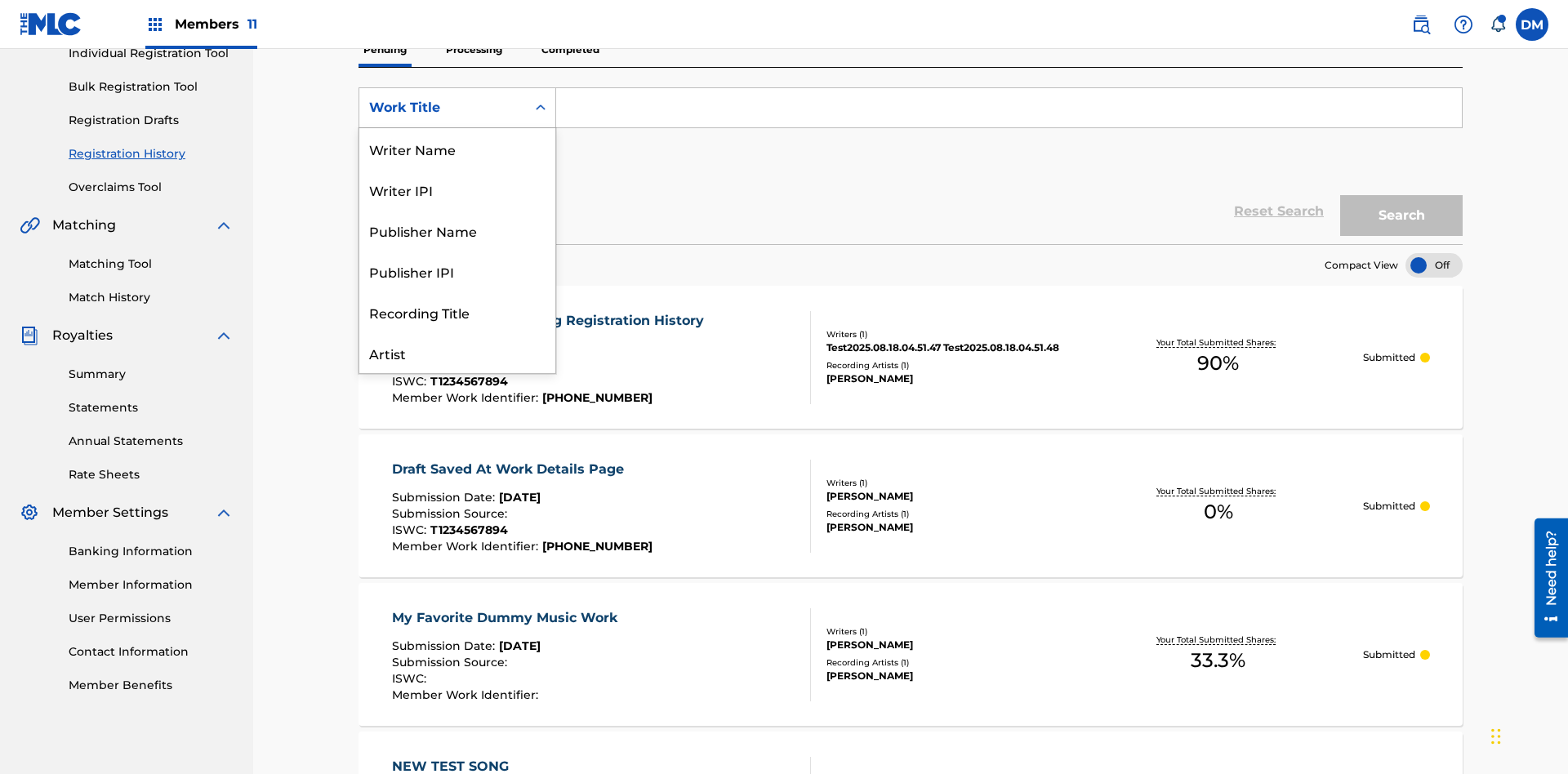
scroll to position [0, 0]
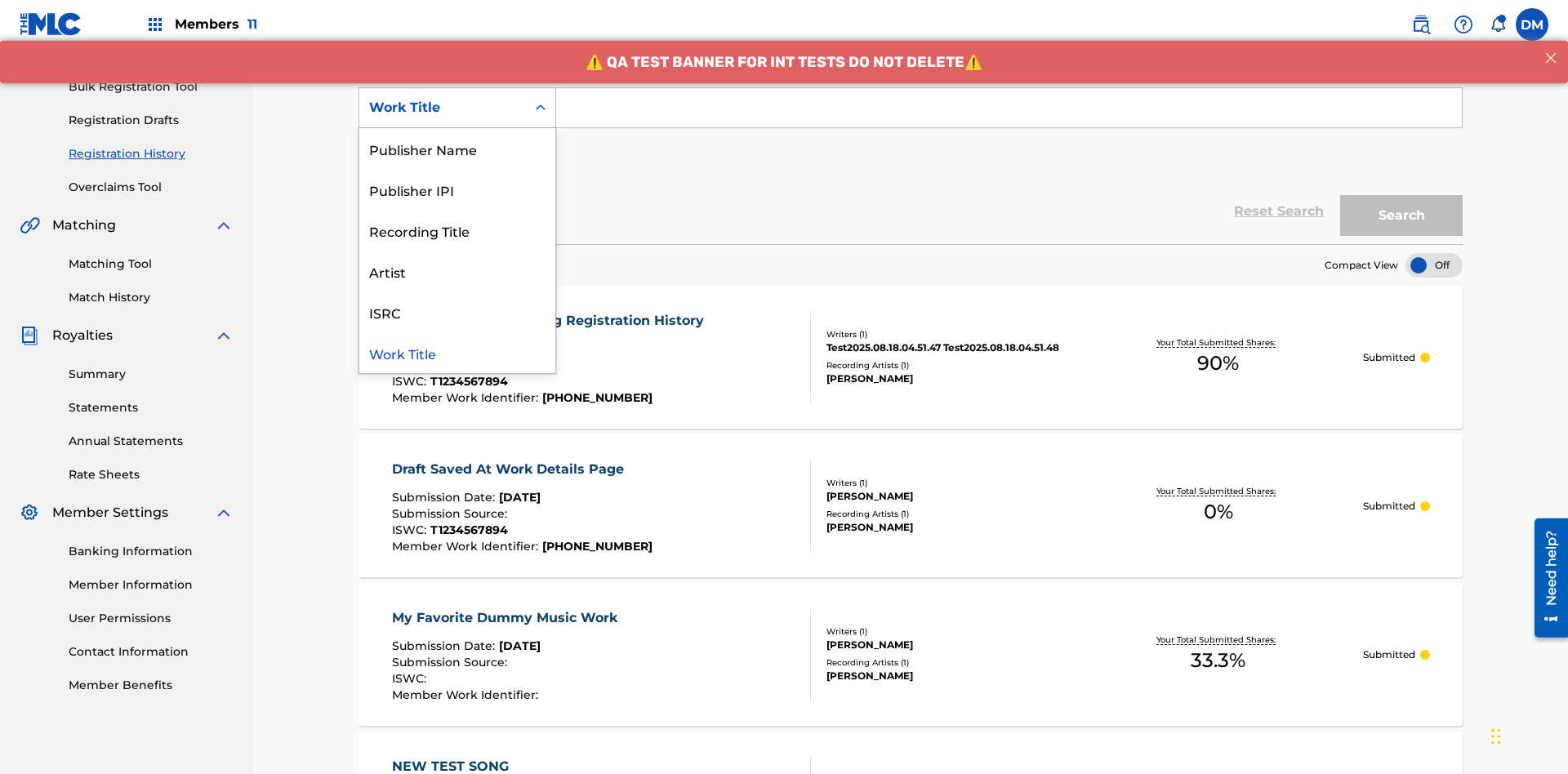
click at [457, 353] on div "Work Title" at bounding box center [457, 352] width 196 height 41
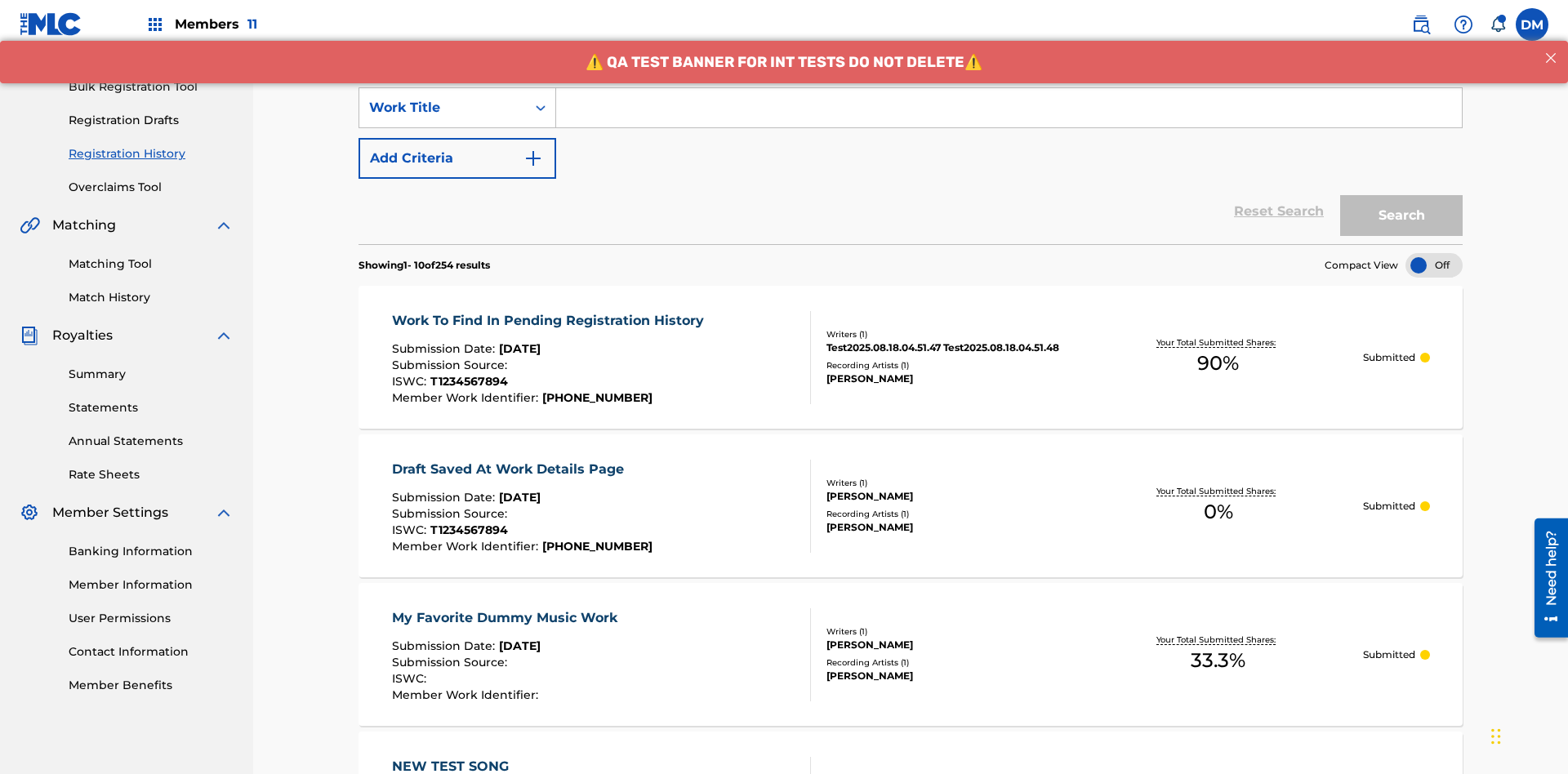
click at [457, 138] on button "Add Criteria" at bounding box center [457, 158] width 198 height 41
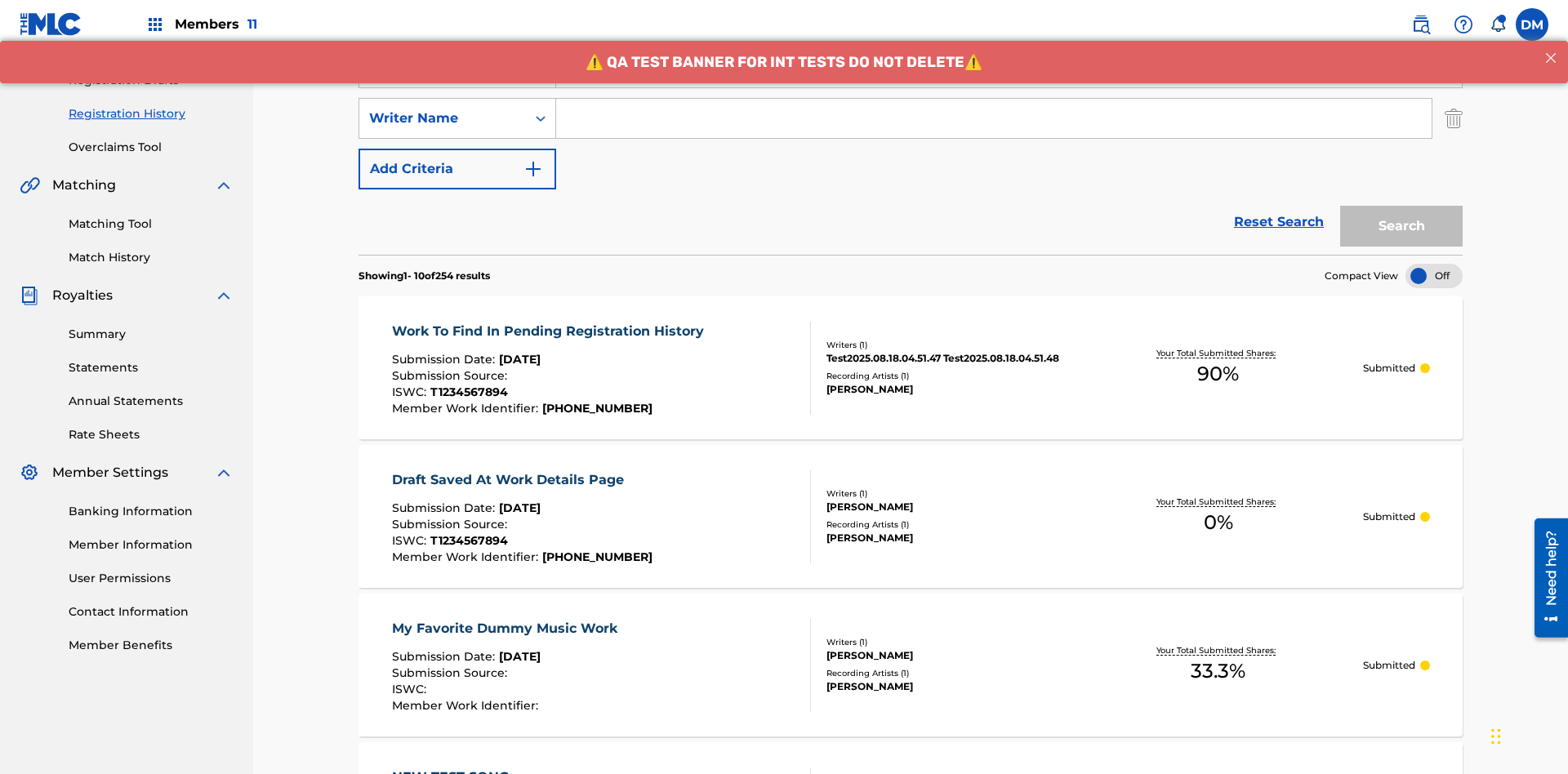
scroll to position [271, 0]
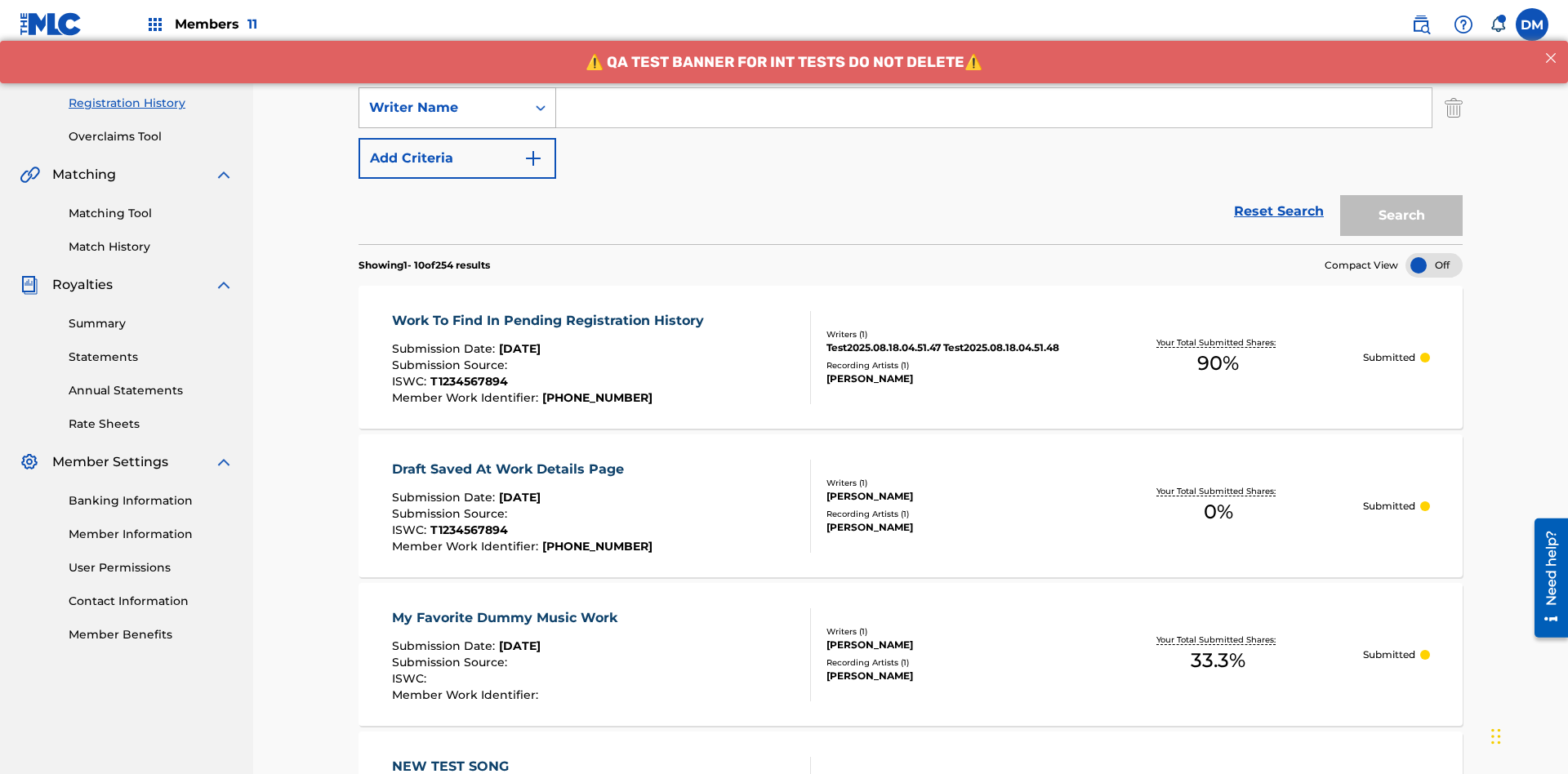
click at [442, 108] on div "Writer Name" at bounding box center [442, 108] width 147 height 19
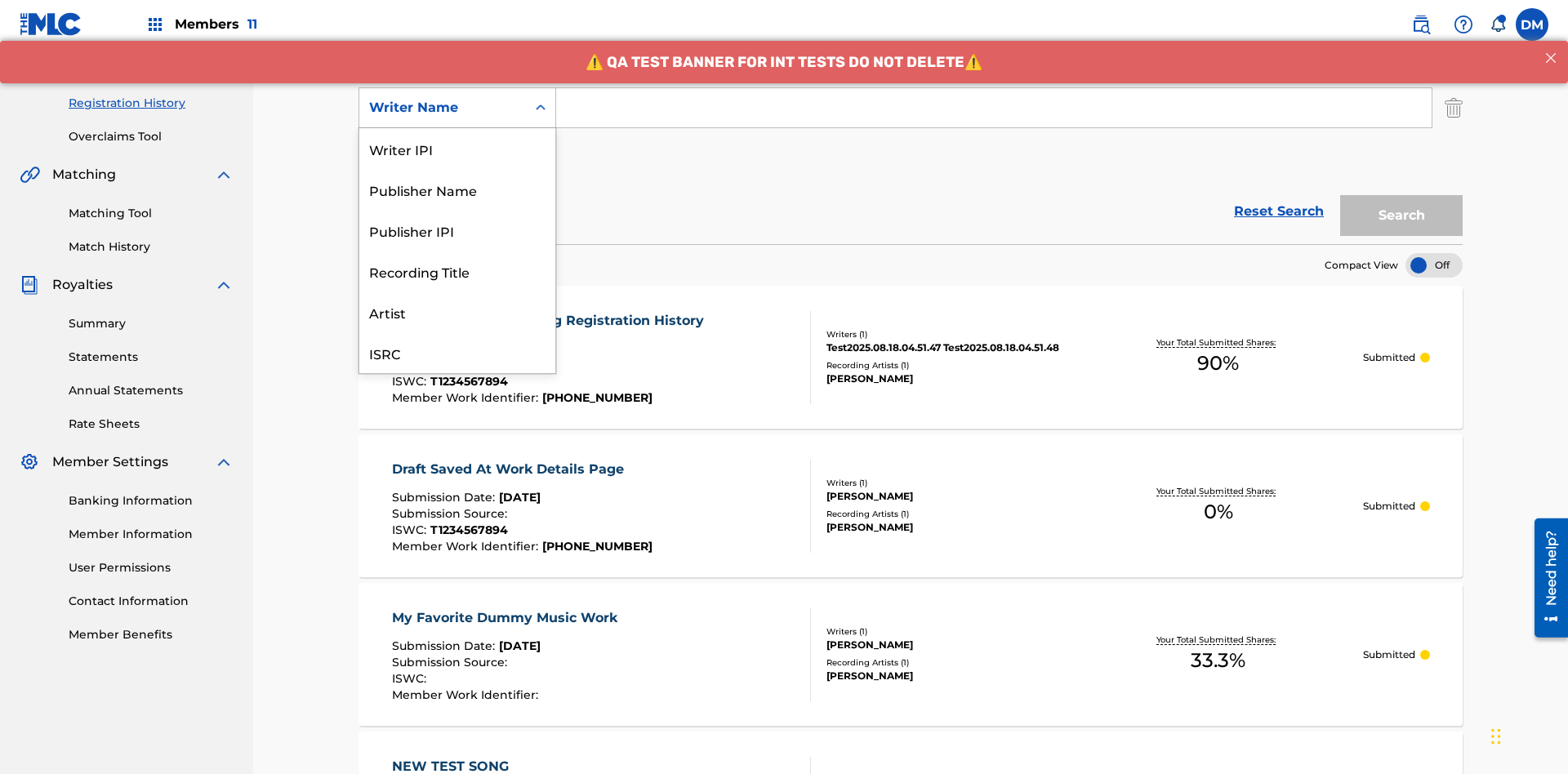
scroll to position [41, 0]
click at [457, 230] on div "Recording Title" at bounding box center [457, 230] width 196 height 41
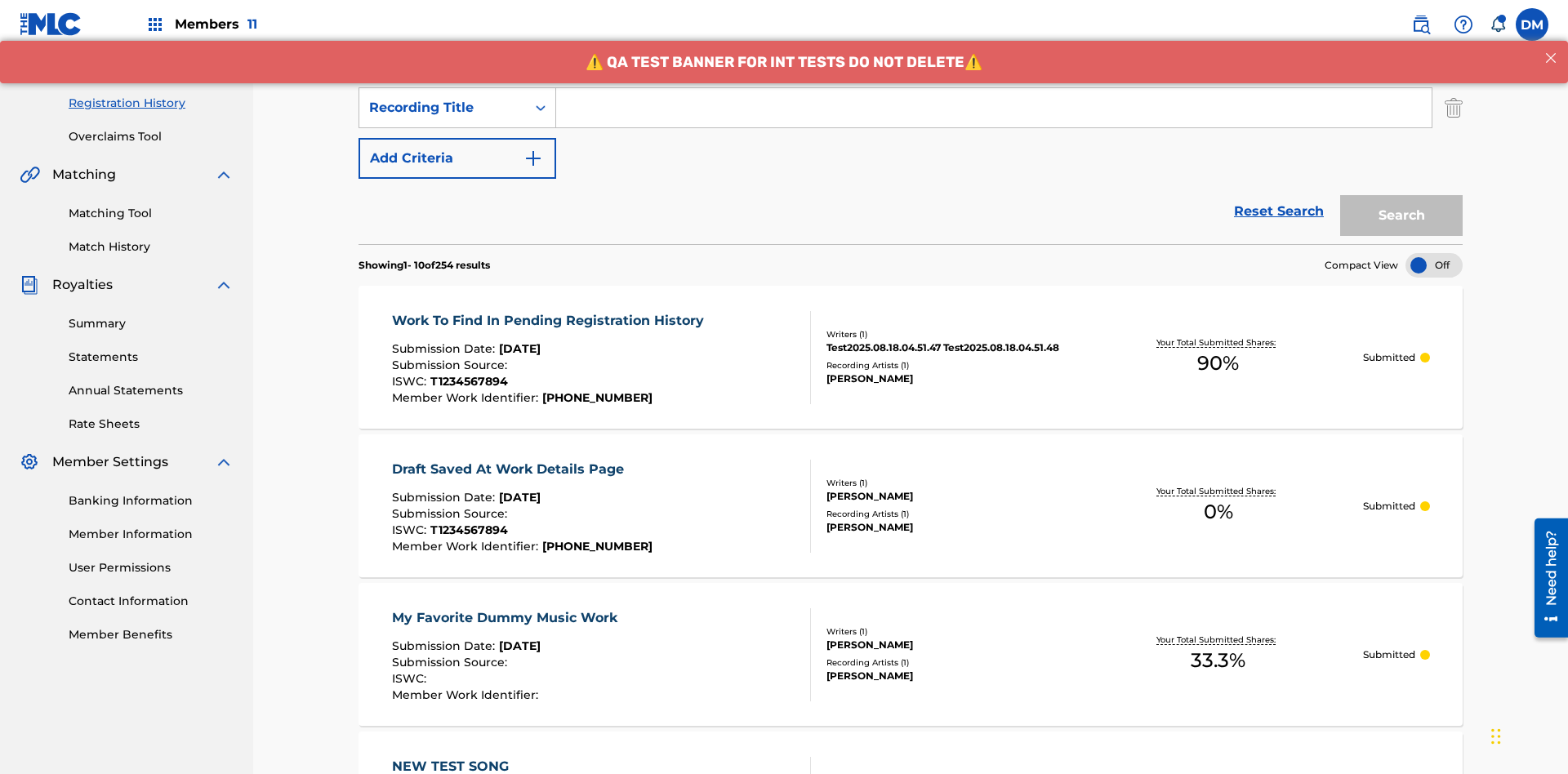
click at [457, 138] on button "Add Criteria" at bounding box center [457, 158] width 198 height 41
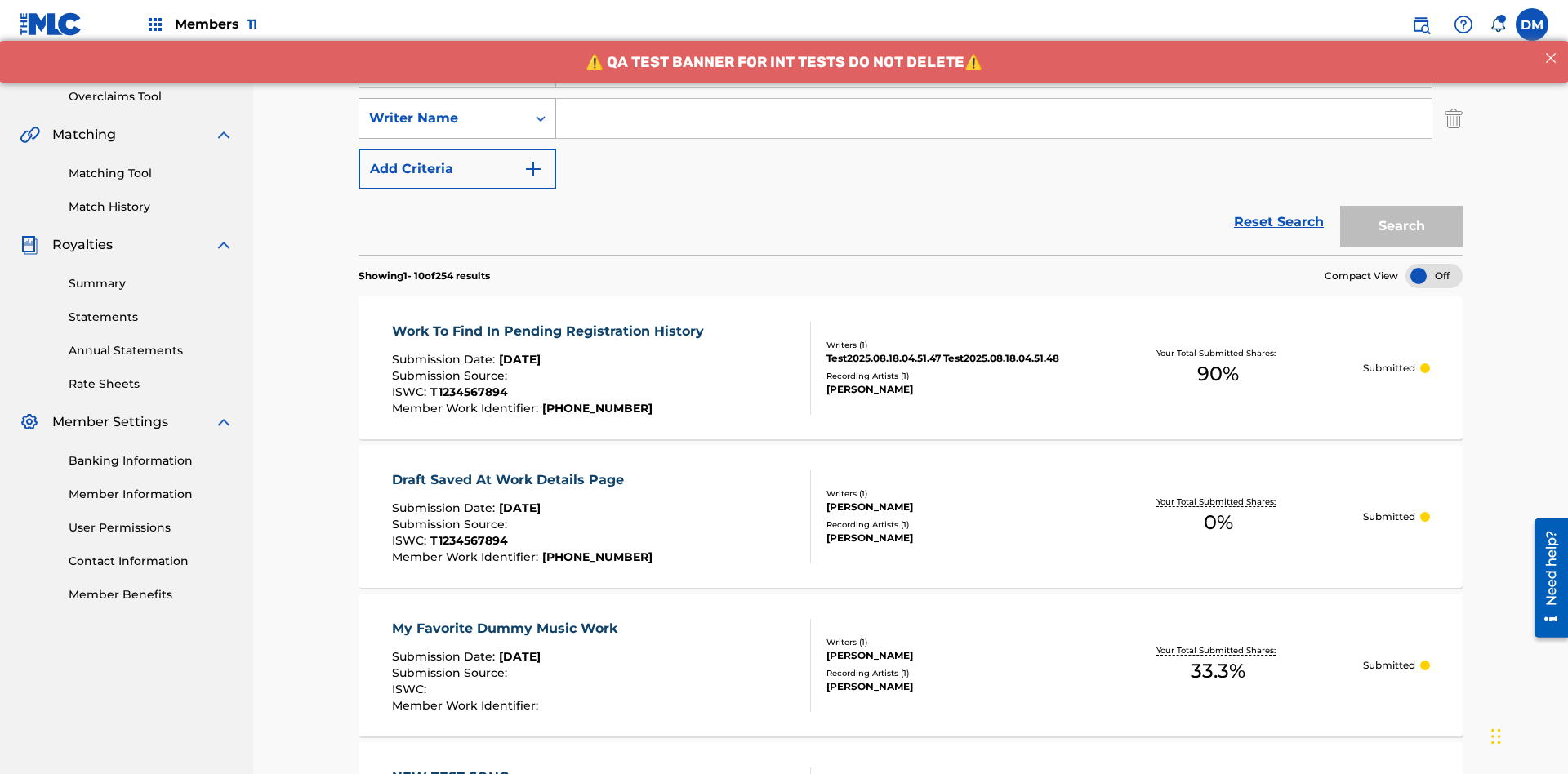
click at [442, 109] on div "Writer Name" at bounding box center [442, 118] width 147 height 19
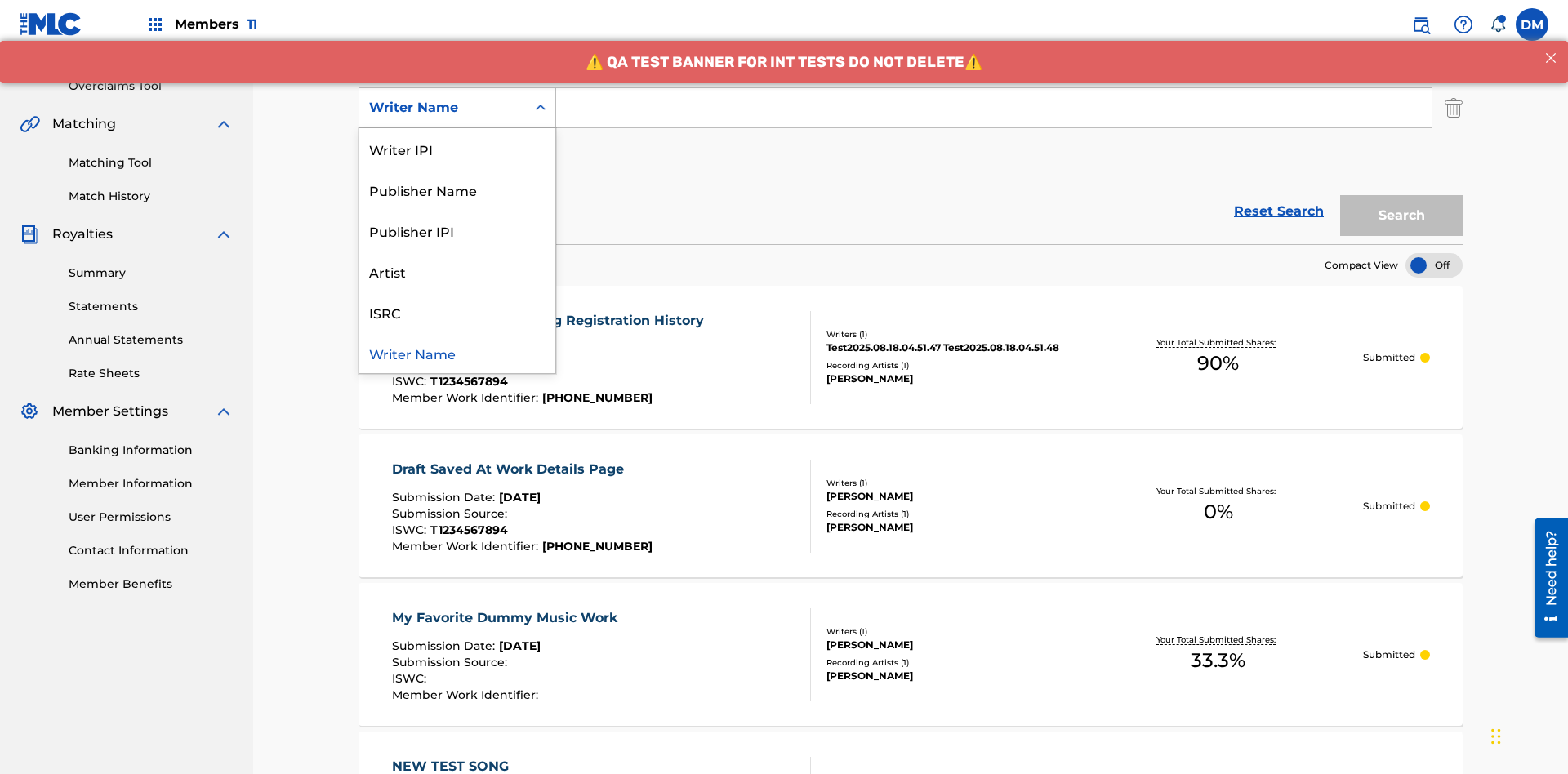
click at [457, 312] on div "ISRC" at bounding box center [457, 312] width 196 height 41
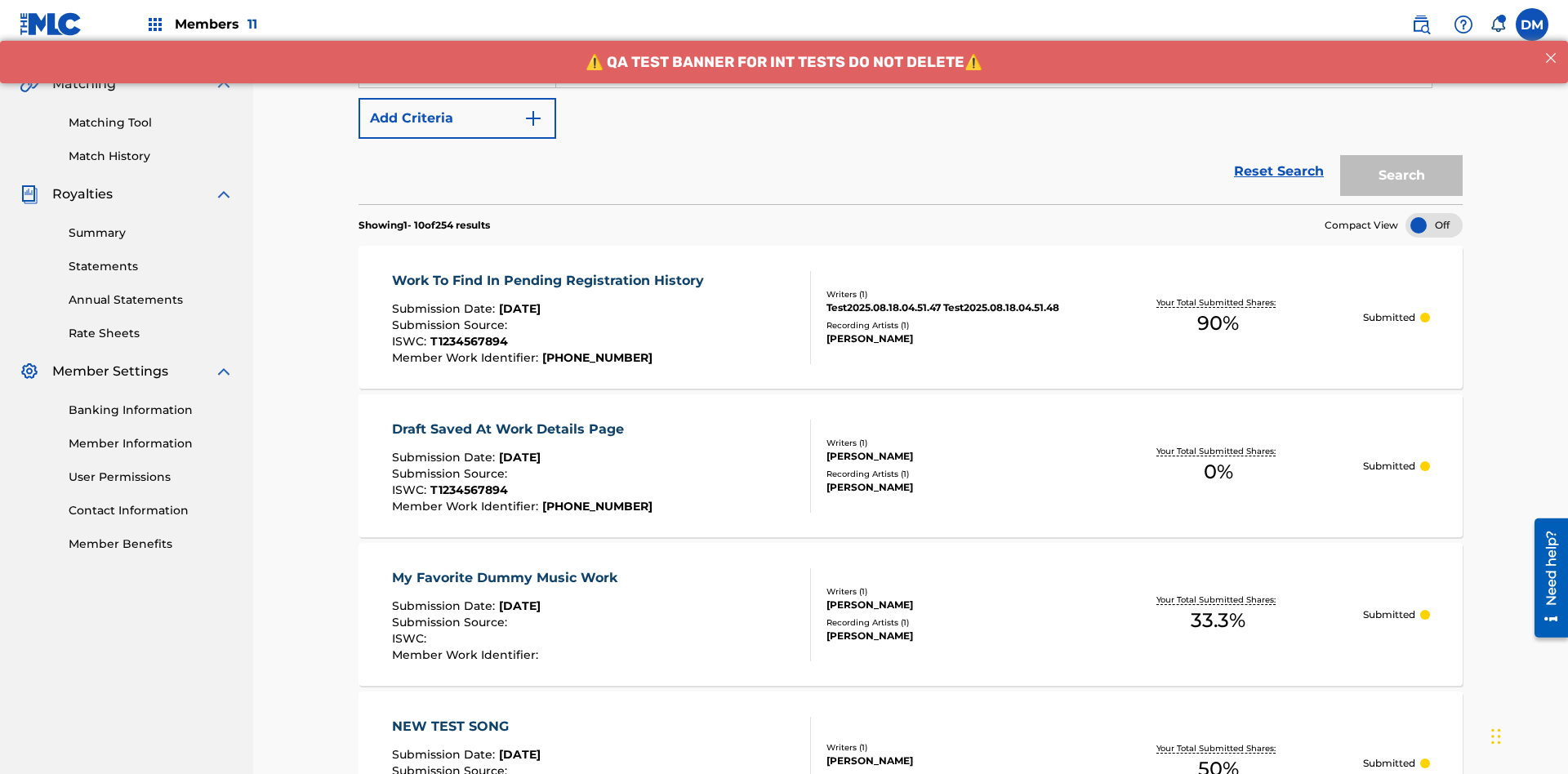
click at [457, 118] on button "Add Criteria" at bounding box center [457, 118] width 198 height 41
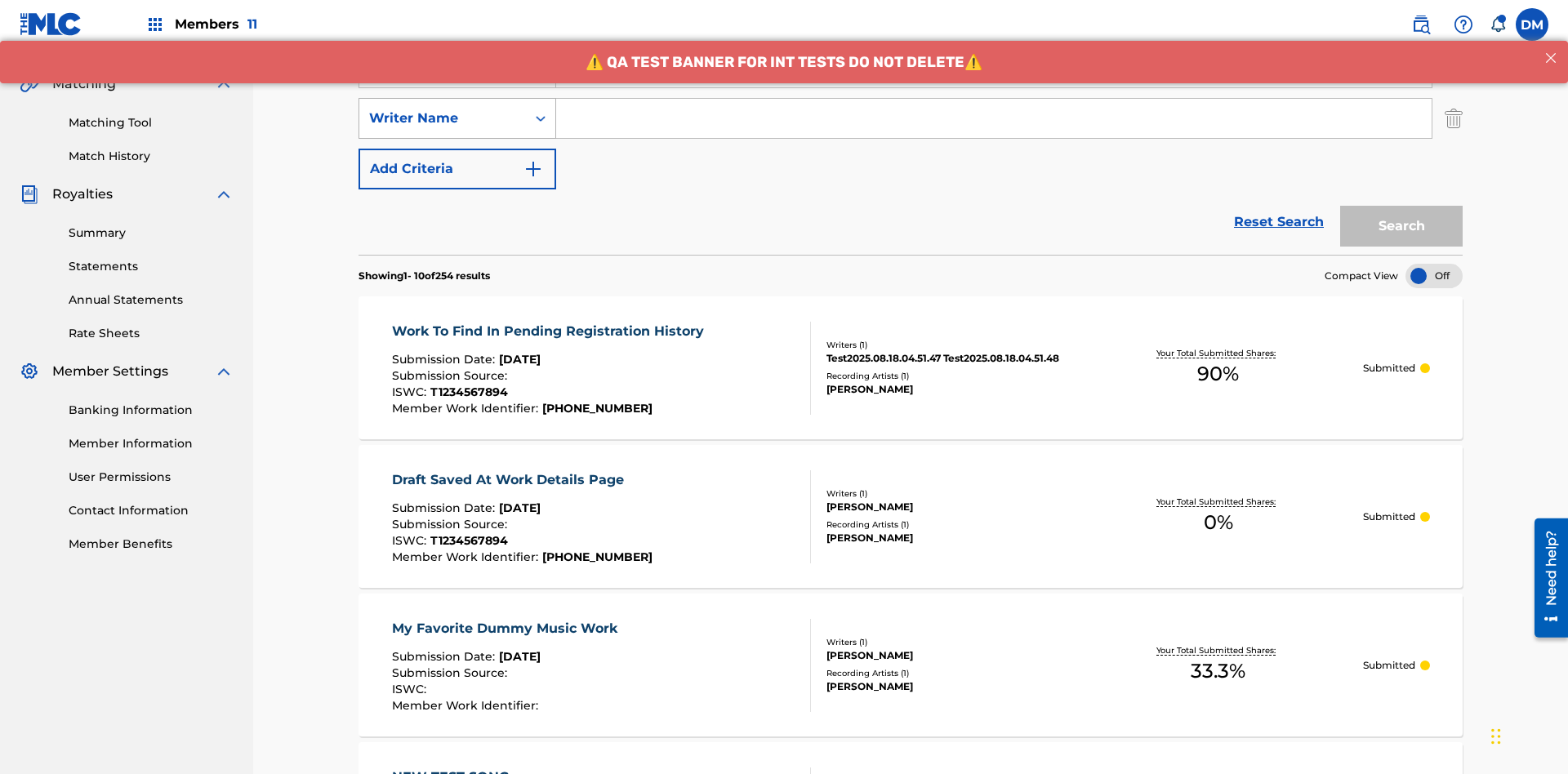
click at [442, 109] on div "Writer Name" at bounding box center [442, 118] width 147 height 19
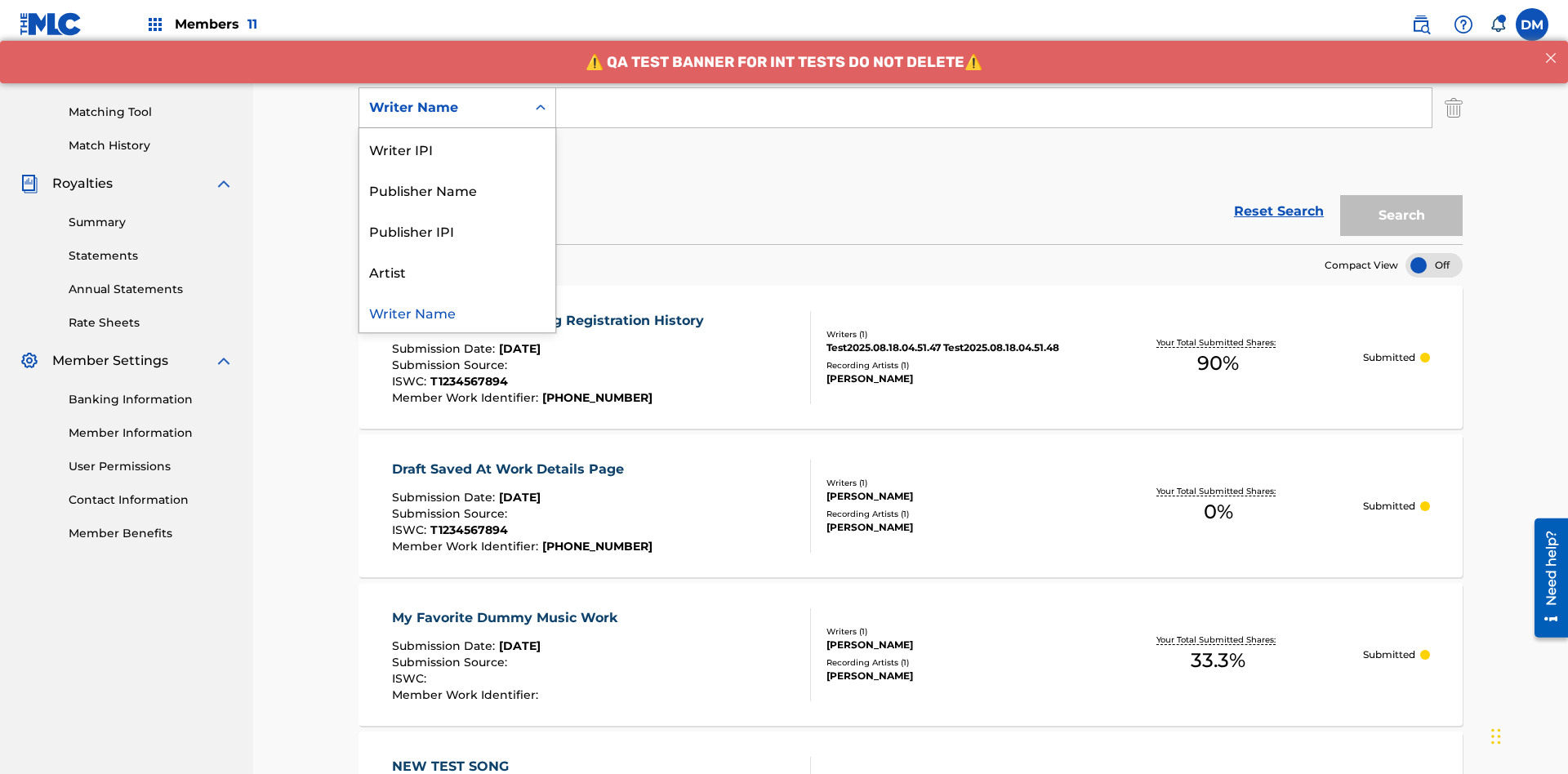
click at [457, 230] on div "Publisher IPI" at bounding box center [457, 230] width 196 height 41
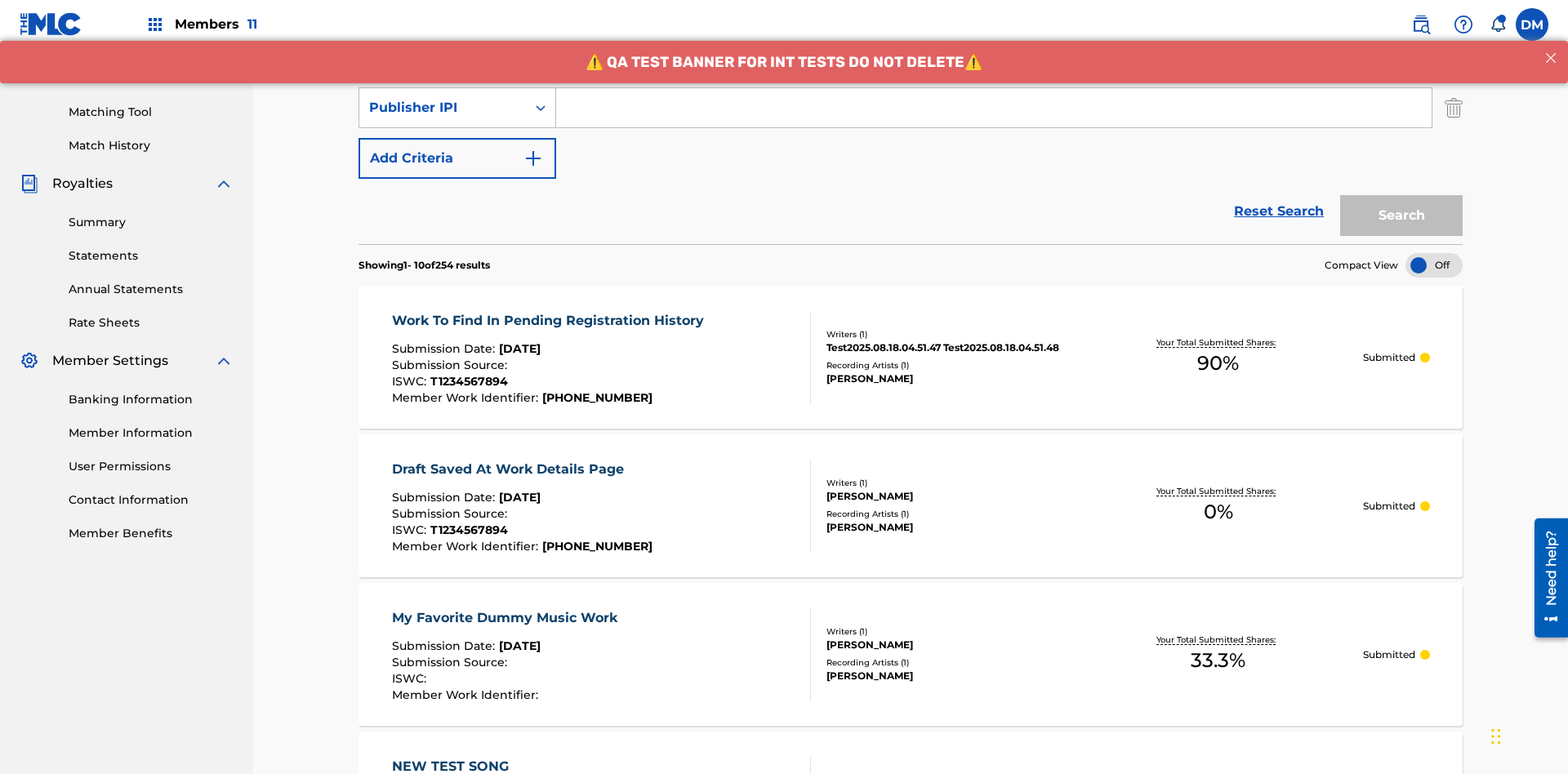
click at [457, 138] on button "Add Criteria" at bounding box center [457, 158] width 198 height 41
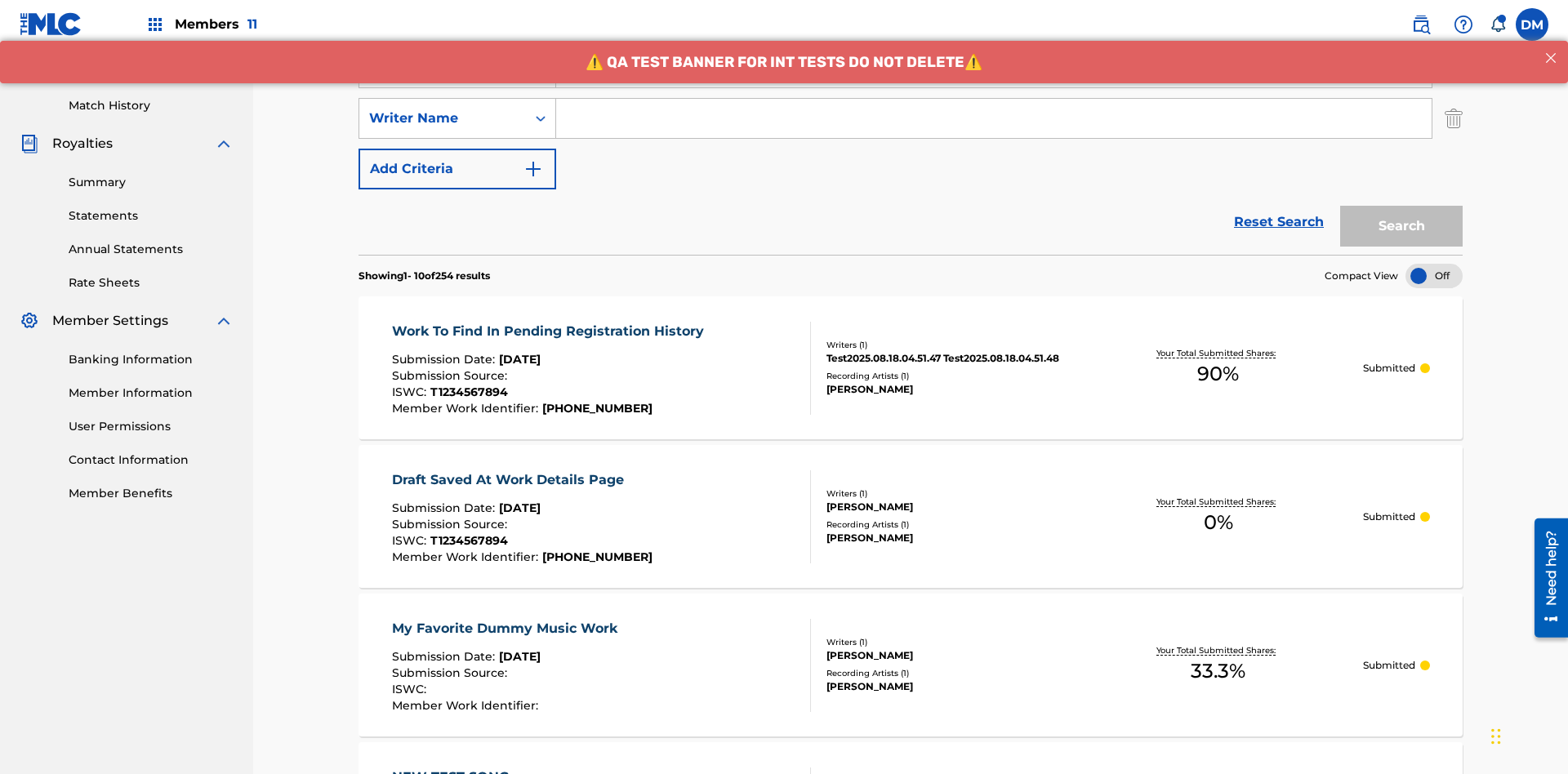
scroll to position [423, 0]
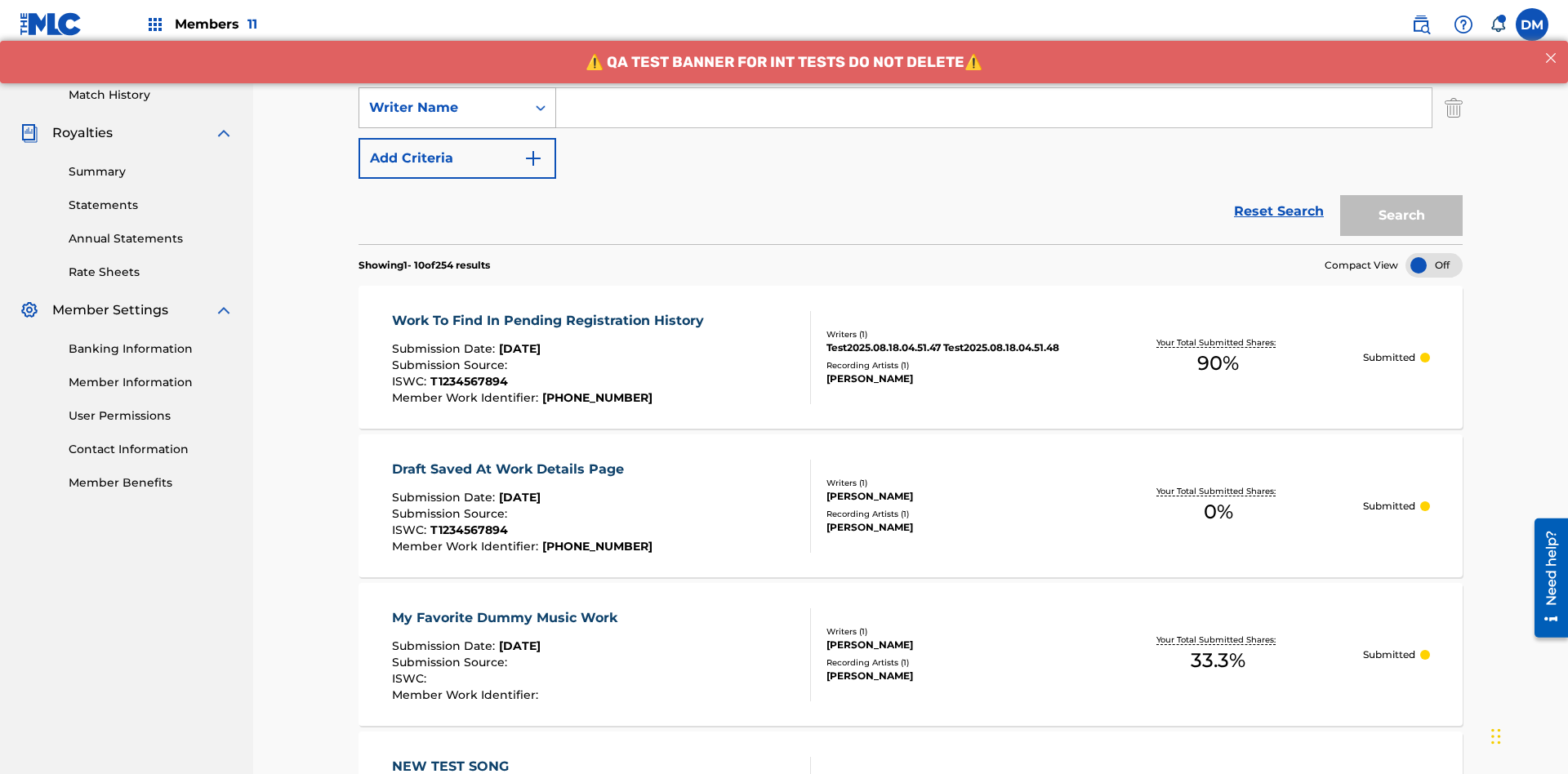
click at [442, 108] on div "Writer Name" at bounding box center [442, 108] width 147 height 19
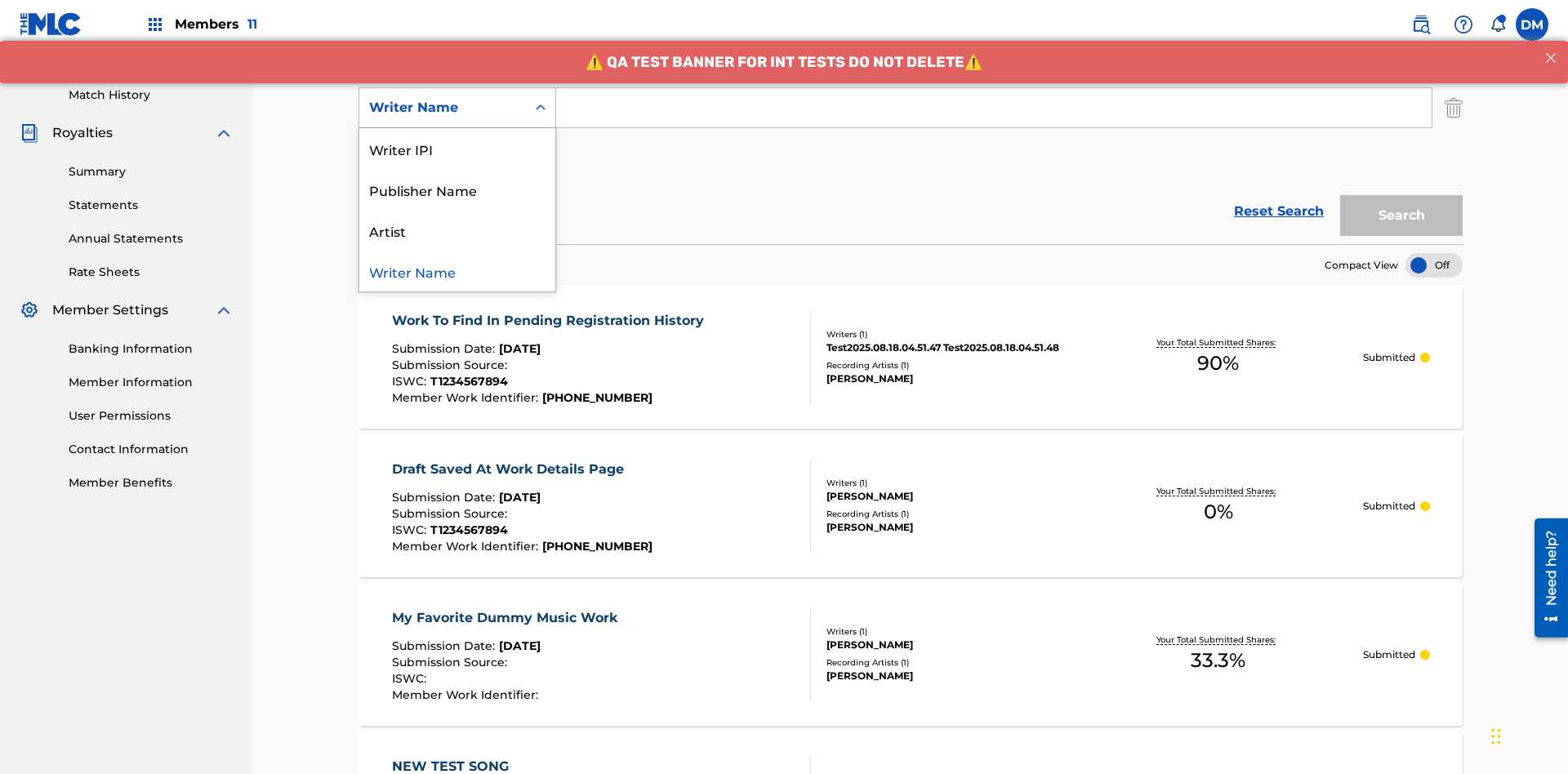
click at [457, 230] on div "Artist" at bounding box center [457, 230] width 196 height 41
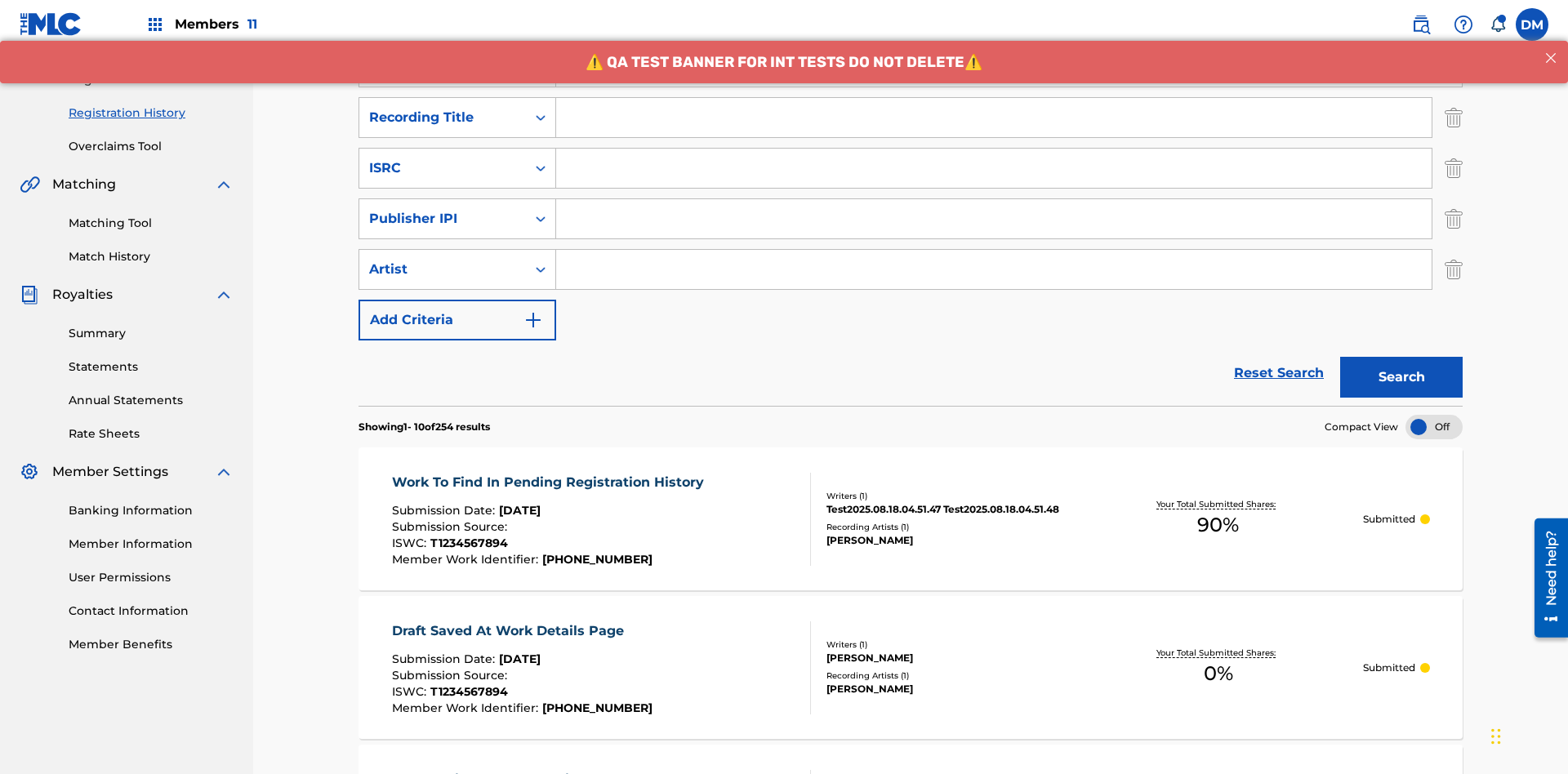
type input "Work to find in Pending Registration History"
click at [994, 117] on input "Search Form" at bounding box center [993, 117] width 875 height 39
type input "Best Song Ever"
click at [994, 149] on input "Search Form" at bounding box center [993, 168] width 875 height 39
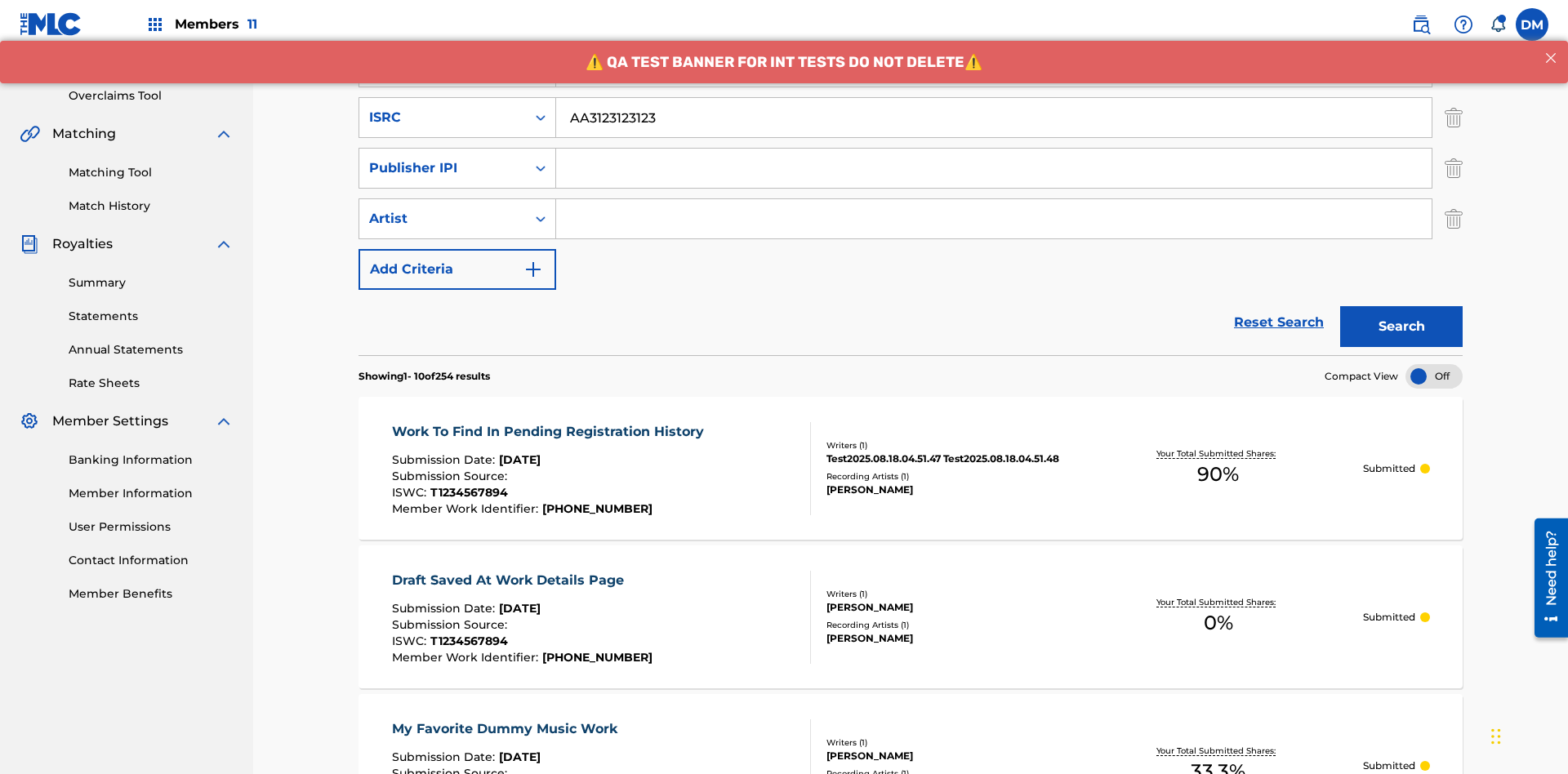
type input "AA3123123123"
click at [994, 149] on input "Search Form" at bounding box center [993, 168] width 875 height 39
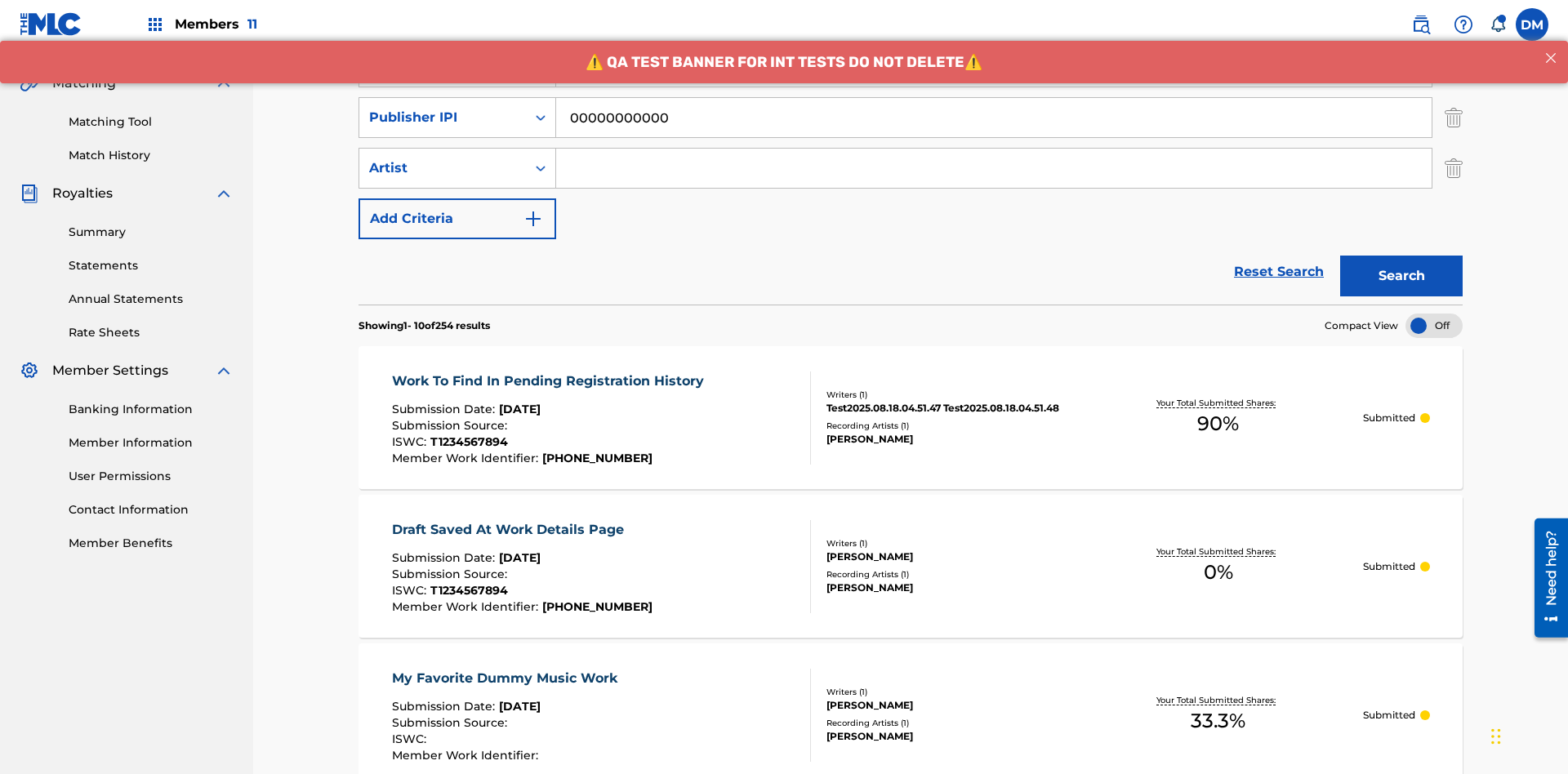
type input "00000000000"
click at [994, 149] on input "Search Form" at bounding box center [993, 168] width 875 height 39
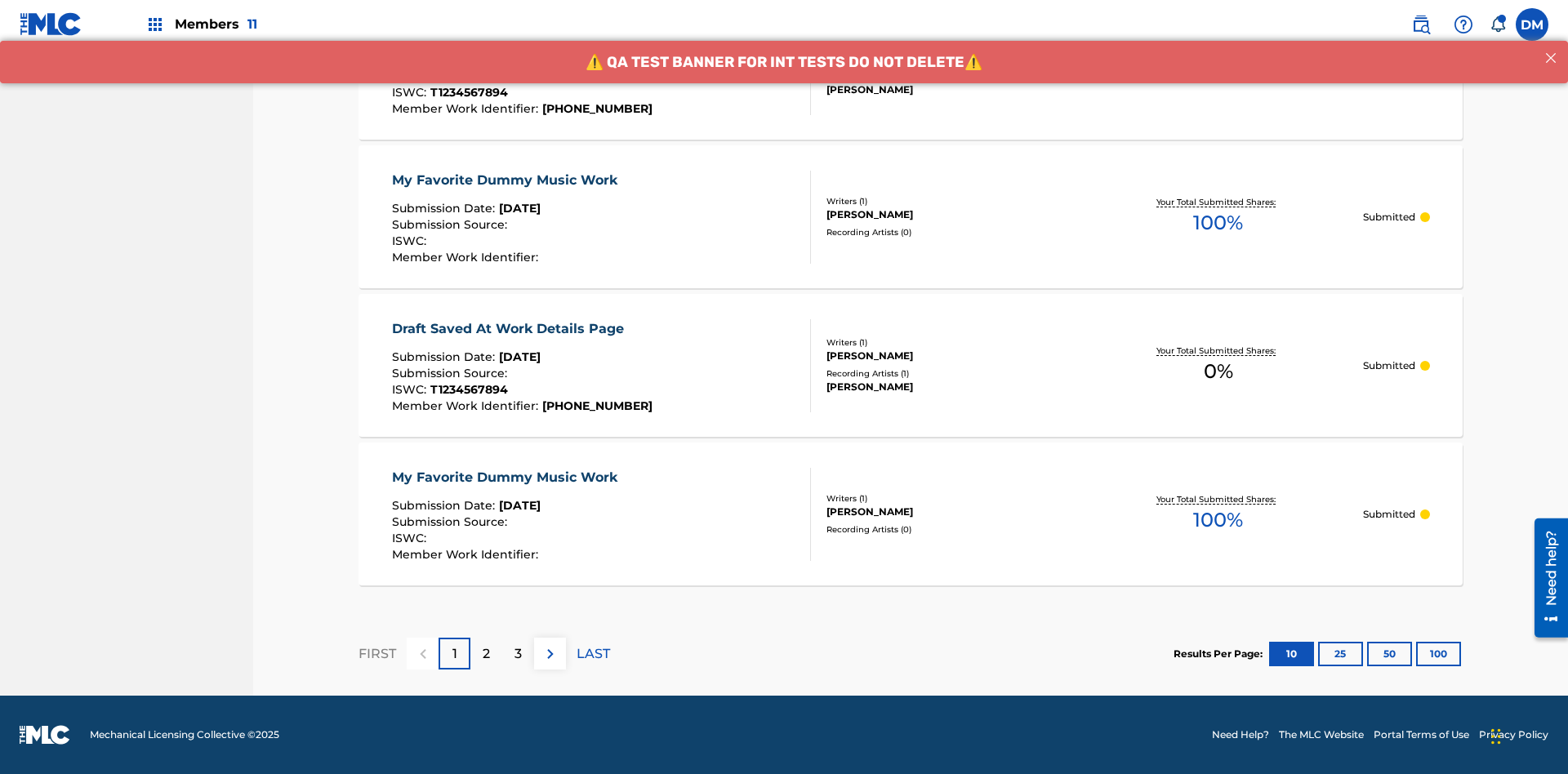
type input "Joe Lewis"
click at [1416, 653] on button "100" at bounding box center [1438, 654] width 45 height 25
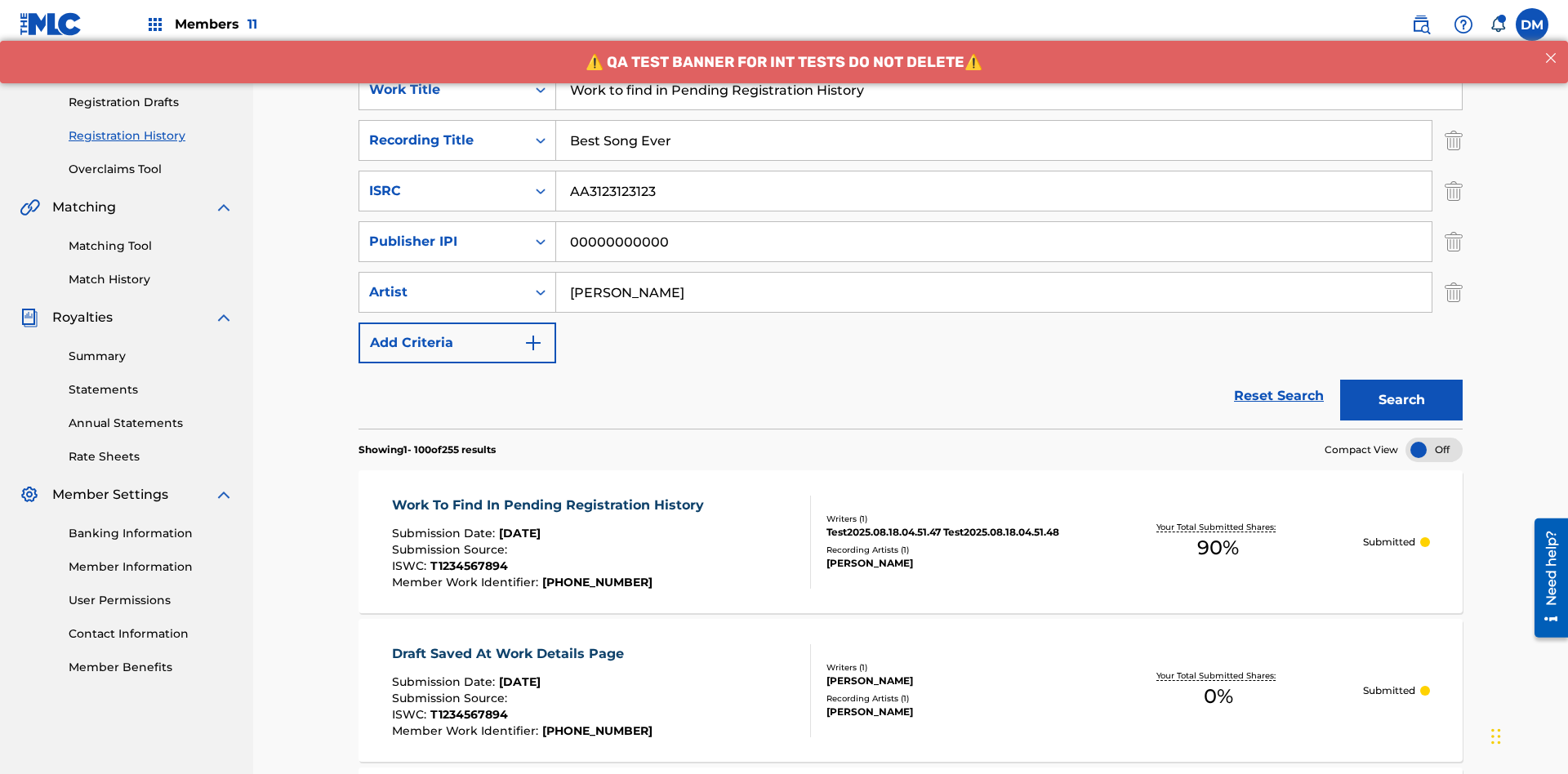
click at [1402, 380] on button "Search" at bounding box center [1402, 400] width 123 height 41
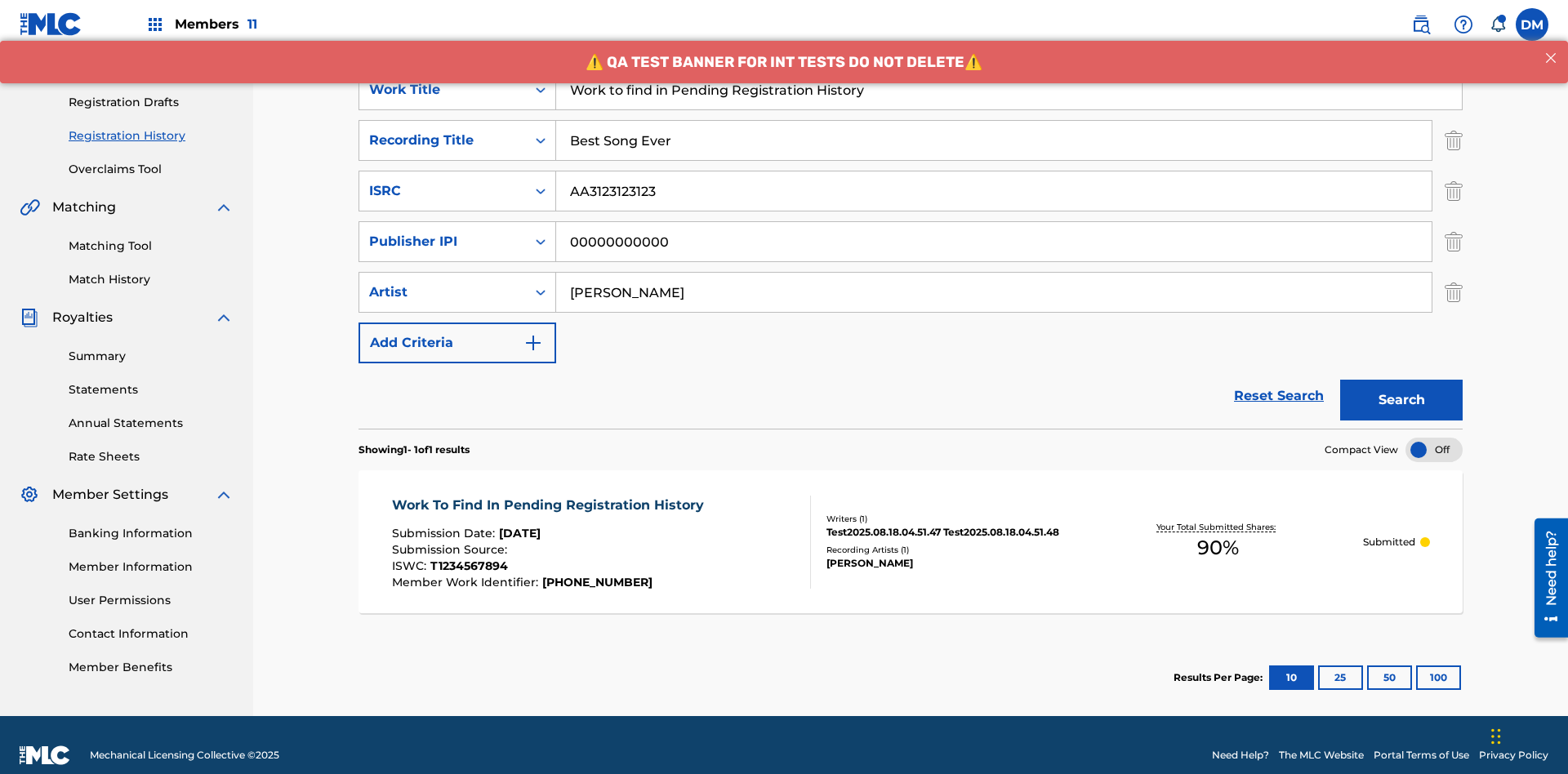
scroll to position [259, 0]
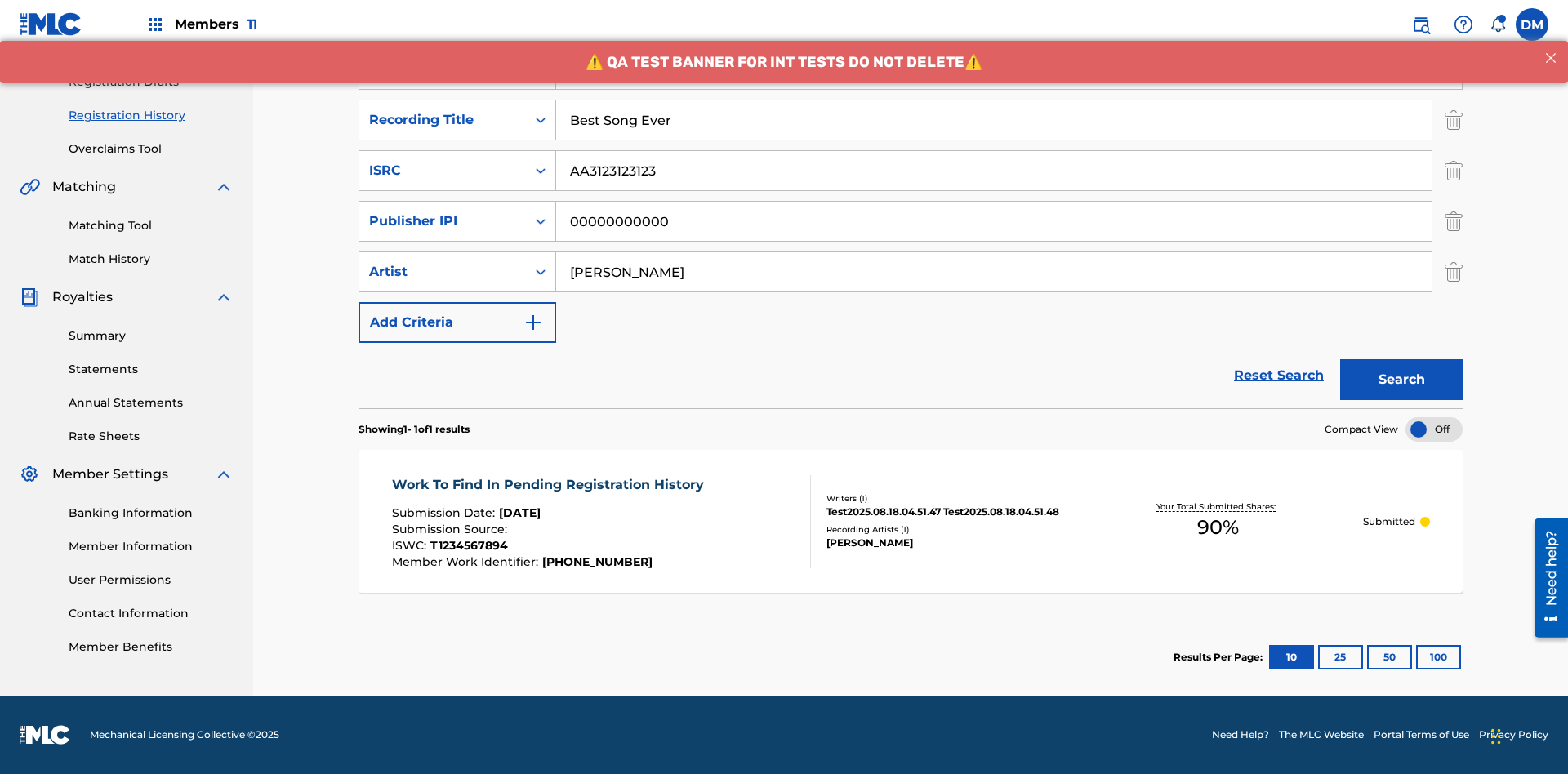
click at [1218, 527] on span "90 %" at bounding box center [1218, 528] width 42 height 30
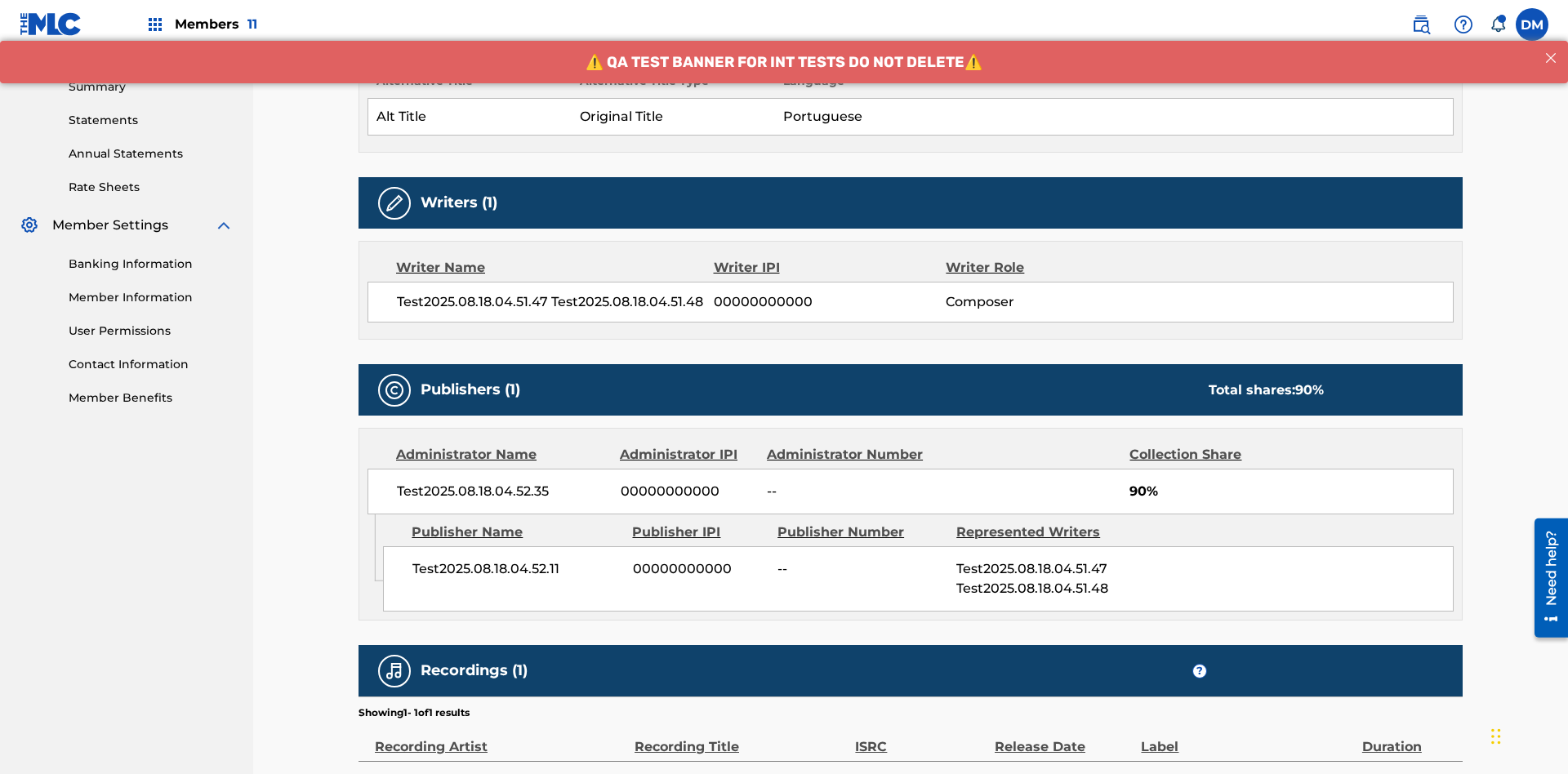
scroll to position [680, 0]
